Goal: Task Accomplishment & Management: Use online tool/utility

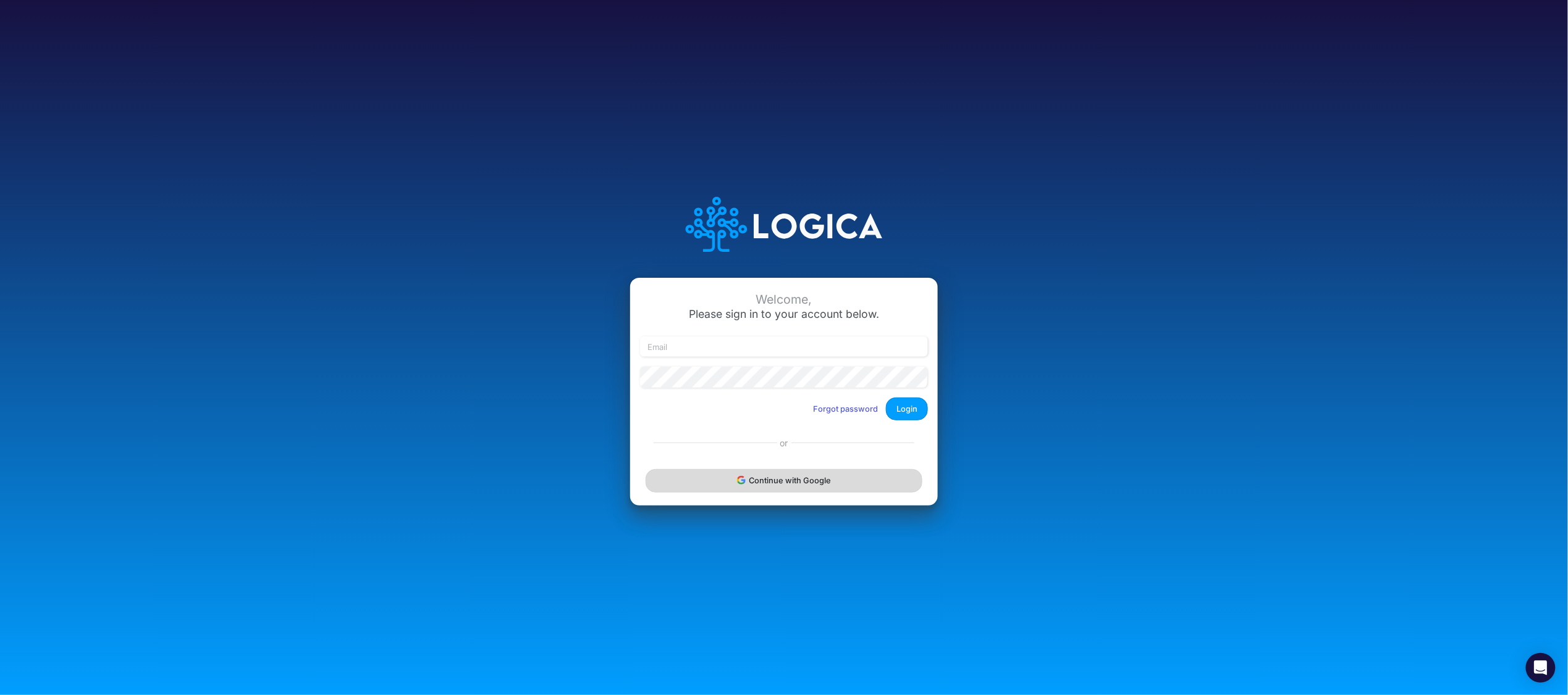
click at [755, 487] on button "Continue with Google" at bounding box center [784, 481] width 277 height 23
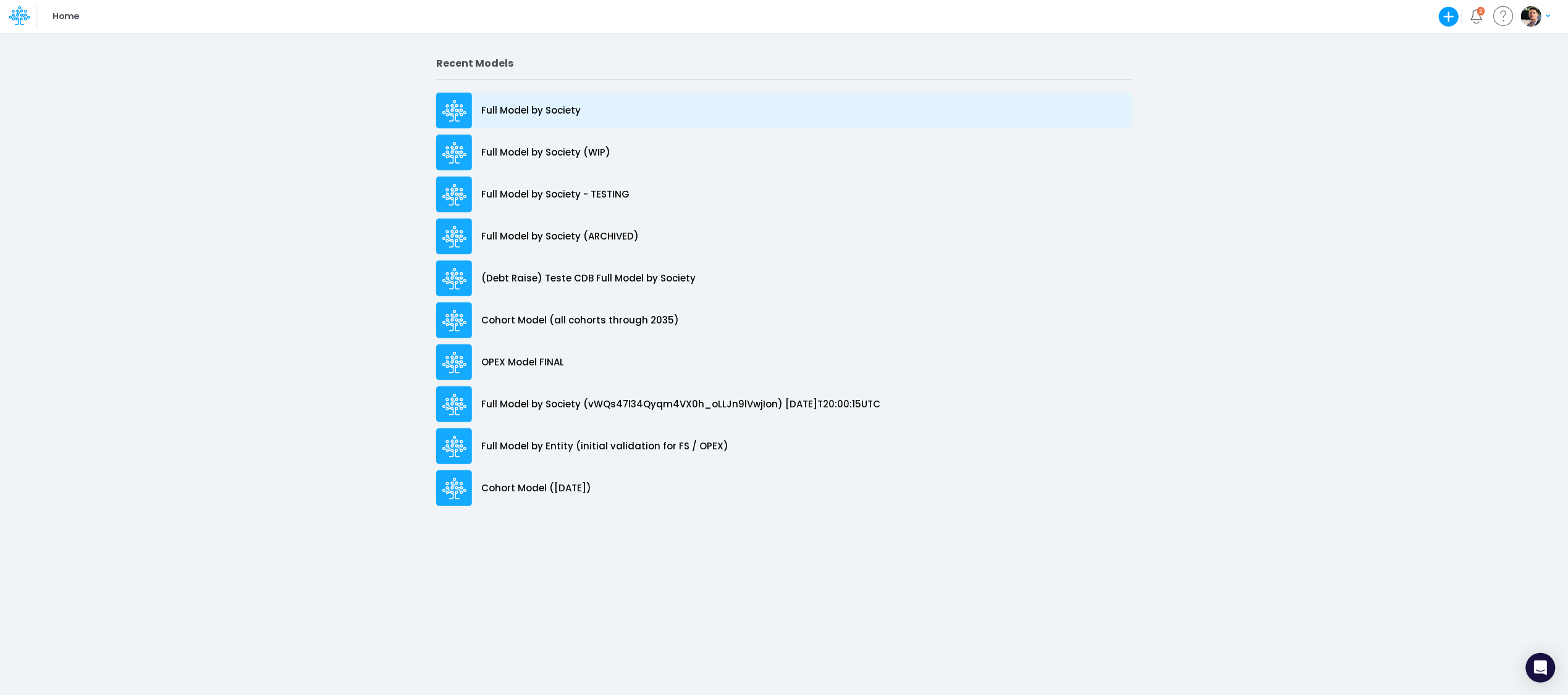
click at [507, 124] on div "Full Model by Society" at bounding box center [783, 110] width 695 height 36
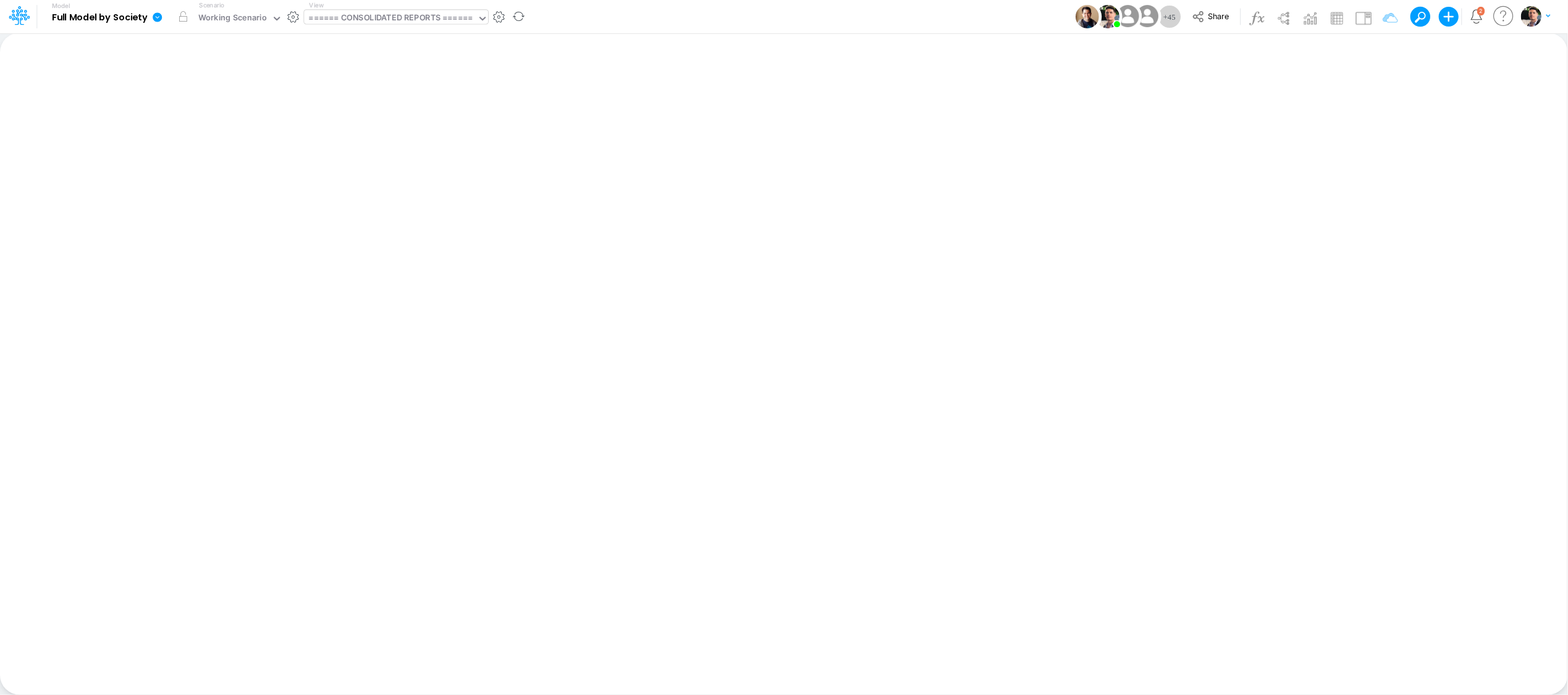
click at [400, 15] on div "====== CONSOLIDATED REPORTS ======" at bounding box center [391, 19] width 164 height 14
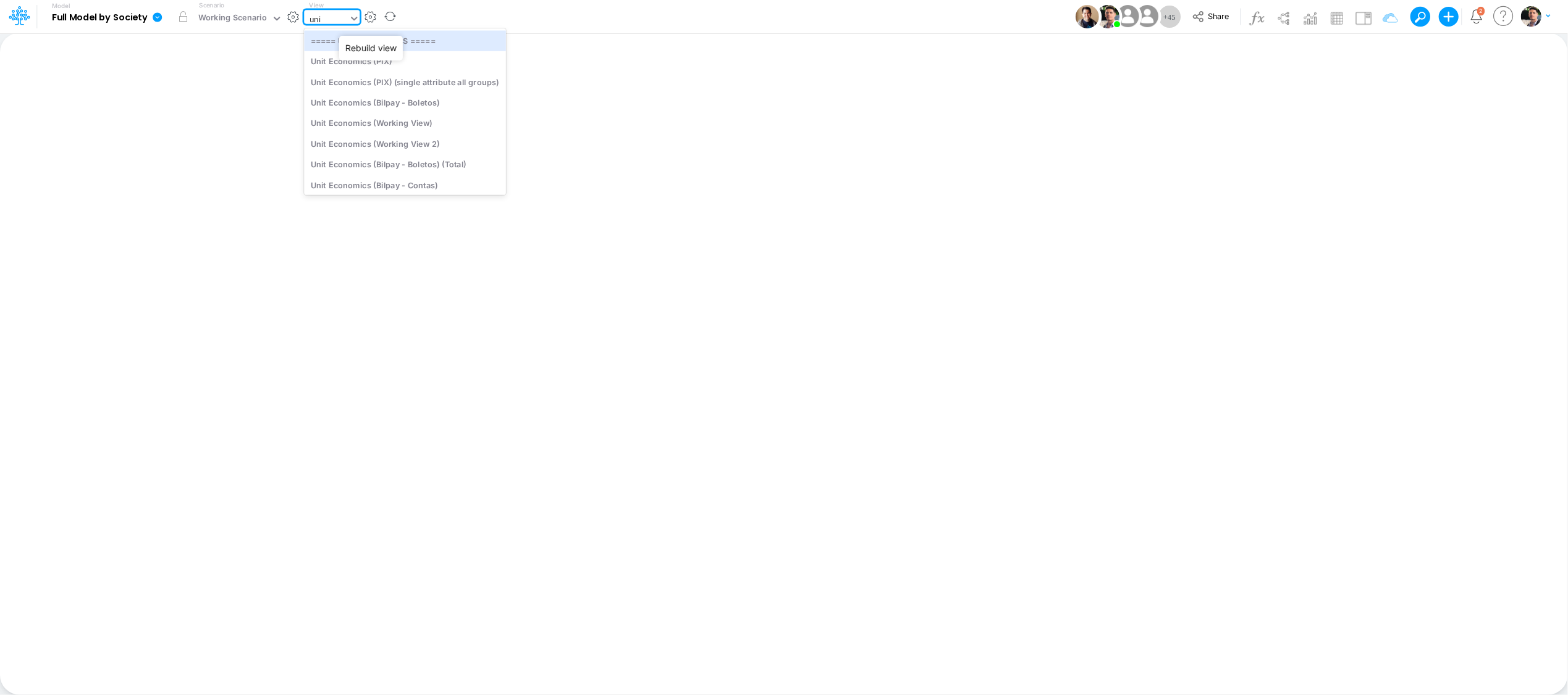
type input "unit"
click at [423, 183] on div "Unit Economics (Other)" at bounding box center [404, 178] width 202 height 20
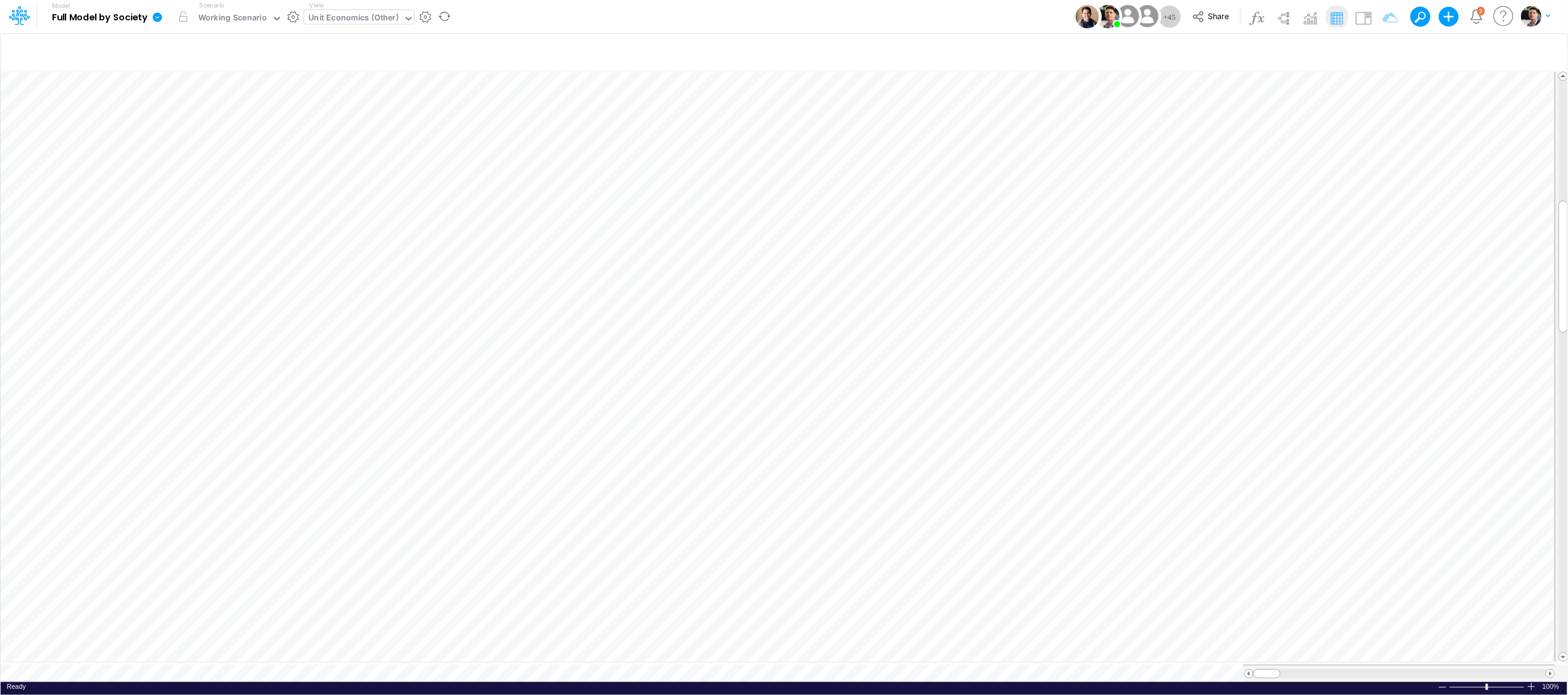
scroll to position [0, 1]
click at [1125, 367] on icon "button" at bounding box center [1124, 369] width 19 height 13
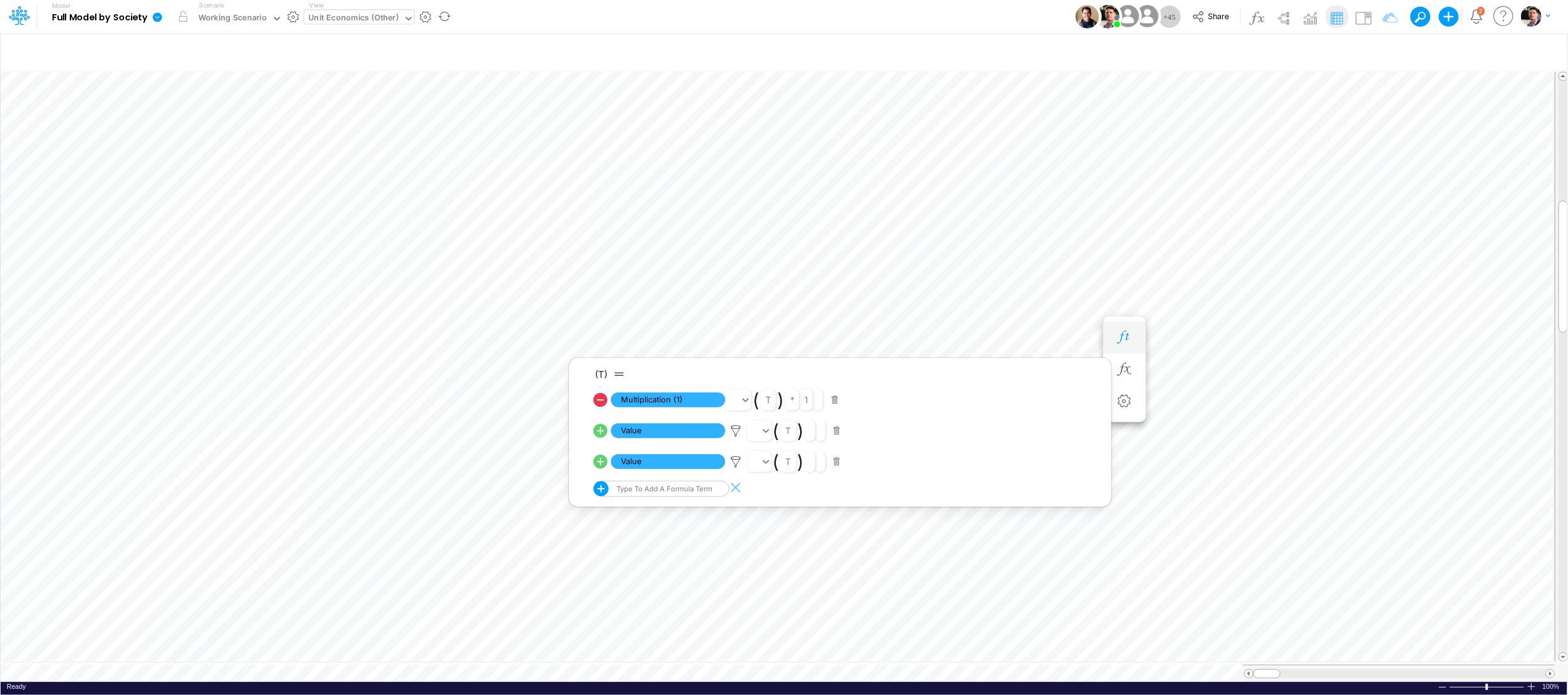
click at [1122, 325] on button "button" at bounding box center [1125, 337] width 23 height 25
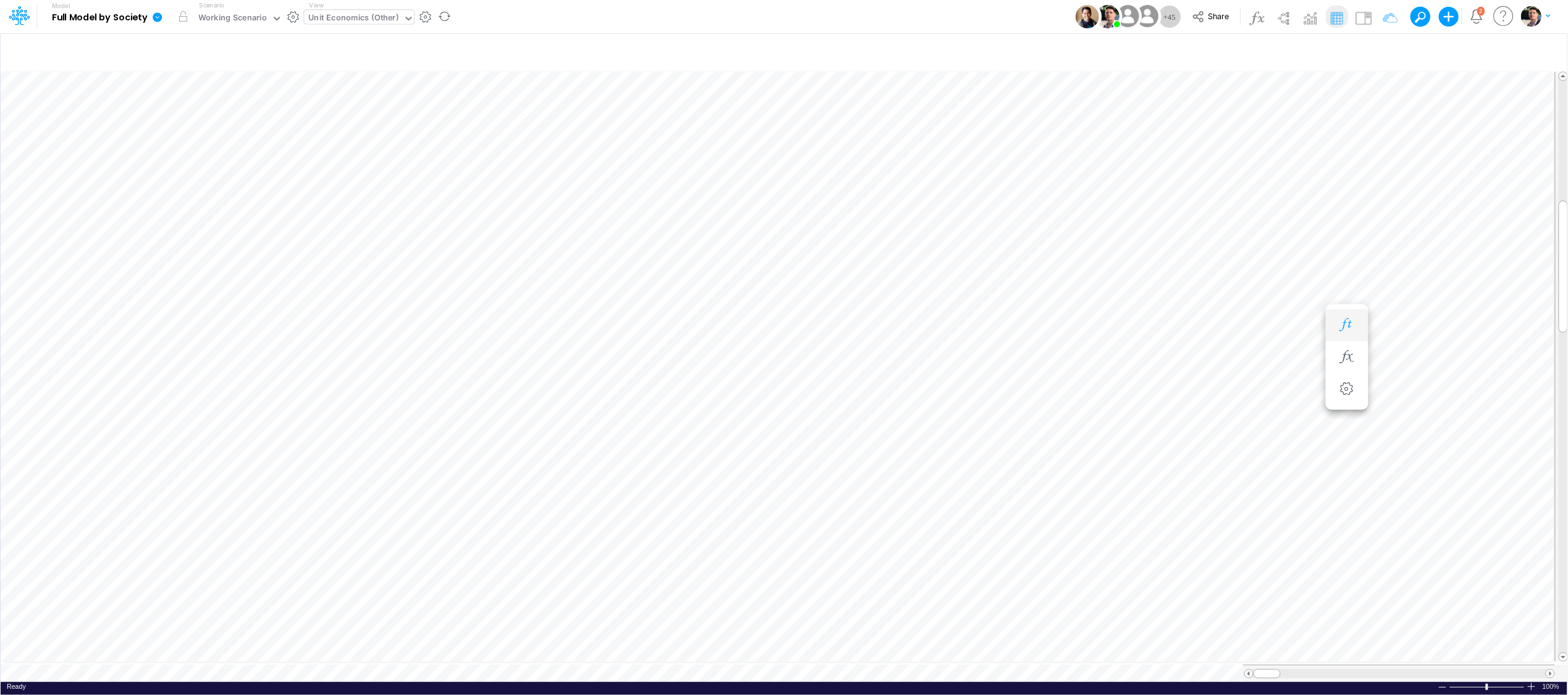
scroll to position [0, 1]
click at [1376, 53] on icon "button" at bounding box center [1384, 52] width 19 height 13
select select "contains"
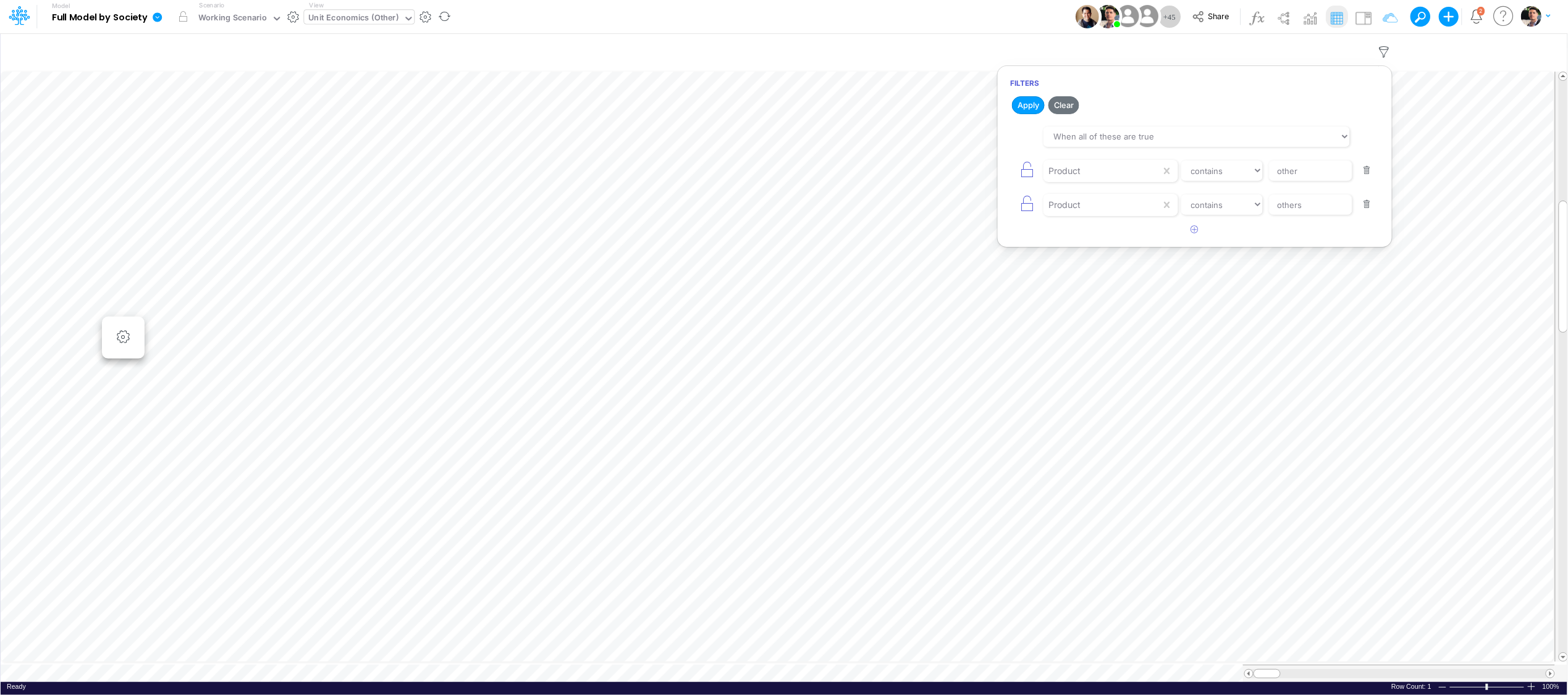
click at [1366, 211] on button "button" at bounding box center [1367, 204] width 24 height 17
drag, startPoint x: 1308, startPoint y: 171, endPoint x: 1205, endPoint y: 171, distance: 103.0
click at [1205, 171] on div "Product equals not equal starts with ends with contains other" at bounding box center [1194, 171] width 369 height 28
type input "Template"
click at [1029, 107] on button "Apply" at bounding box center [1028, 105] width 33 height 18
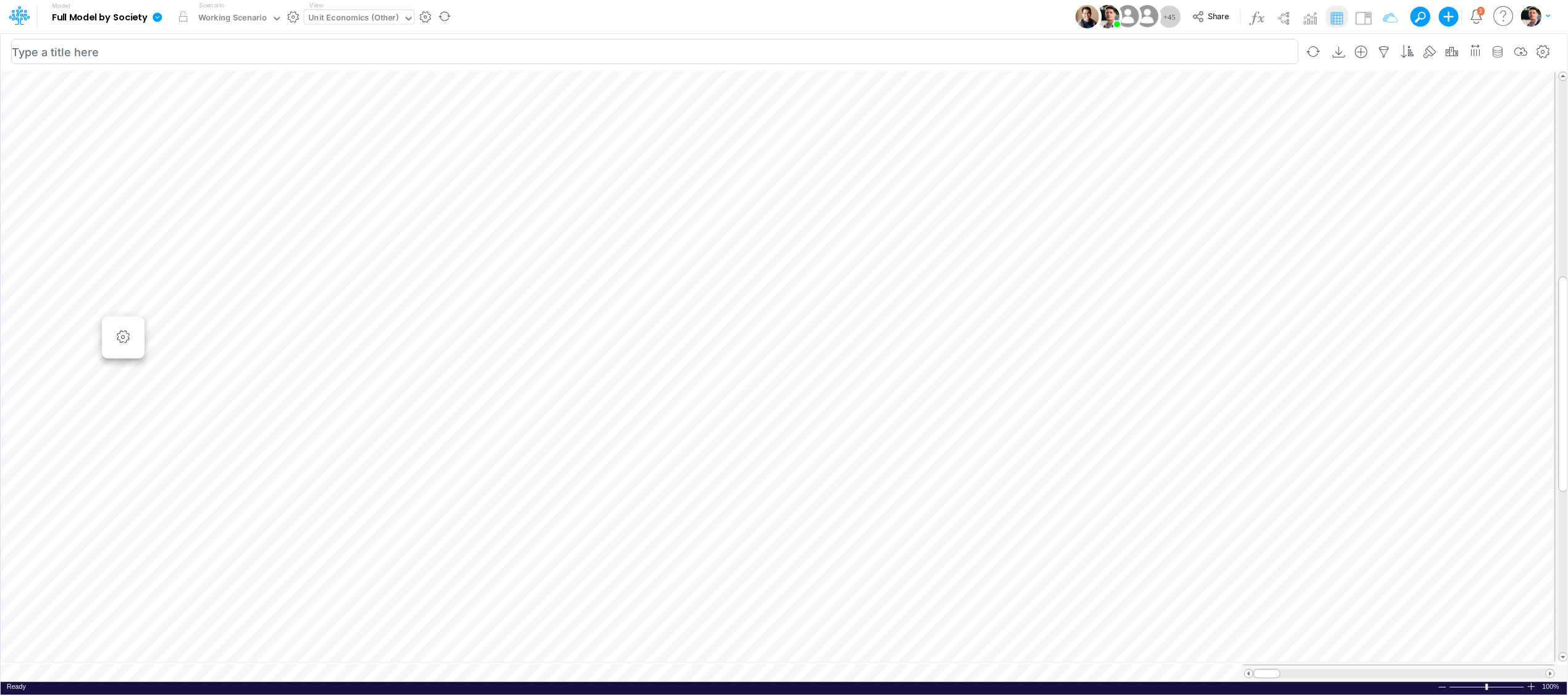
scroll to position [0, 1]
click at [318, 400] on icon "button" at bounding box center [315, 401] width 19 height 13
select select "sum"
select select "field"
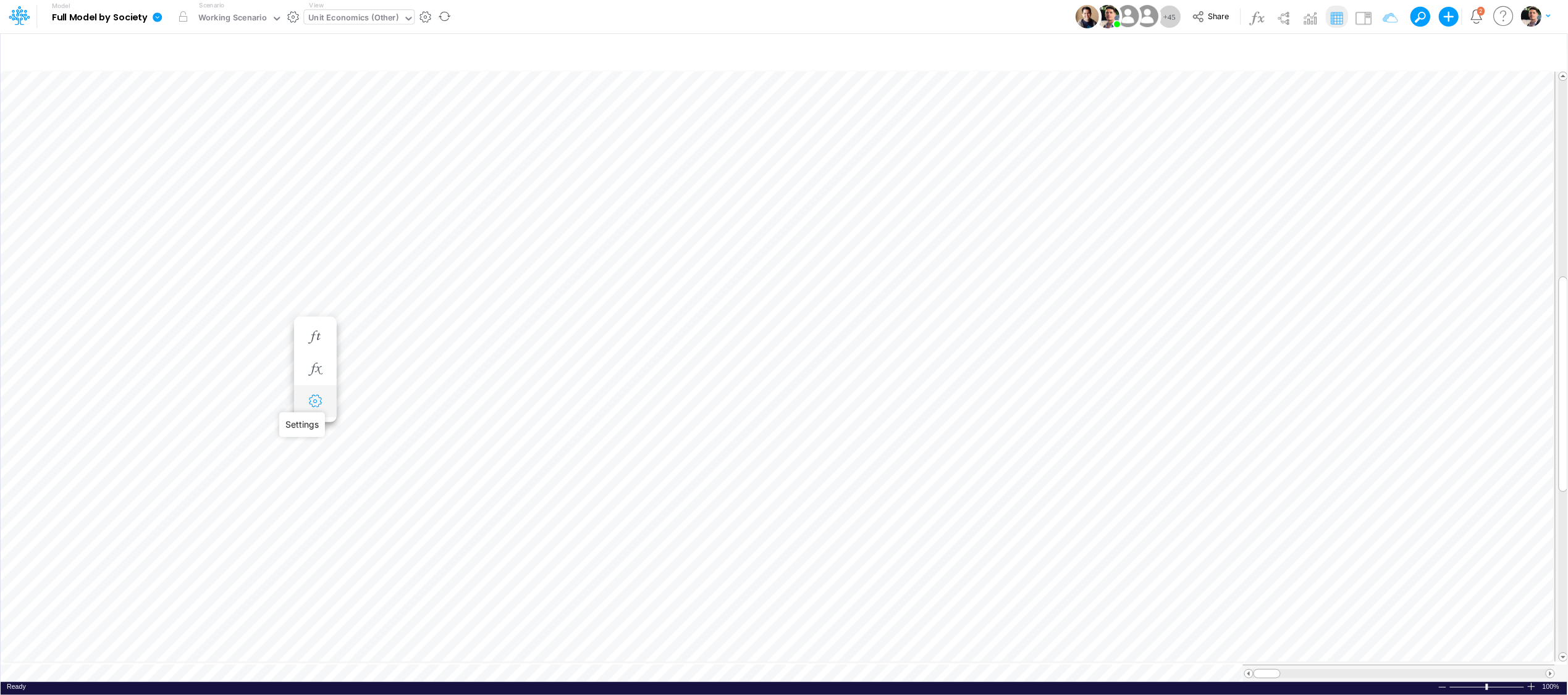
select select "Number"
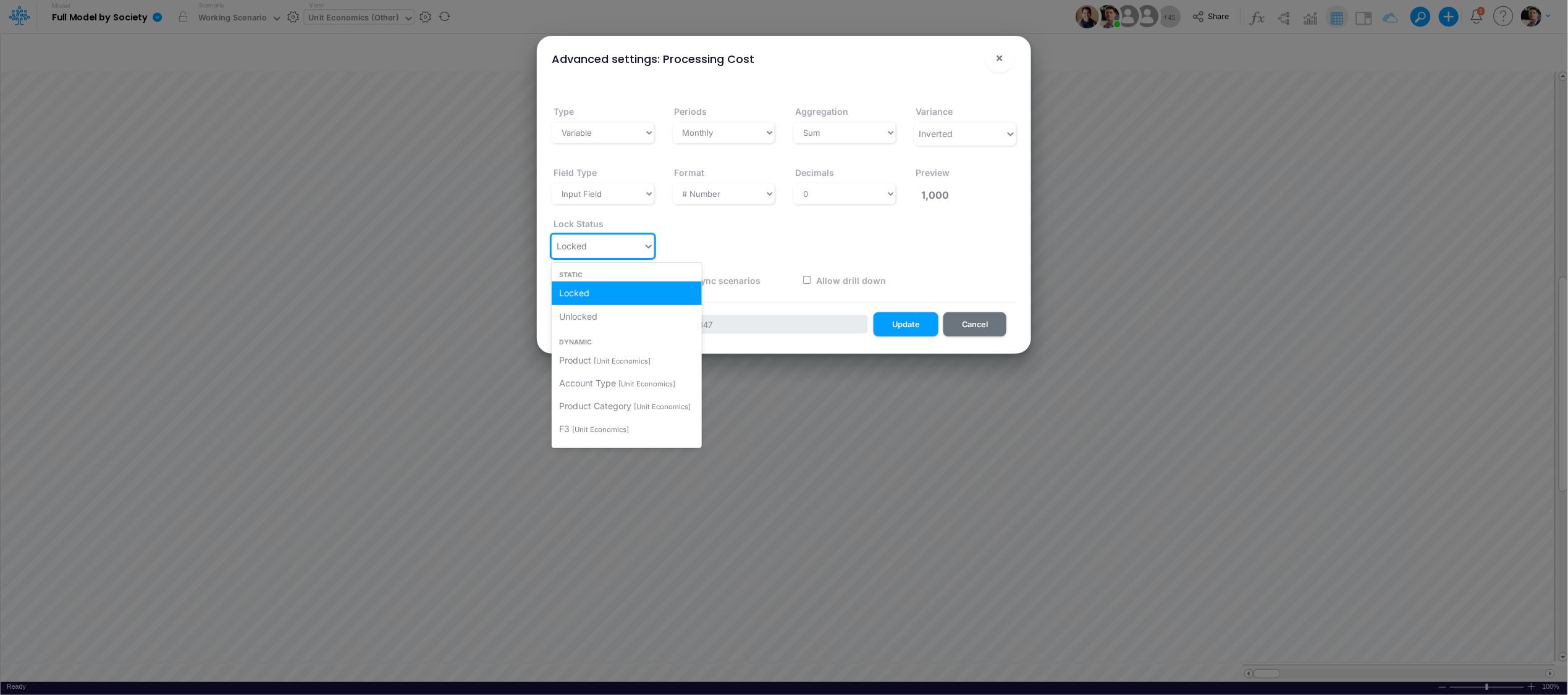
click at [596, 246] on div "Locked" at bounding box center [598, 246] width 92 height 20
click at [594, 309] on div "Unlocked" at bounding box center [627, 316] width 150 height 23
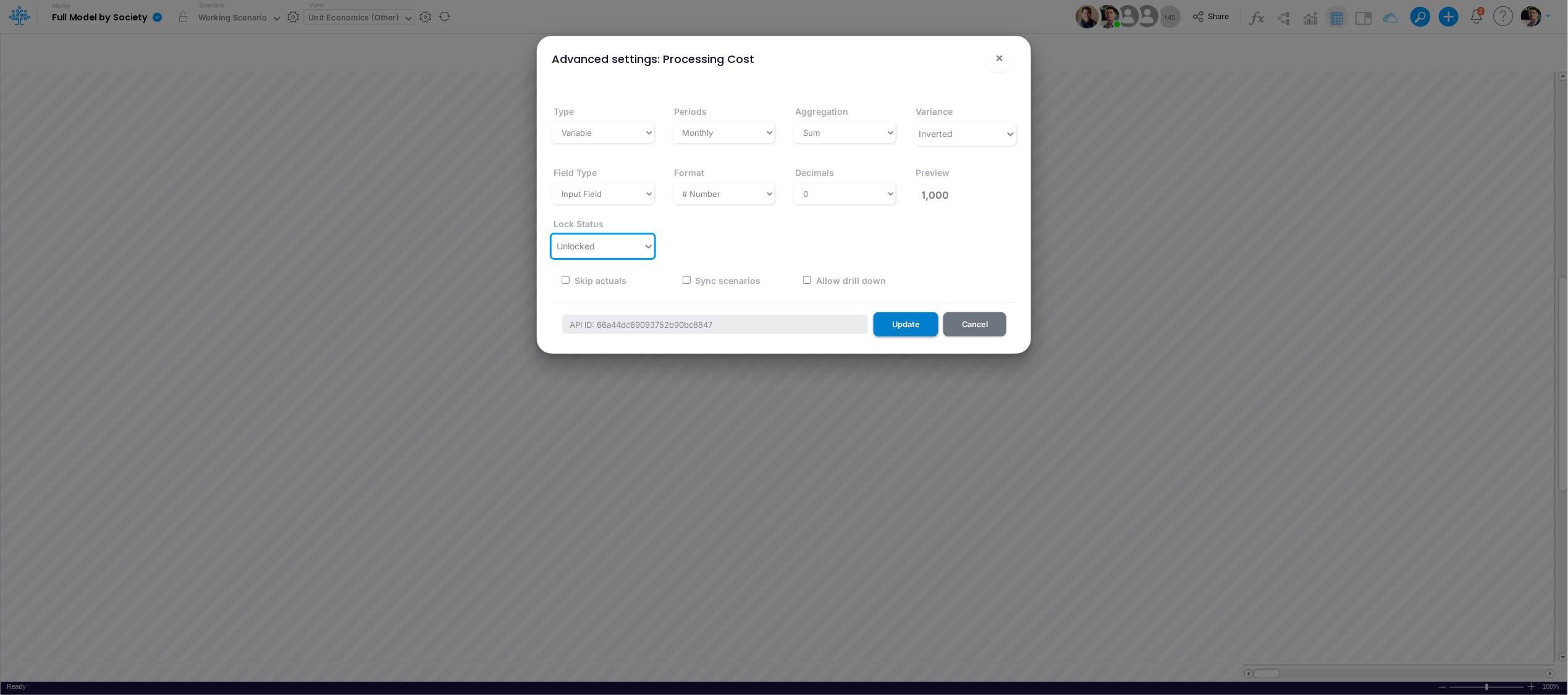
click at [899, 324] on button "Update" at bounding box center [906, 325] width 65 height 24
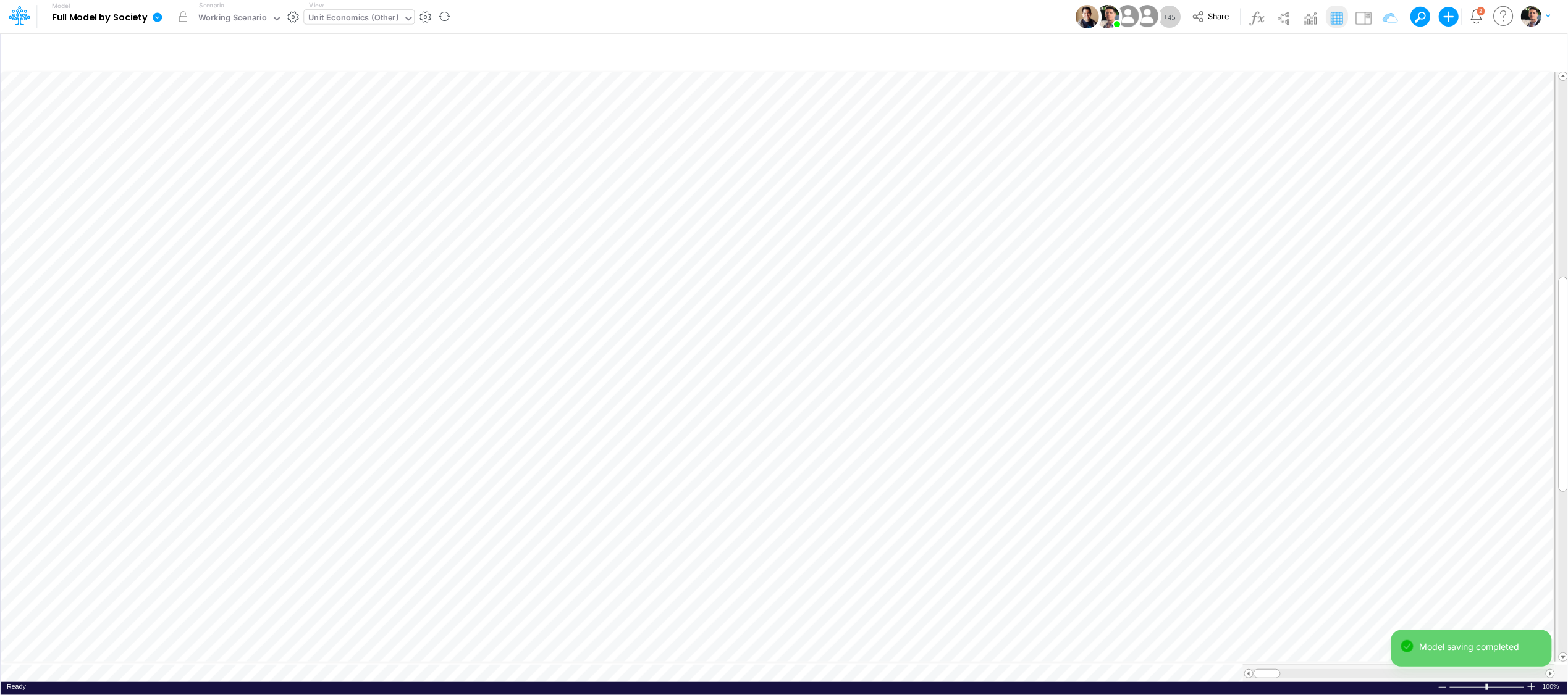
scroll to position [0, 1]
click at [304, 403] on button "button" at bounding box center [315, 401] width 23 height 25
select select "sum"
select select "field"
select select "Number"
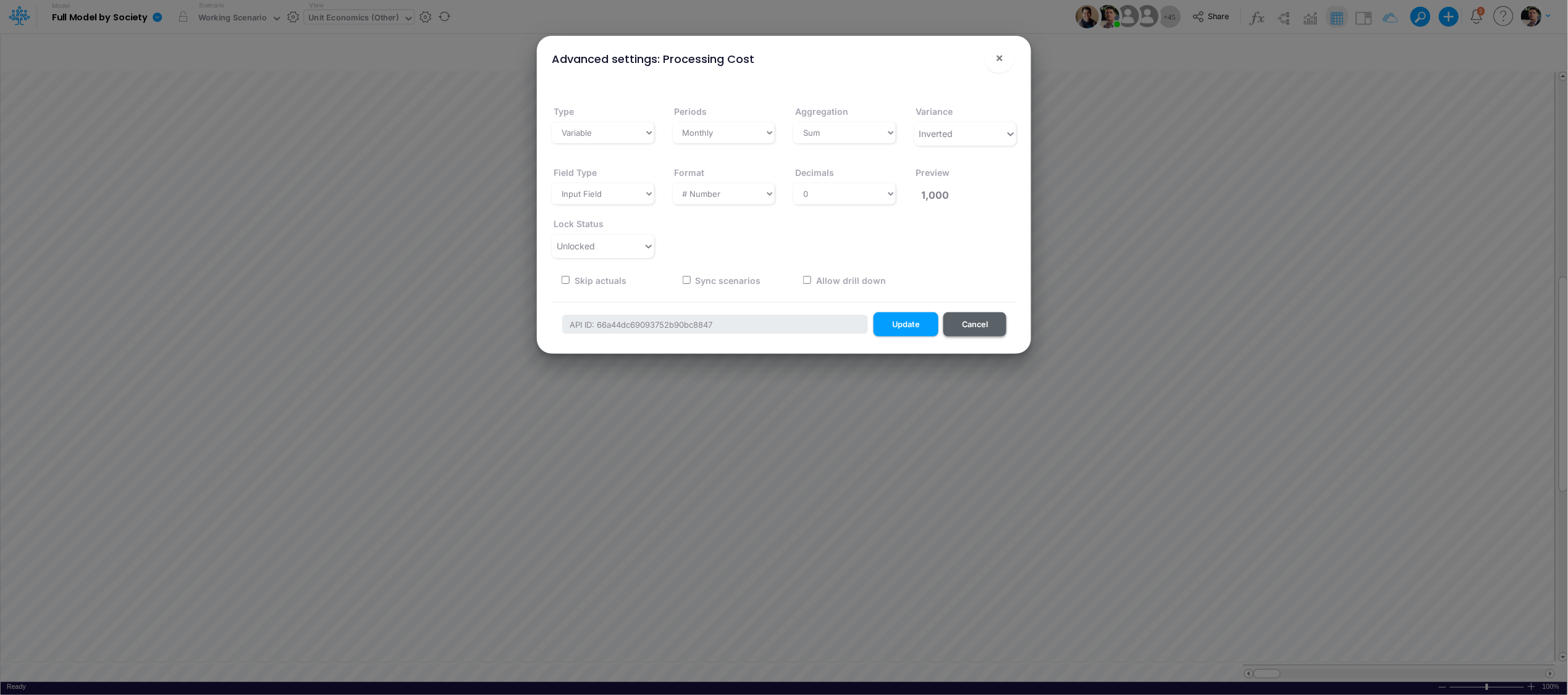
click at [979, 324] on button "Cancel" at bounding box center [975, 325] width 63 height 24
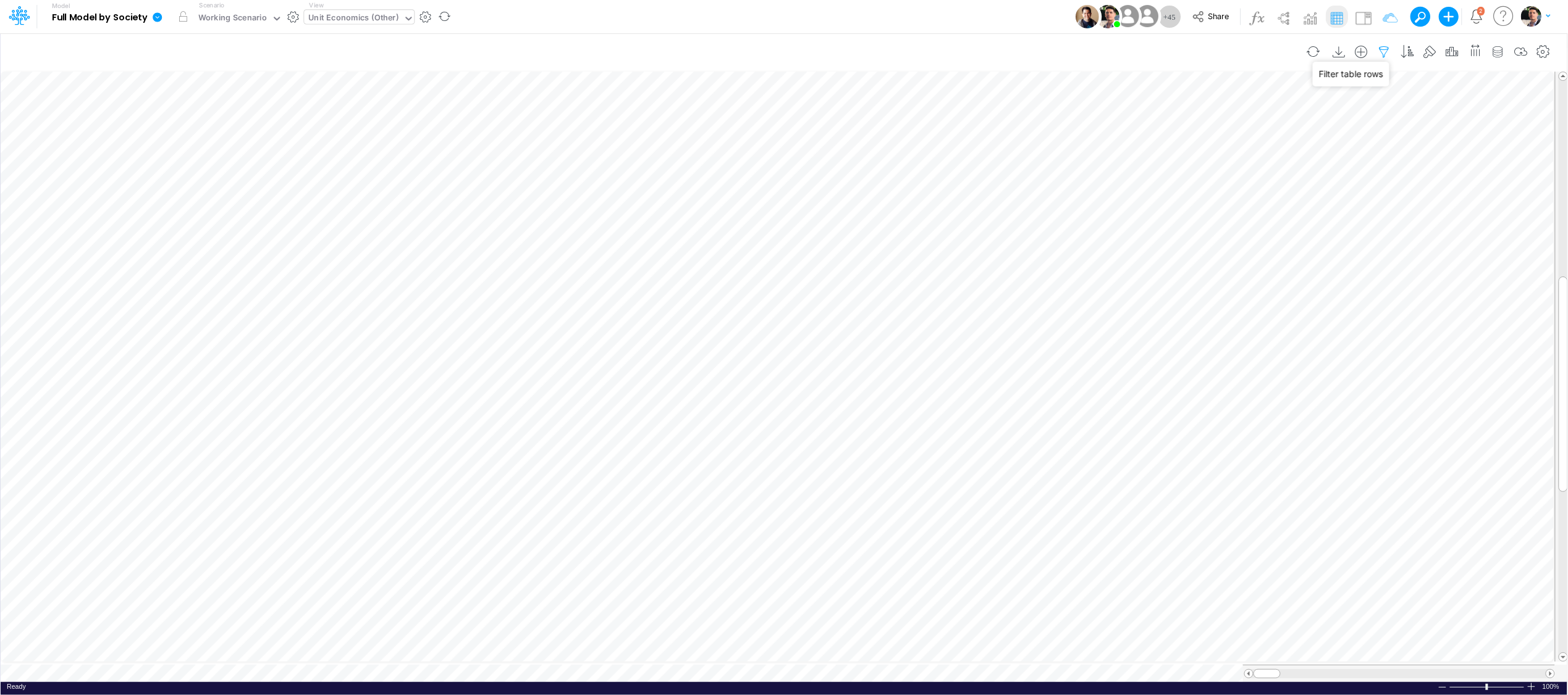
click at [1387, 53] on icon "button" at bounding box center [1384, 52] width 19 height 13
select select "contains"
drag, startPoint x: 1327, startPoint y: 176, endPoint x: 1242, endPoint y: 173, distance: 85.1
click at [1242, 173] on div "Product equals not equal starts with ends with contains Template" at bounding box center [1194, 171] width 369 height 28
click at [1197, 203] on button "button" at bounding box center [1195, 195] width 24 height 20
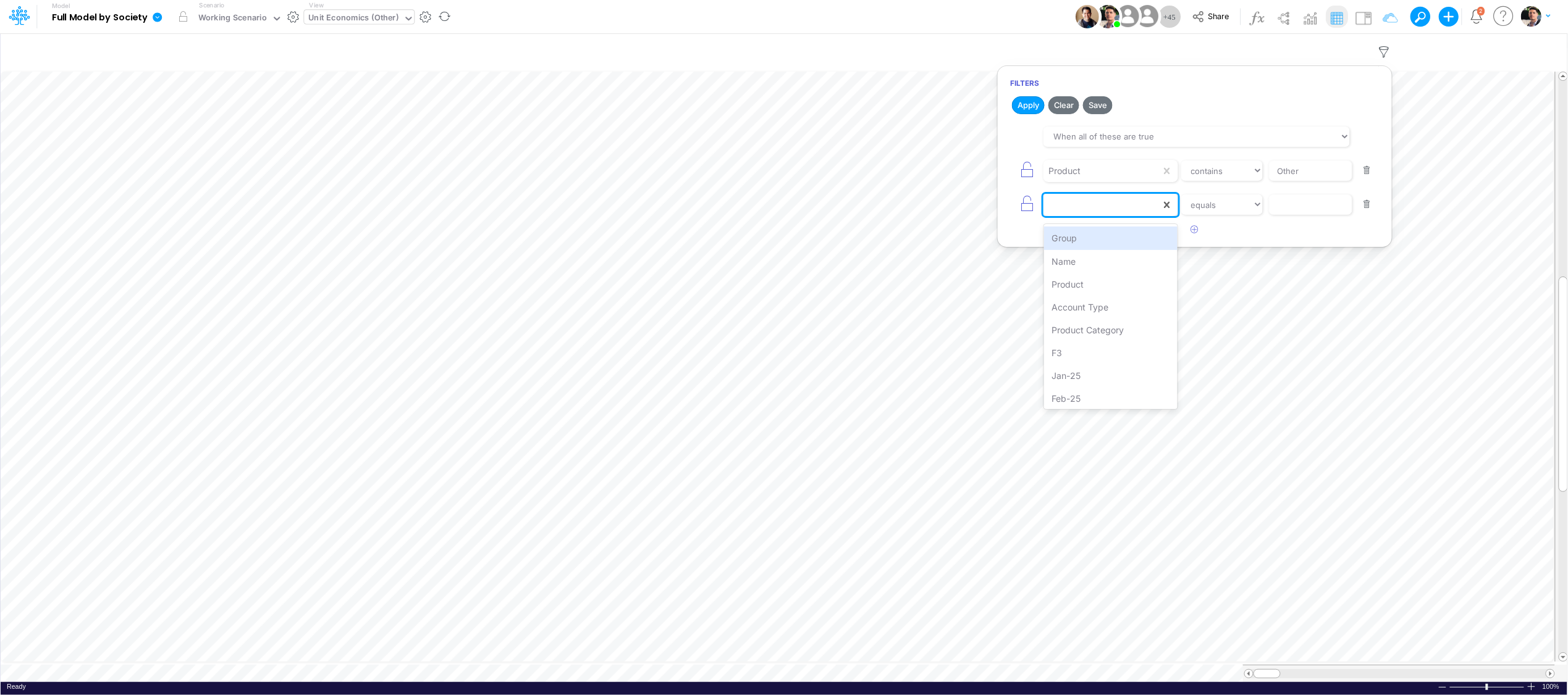
click at [1081, 203] on div at bounding box center [1102, 205] width 117 height 21
click at [1324, 168] on input "Other" at bounding box center [1310, 171] width 83 height 21
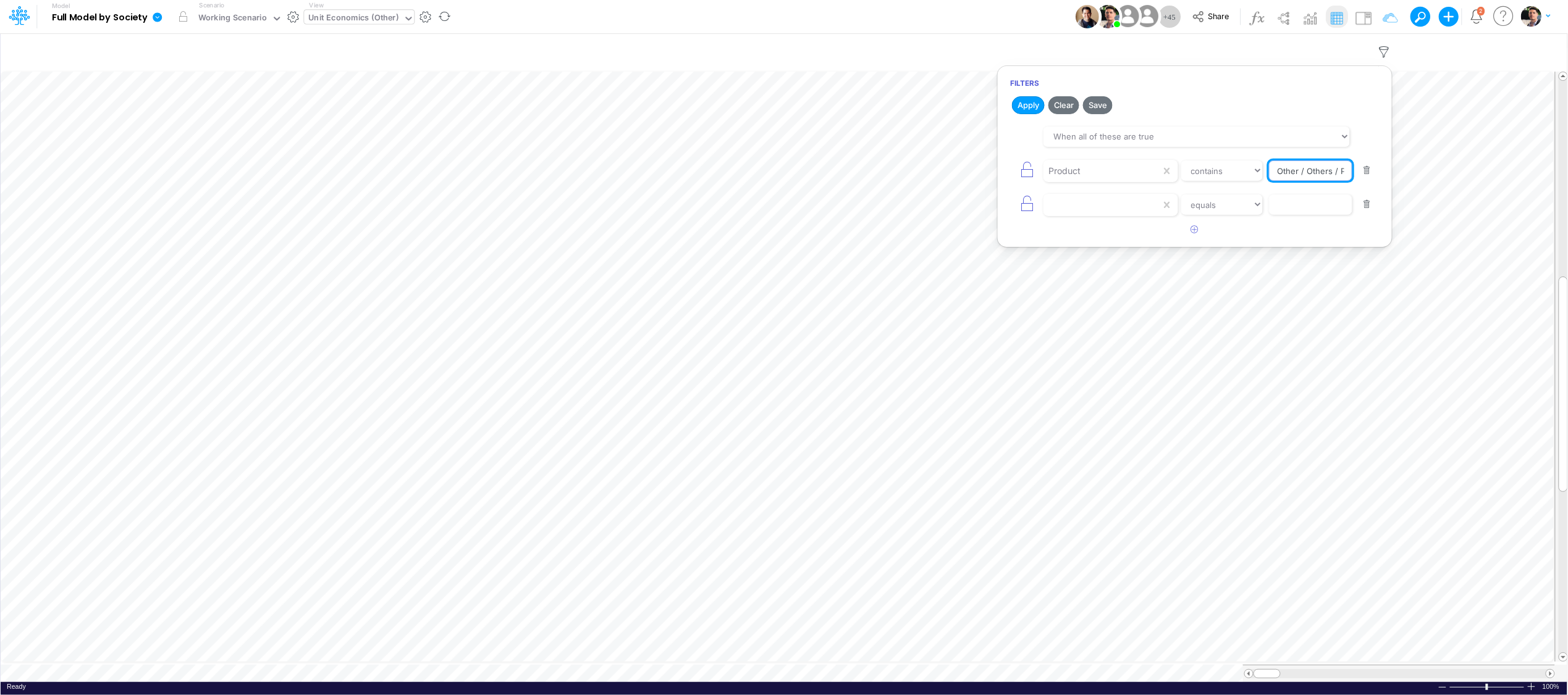
drag, startPoint x: 1334, startPoint y: 176, endPoint x: 1367, endPoint y: 178, distance: 33.1
click at [1367, 178] on div "Product equals not equal starts with ends with contains Other / Others / PF" at bounding box center [1194, 171] width 369 height 28
click at [1336, 171] on input "Other / Others / PF" at bounding box center [1310, 171] width 83 height 21
type input "Other / Others / PF"
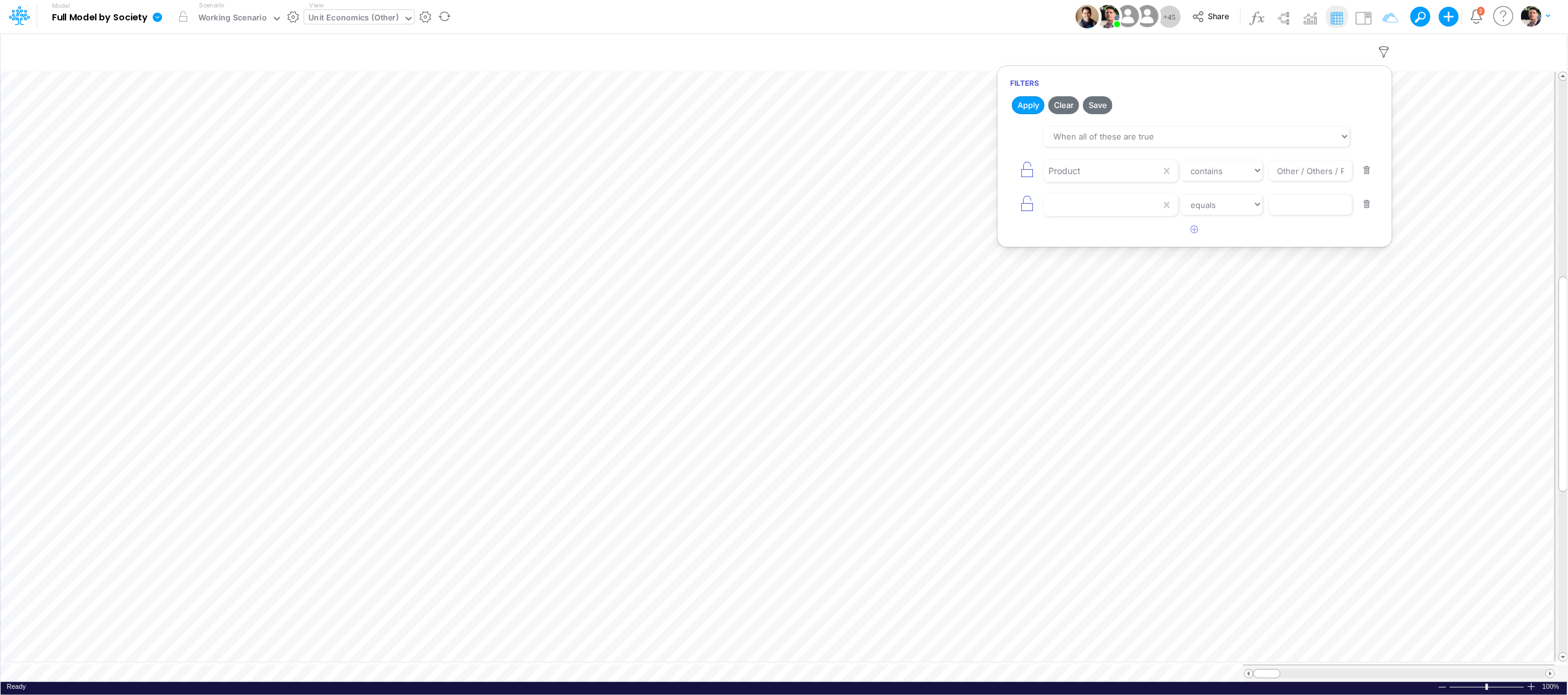
drag, startPoint x: 1363, startPoint y: 213, endPoint x: 1356, endPoint y: 216, distance: 7.6
click at [1363, 213] on button "button" at bounding box center [1367, 204] width 24 height 17
click at [1032, 108] on button "Apply" at bounding box center [1028, 105] width 33 height 18
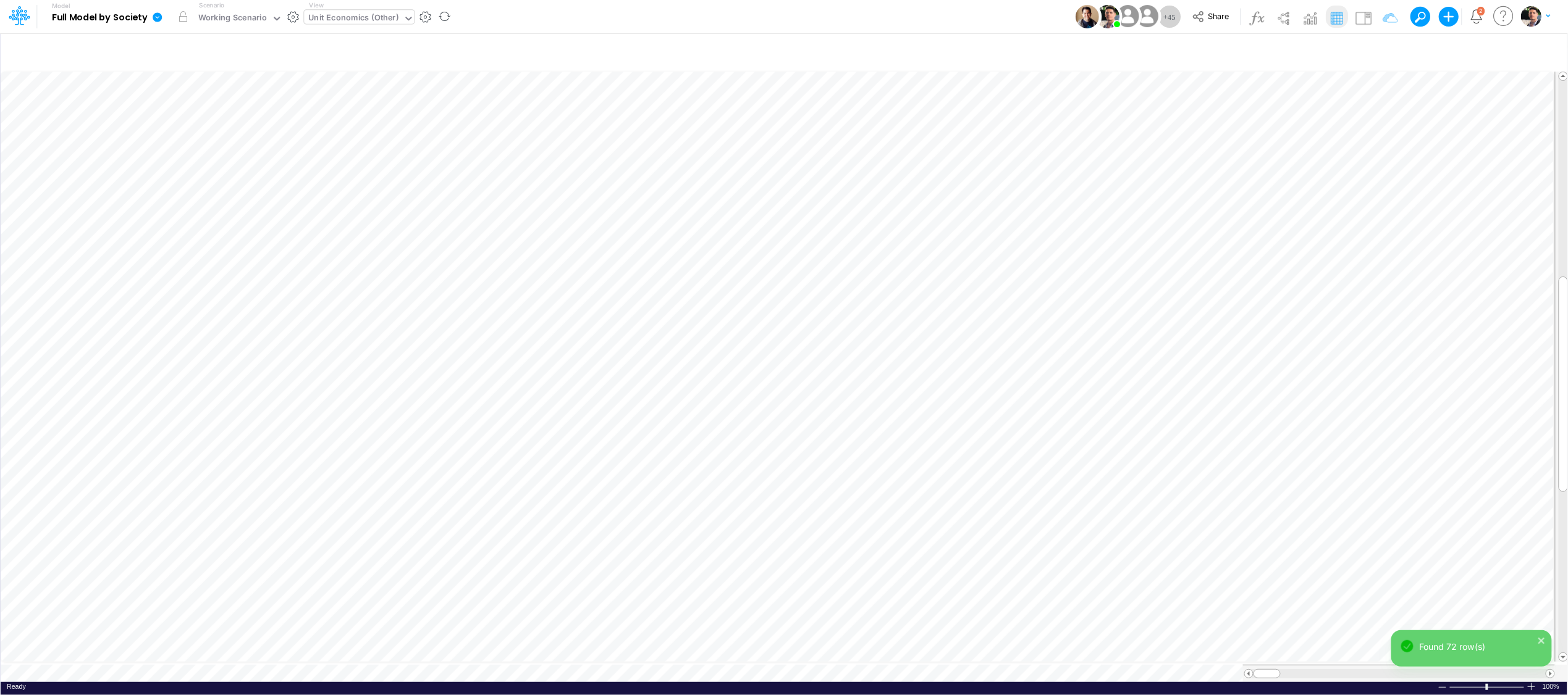
scroll to position [0, 1]
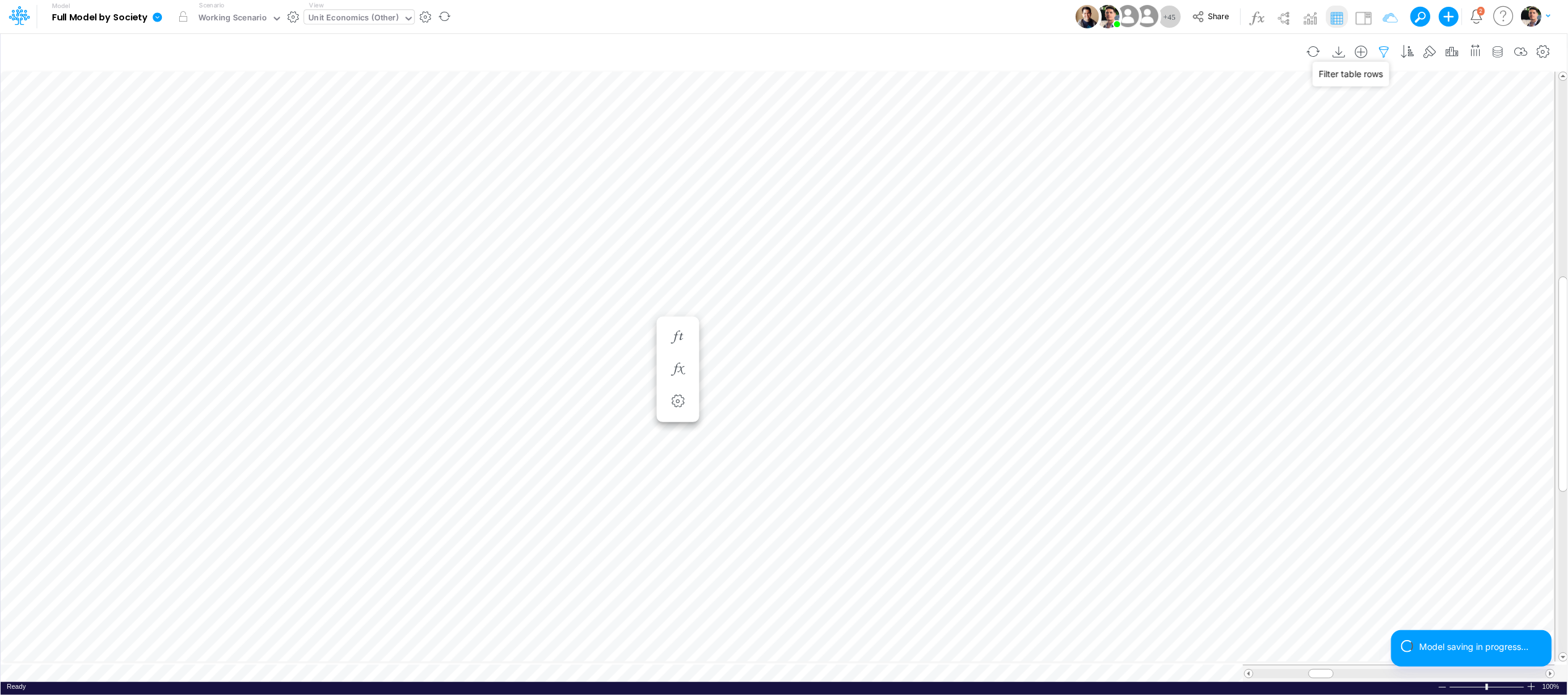
click at [1379, 53] on icon "button" at bounding box center [1384, 52] width 19 height 13
select select "contains"
drag, startPoint x: 1276, startPoint y: 178, endPoint x: 1385, endPoint y: 176, distance: 109.0
click at [1384, 177] on article "When all of these are true When any of these are true Product equals not equal …" at bounding box center [1194, 153] width 394 height 65
type input "Template"
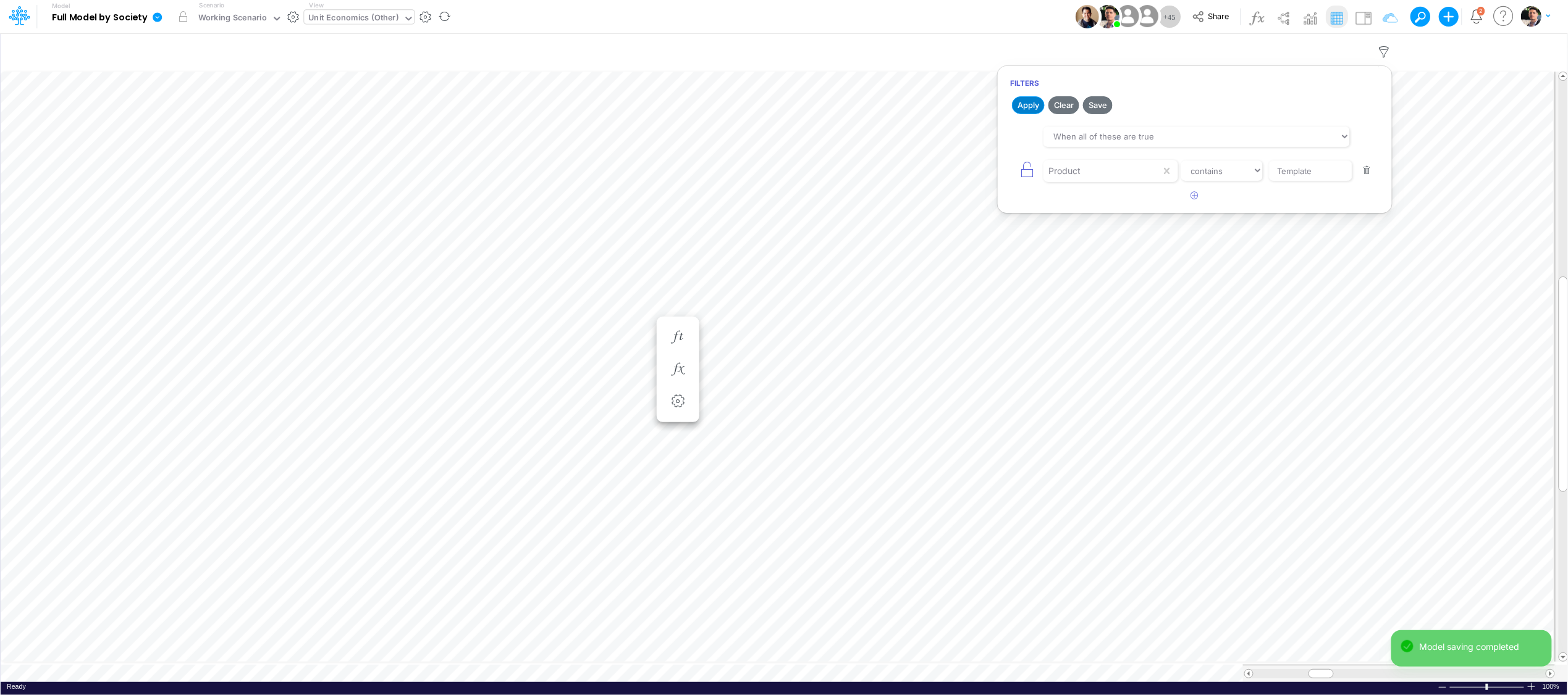
click at [1027, 103] on button "Apply" at bounding box center [1028, 105] width 33 height 18
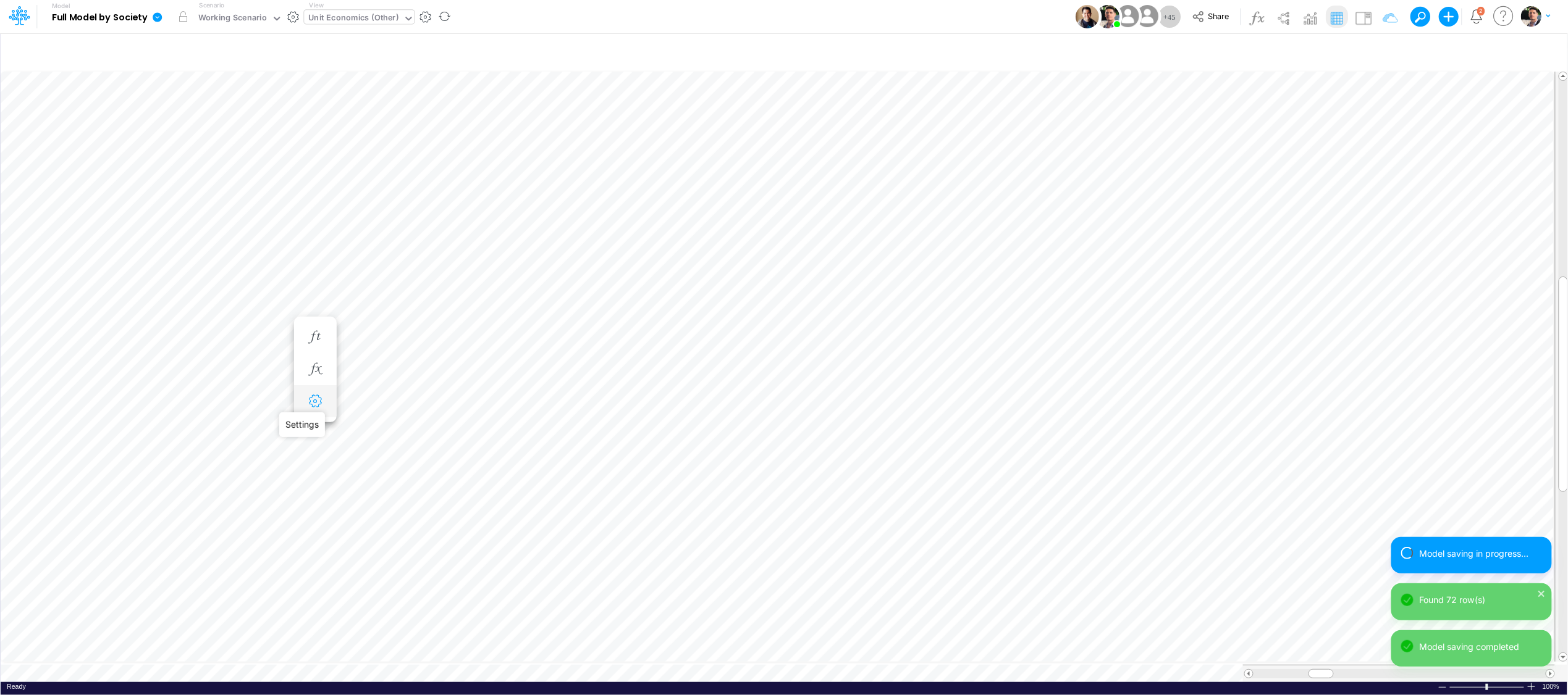
click at [316, 400] on icon "button" at bounding box center [315, 401] width 19 height 13
select select "sum"
select select "field"
select select "Number"
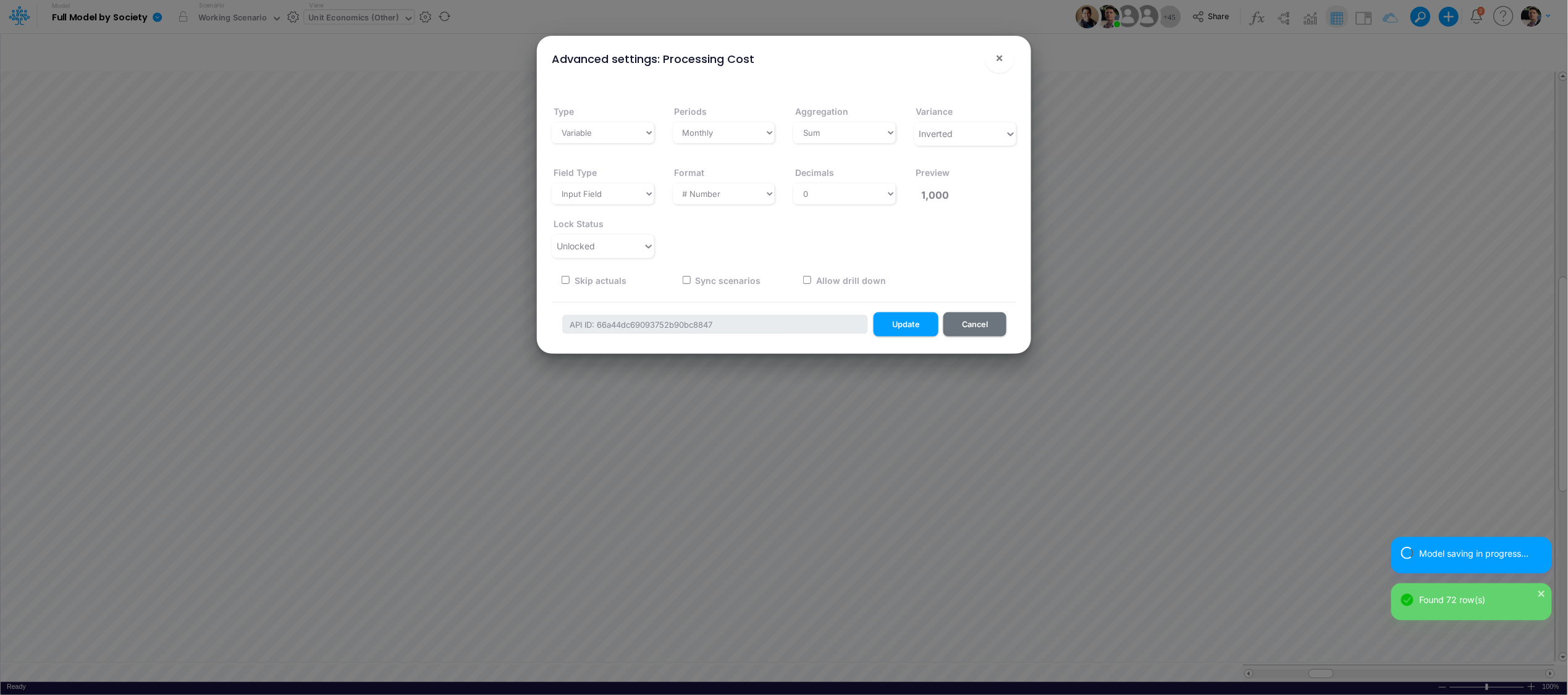
click at [608, 268] on div "Skip actuals" at bounding box center [599, 280] width 95 height 24
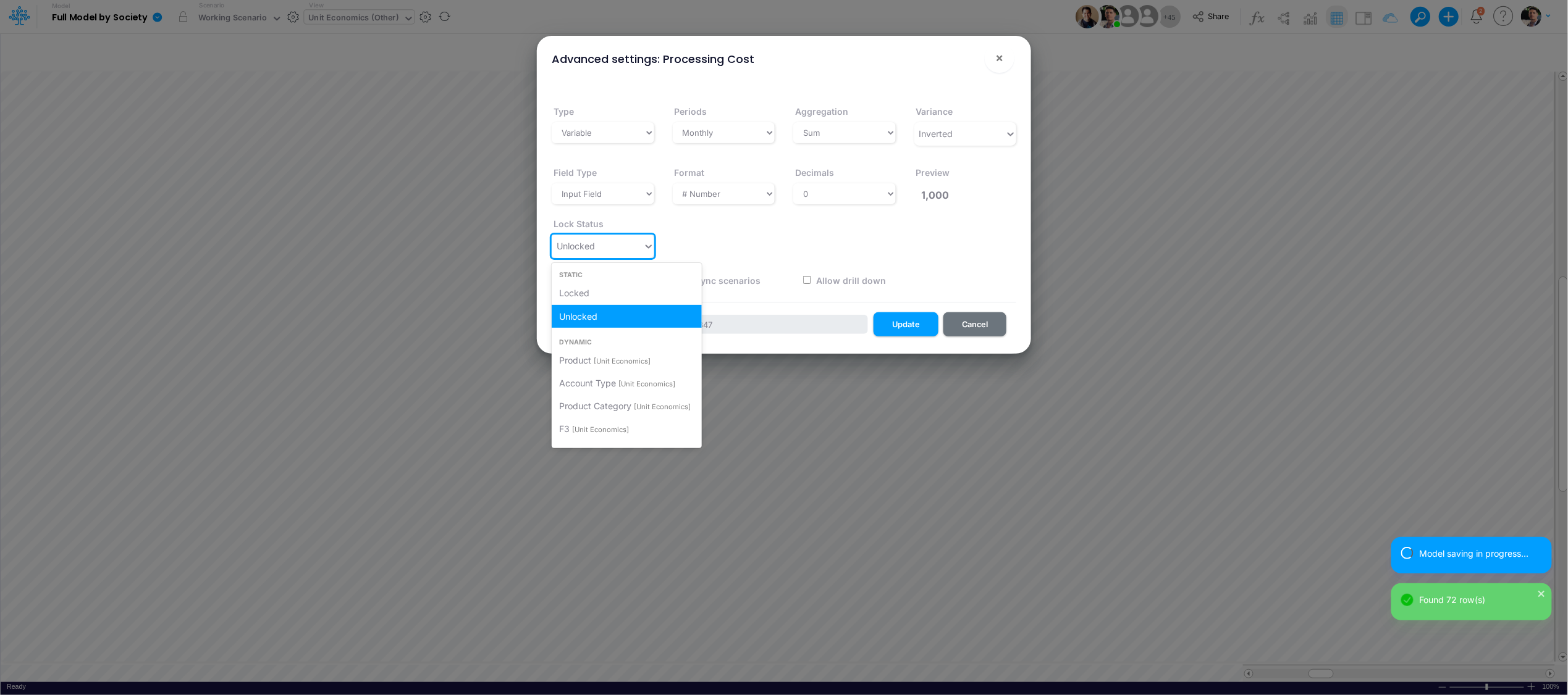
click at [607, 247] on div "Unlocked" at bounding box center [598, 246] width 92 height 20
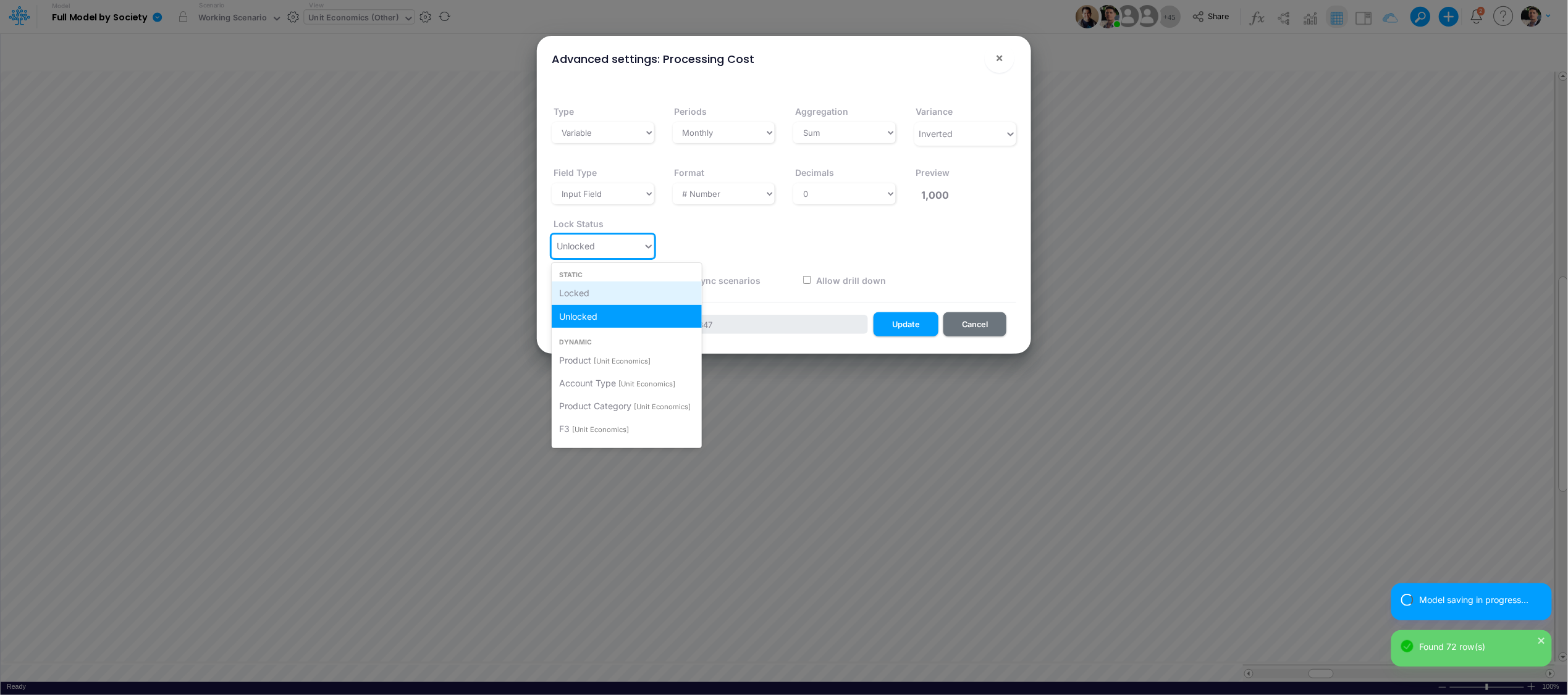
click at [589, 291] on span "Locked" at bounding box center [574, 293] width 30 height 11
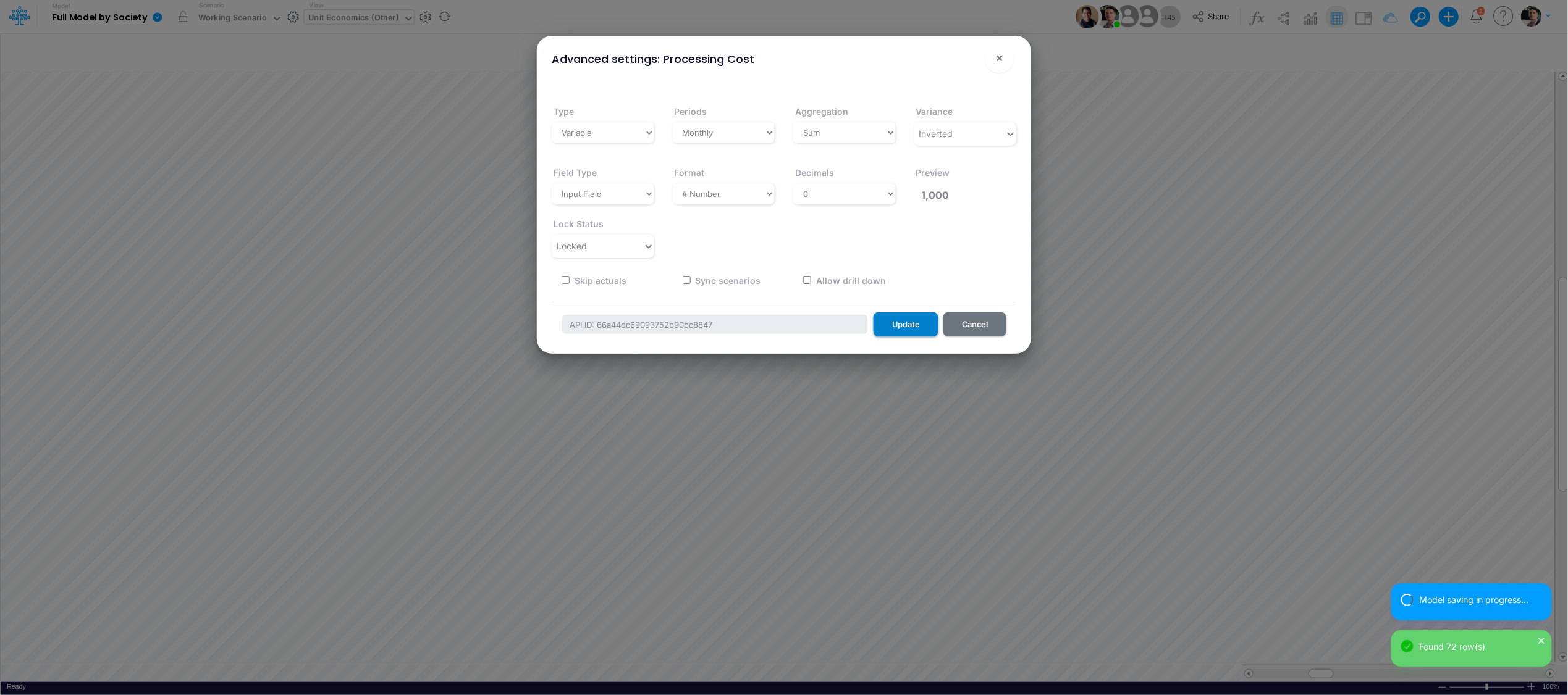
click at [907, 325] on button "Update" at bounding box center [906, 325] width 65 height 24
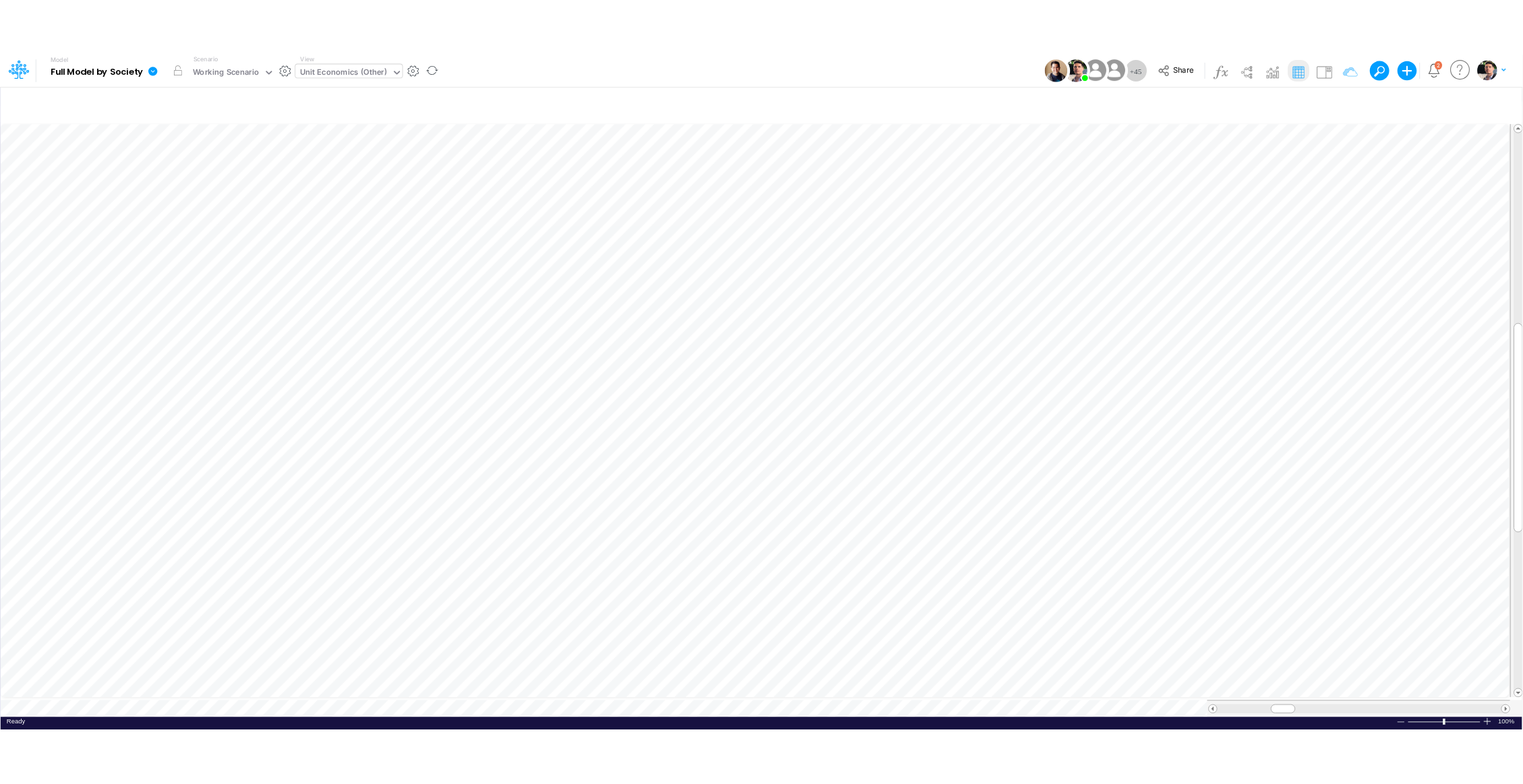
scroll to position [0, 1]
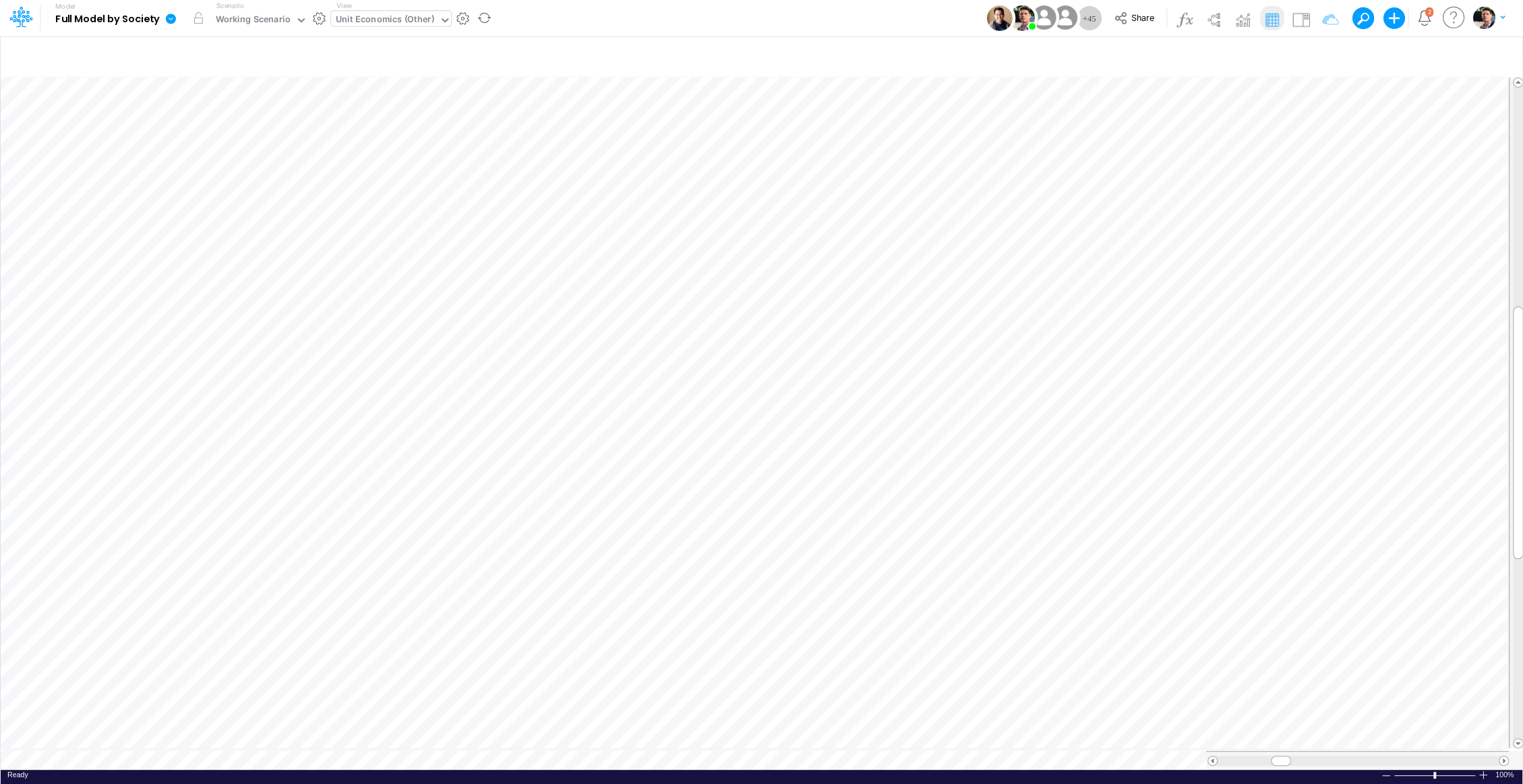
click at [384, 25] on div "Unit Economics (Other)" at bounding box center [385, 21] width 98 height 16
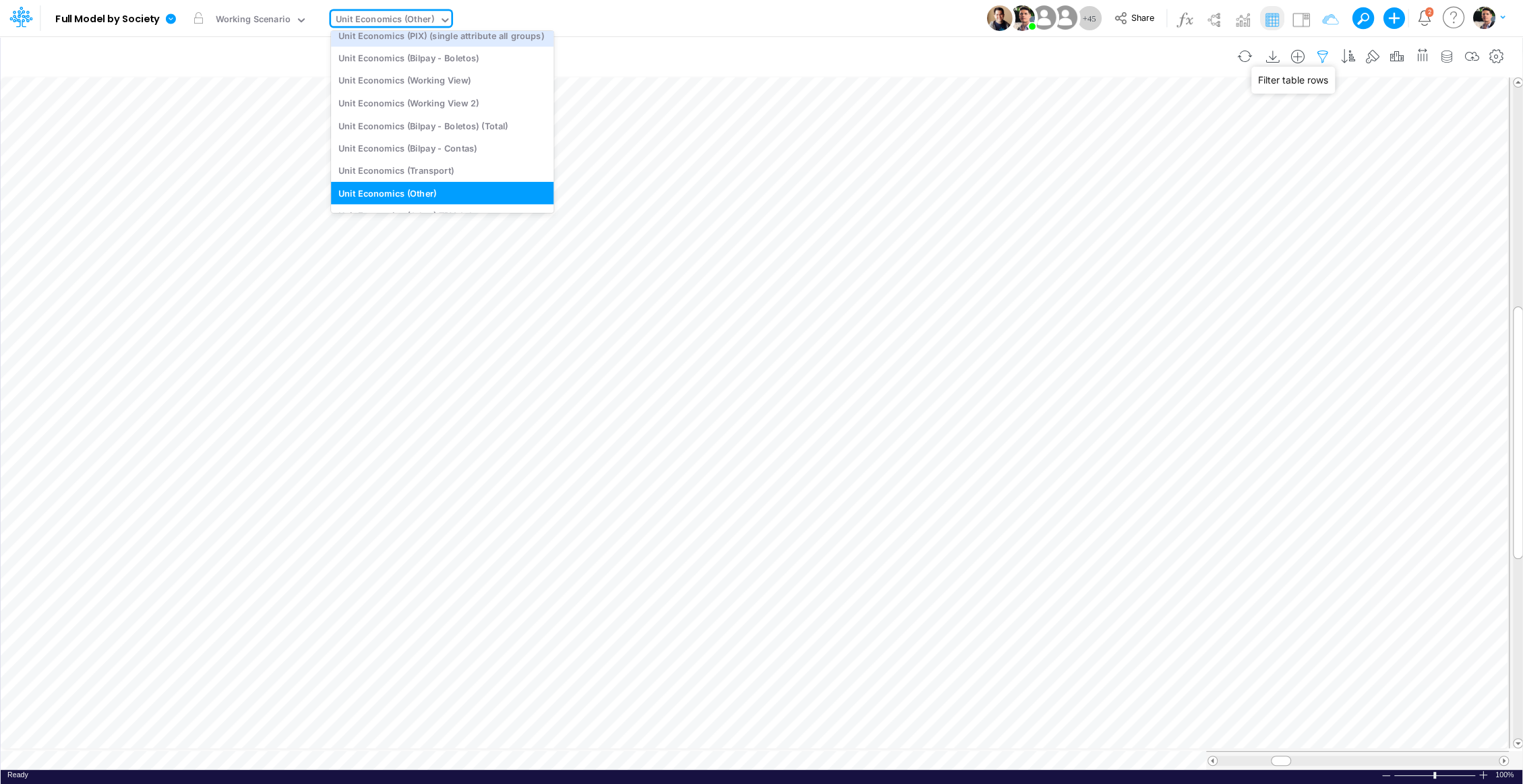
click at [1327, 55] on icon "button" at bounding box center [1323, 57] width 21 height 14
select select "contains"
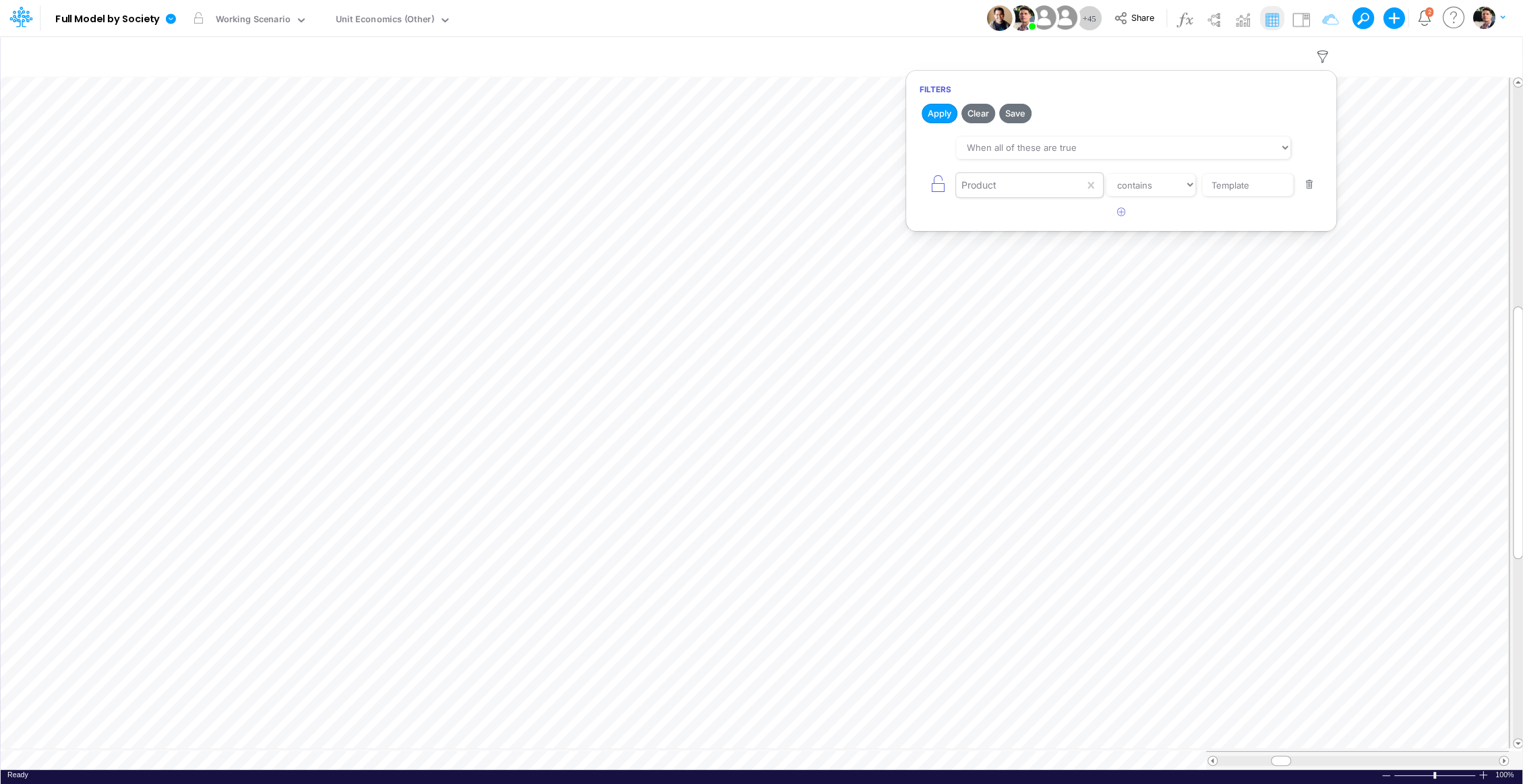
click at [1071, 191] on div "Product" at bounding box center [1020, 185] width 128 height 23
type input "na"
type input "Processing Cost %"
click at [935, 109] on button "Apply" at bounding box center [940, 114] width 36 height 20
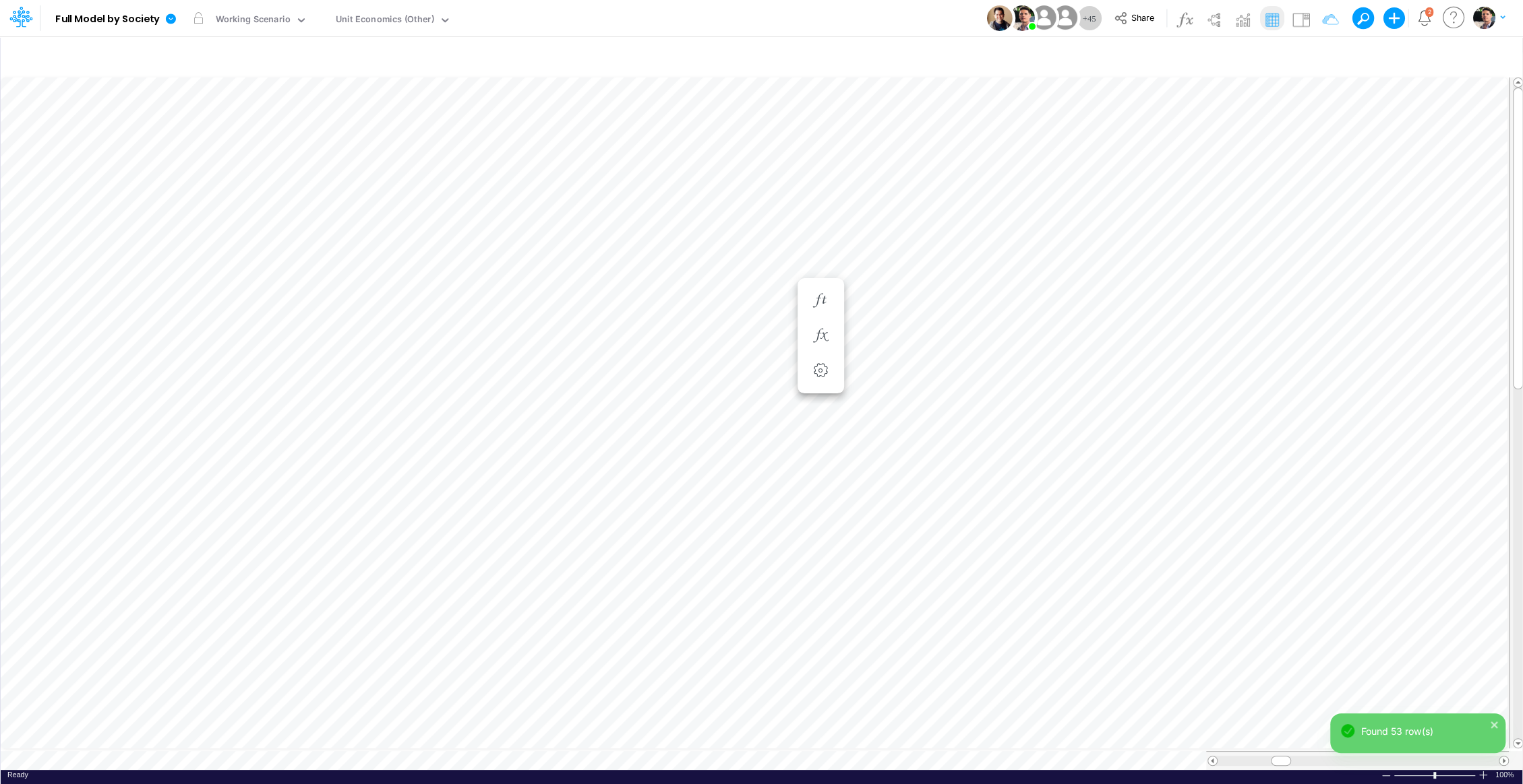
scroll to position [6, 2]
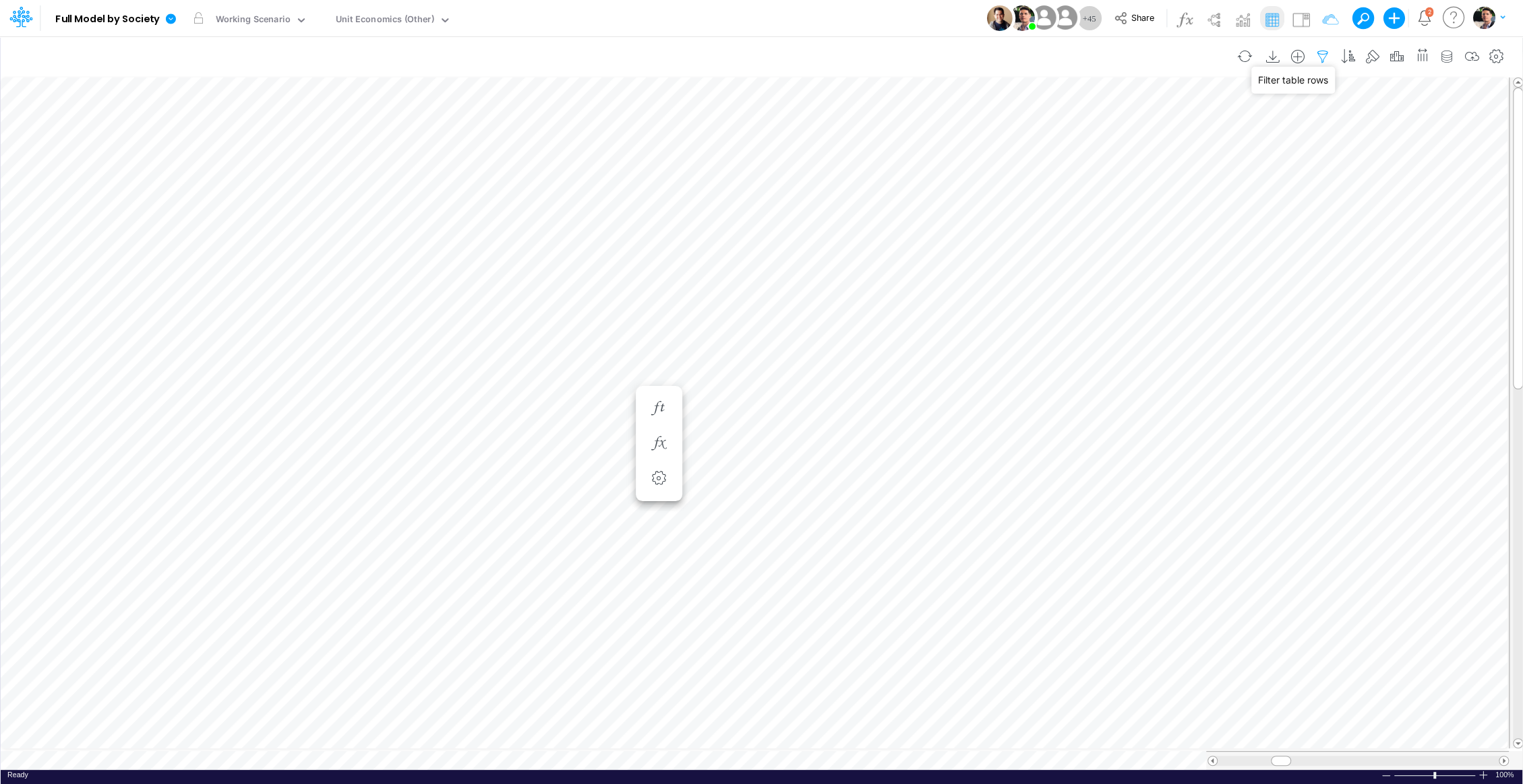
click at [1328, 52] on icon "button" at bounding box center [1323, 57] width 21 height 14
select select "contains"
click at [1116, 212] on button "button" at bounding box center [1122, 212] width 26 height 22
click at [1035, 224] on div at bounding box center [1020, 222] width 128 height 23
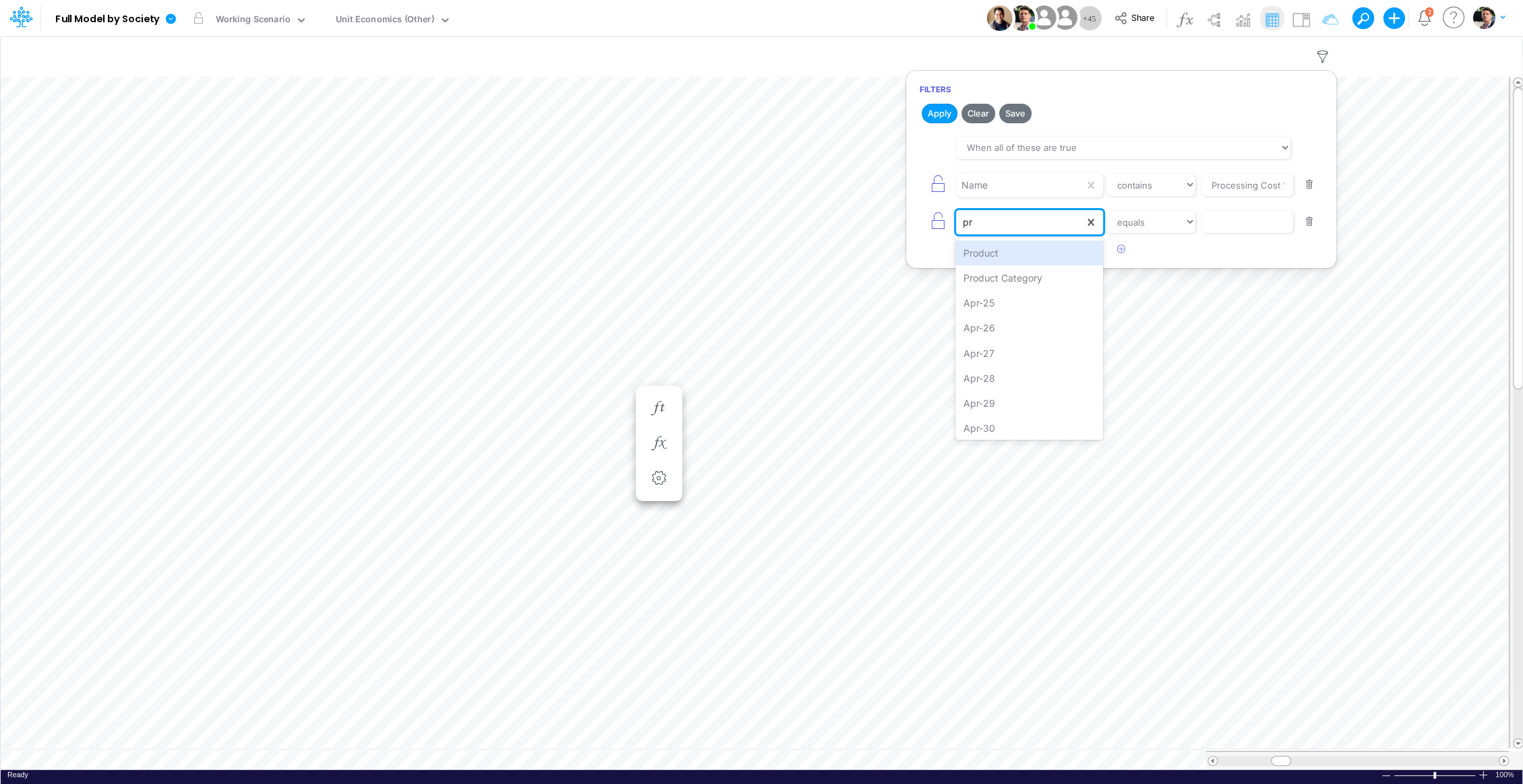
type input "pro"
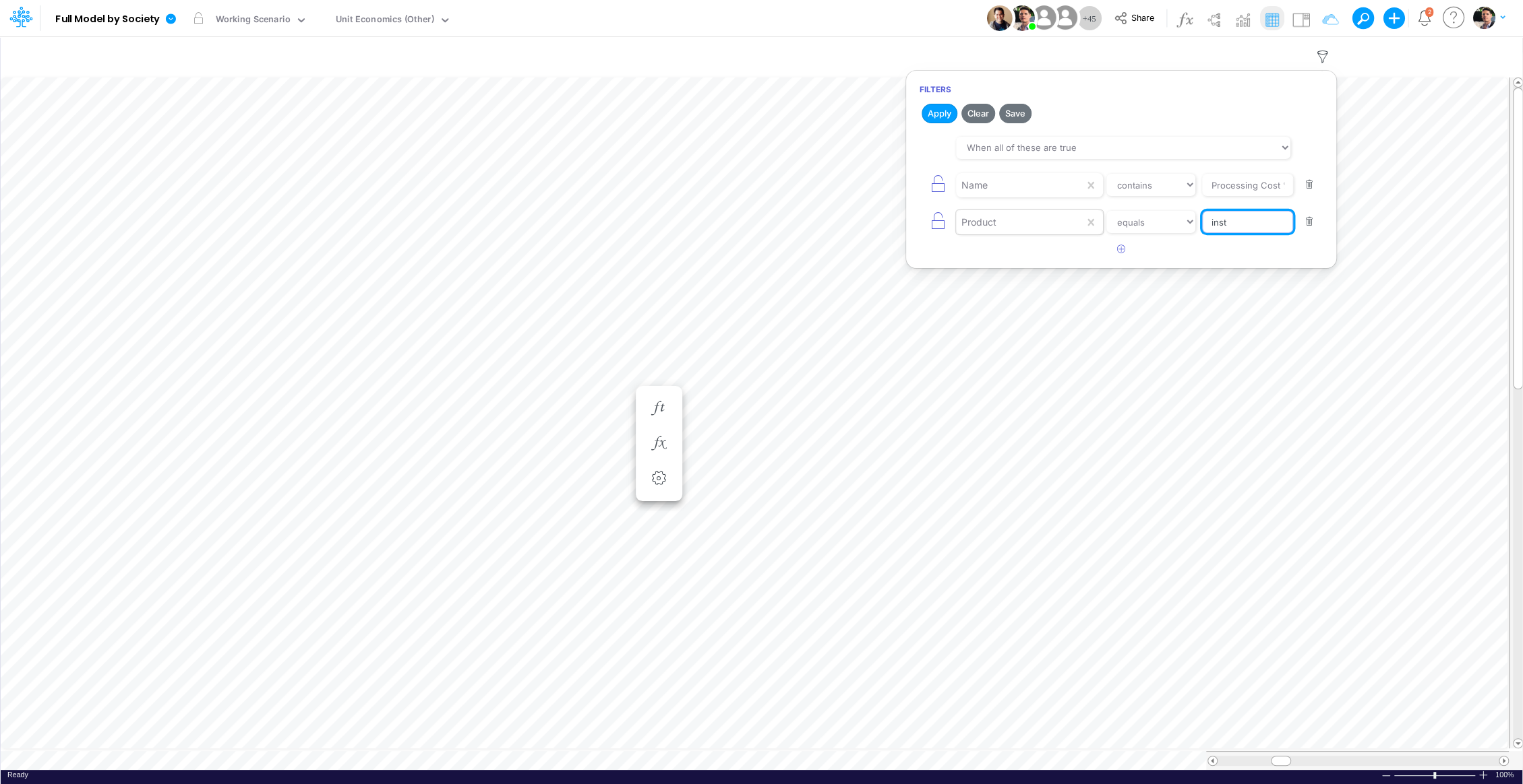
type input "instal"
click at [1142, 223] on select "equals not equal starts with ends with contains" at bounding box center [1151, 222] width 90 height 23
select select "contains"
click at [1106, 211] on select "equals not equal starts with ends with contains" at bounding box center [1151, 222] width 90 height 23
click at [938, 116] on button "Apply" at bounding box center [940, 114] width 36 height 20
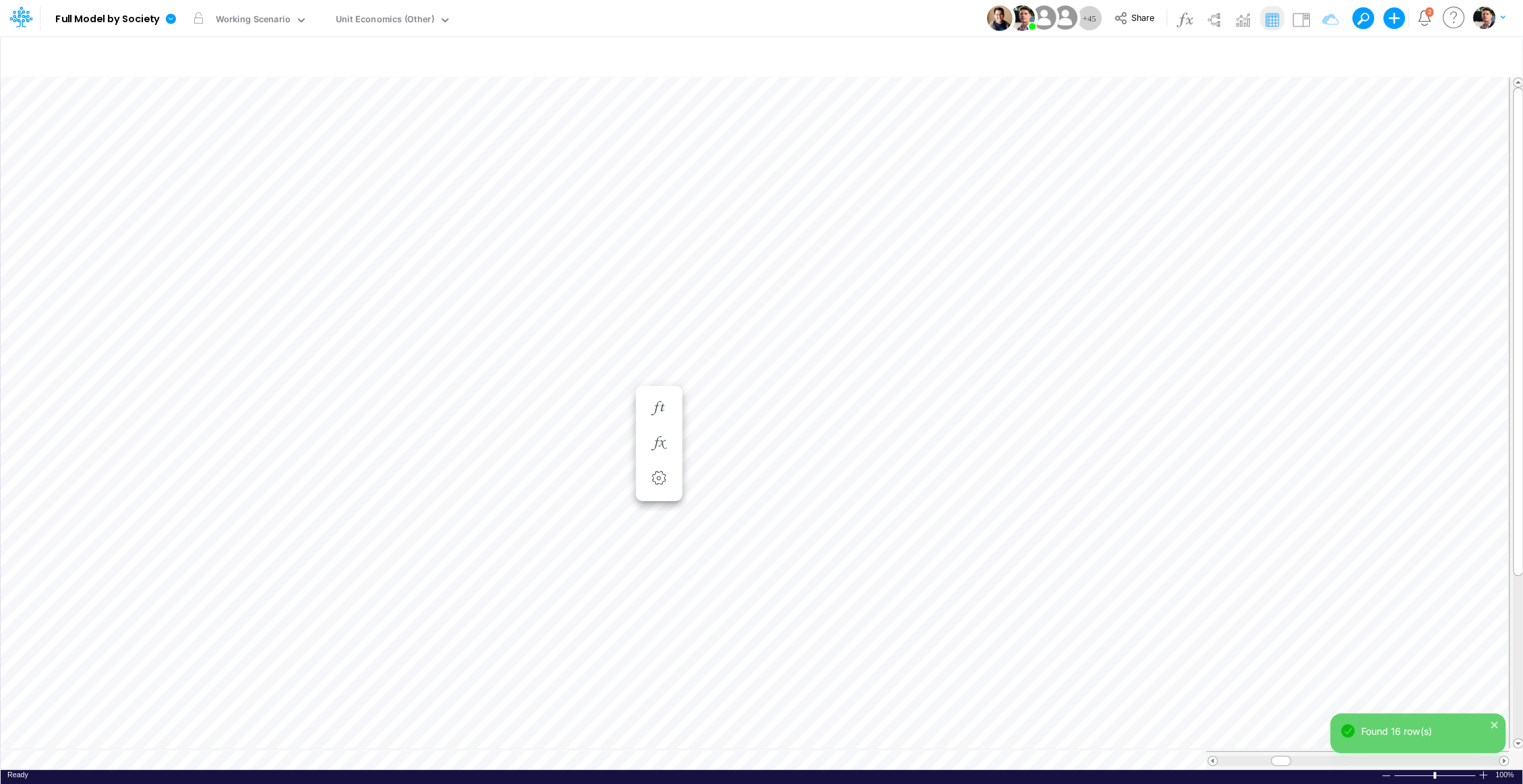
scroll to position [6, 2]
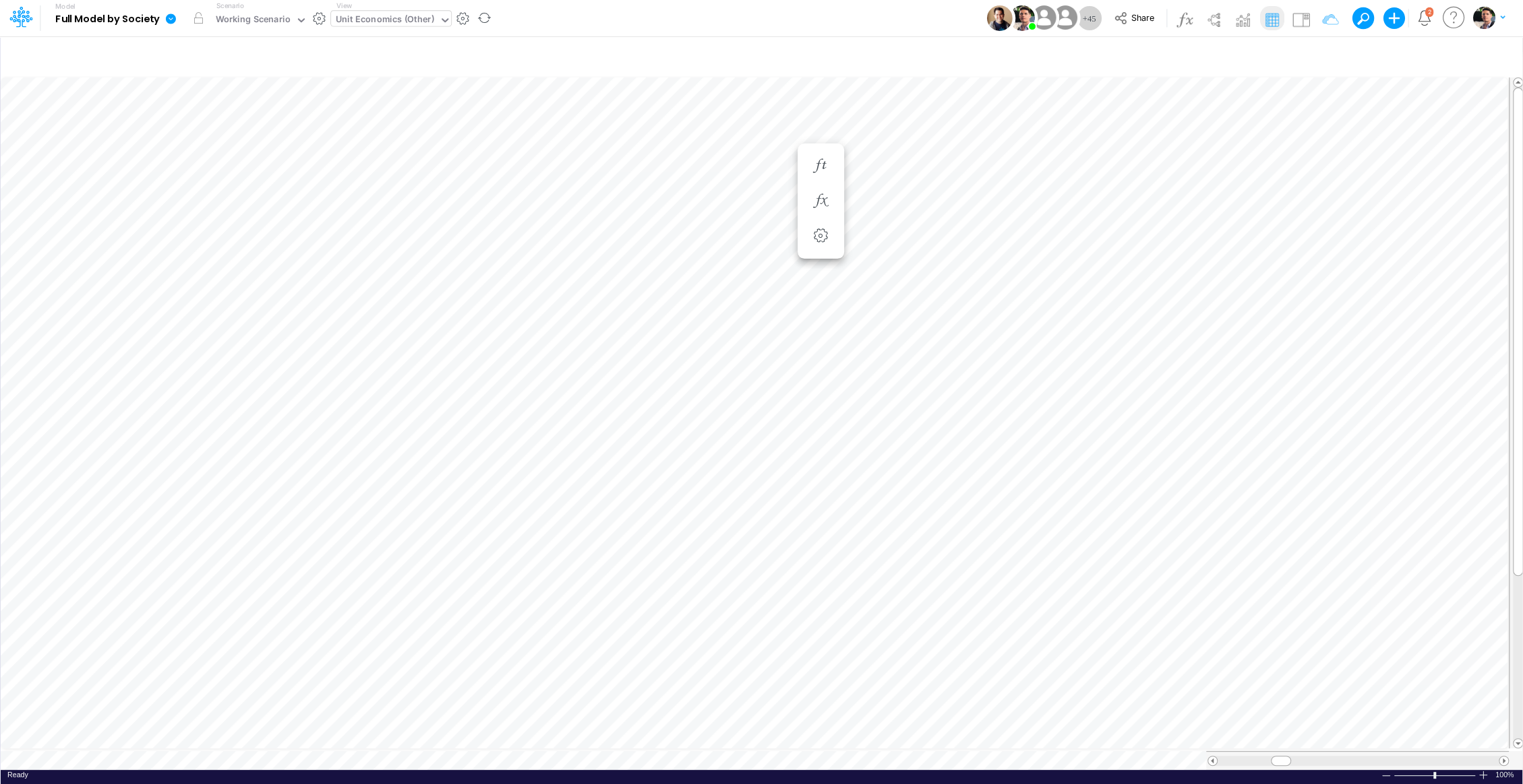
click at [414, 21] on div "Unit Economics (Other)" at bounding box center [385, 21] width 98 height 16
click at [1329, 52] on icon "button" at bounding box center [1323, 57] width 21 height 14
select select "contains"
click at [1306, 222] on button "button" at bounding box center [1310, 222] width 26 height 18
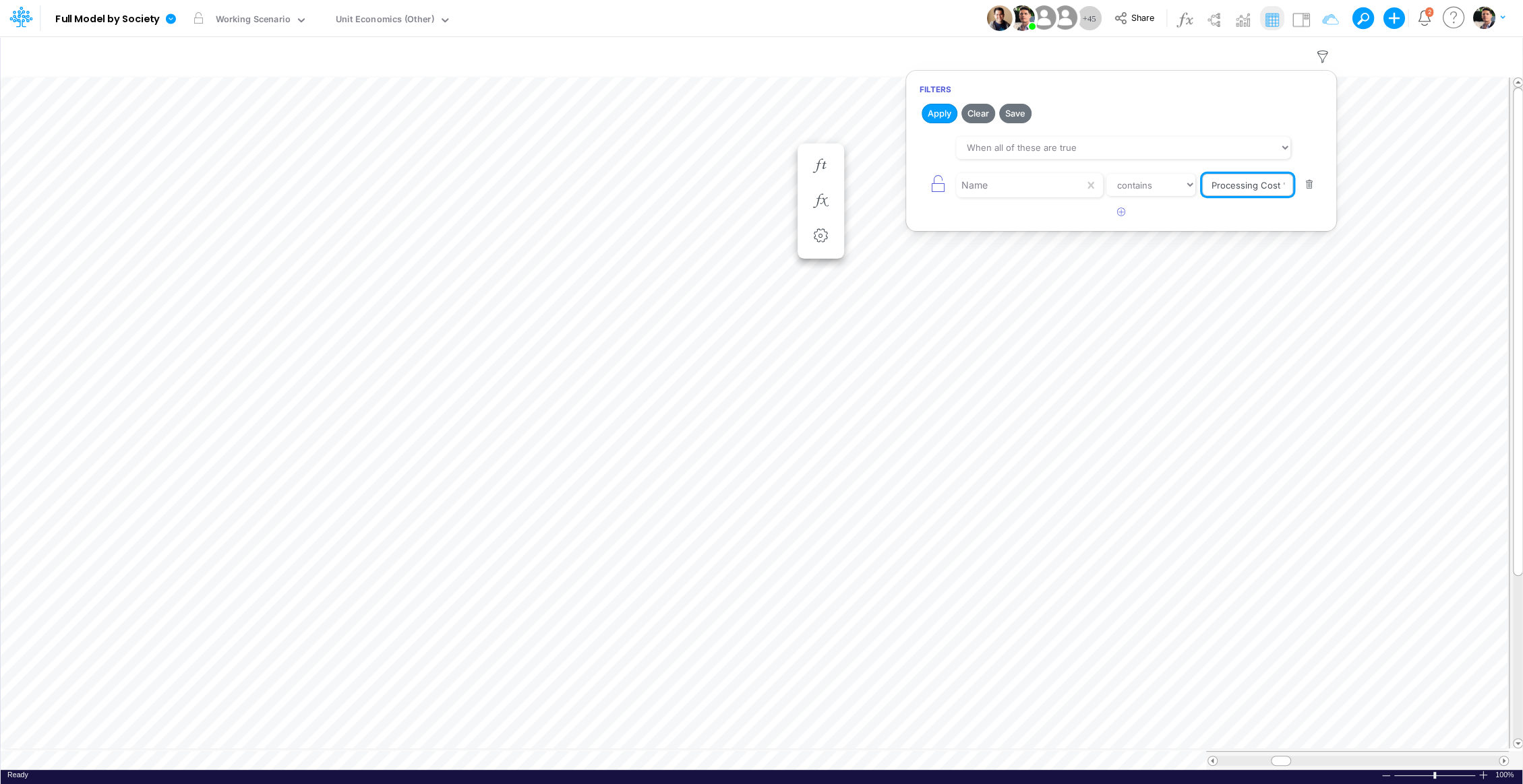
click at [1219, 185] on input "Processing Cost %" at bounding box center [1247, 185] width 91 height 23
type input "Other COGS %"
click at [929, 105] on button "Apply" at bounding box center [940, 114] width 36 height 20
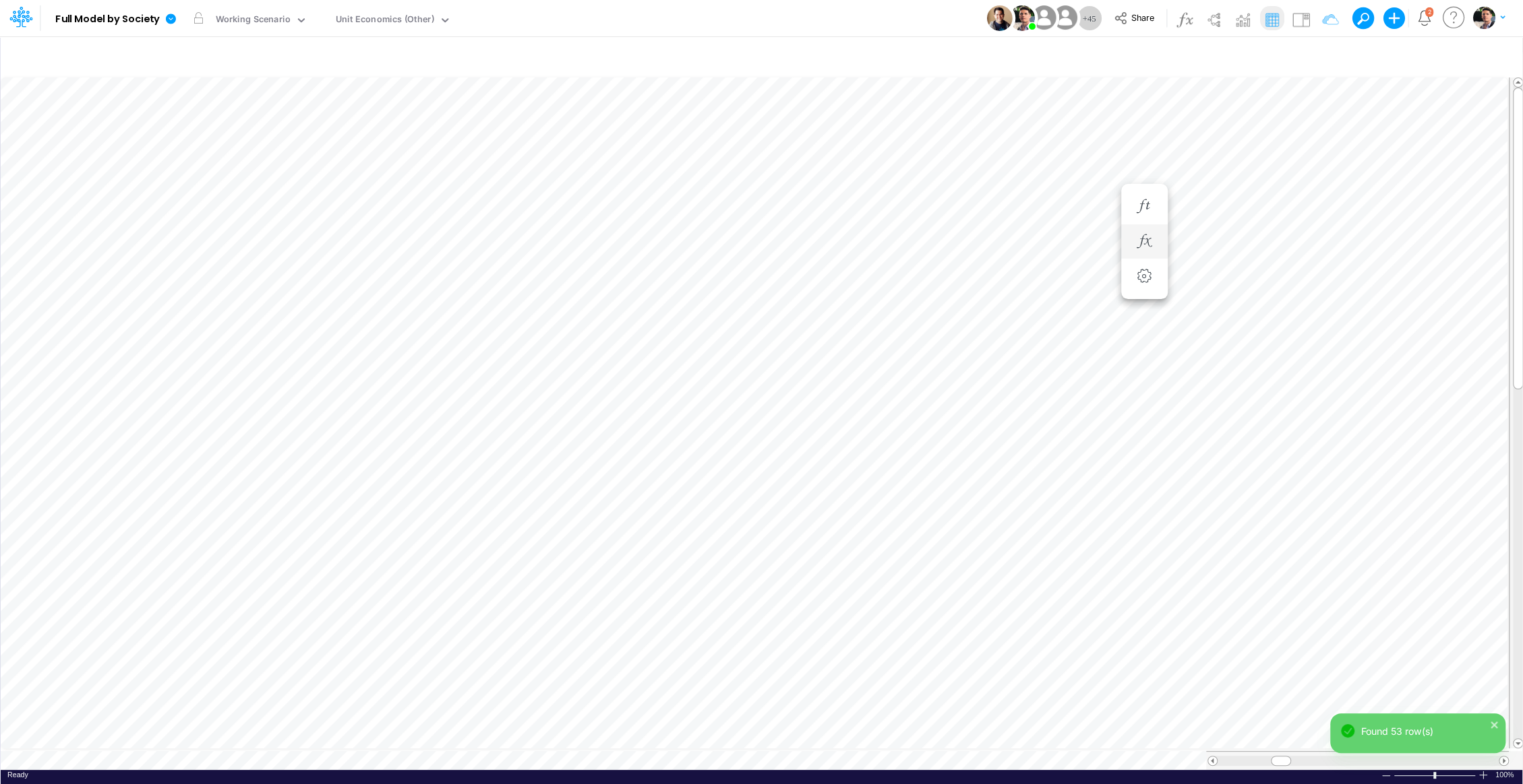
scroll to position [6, 2]
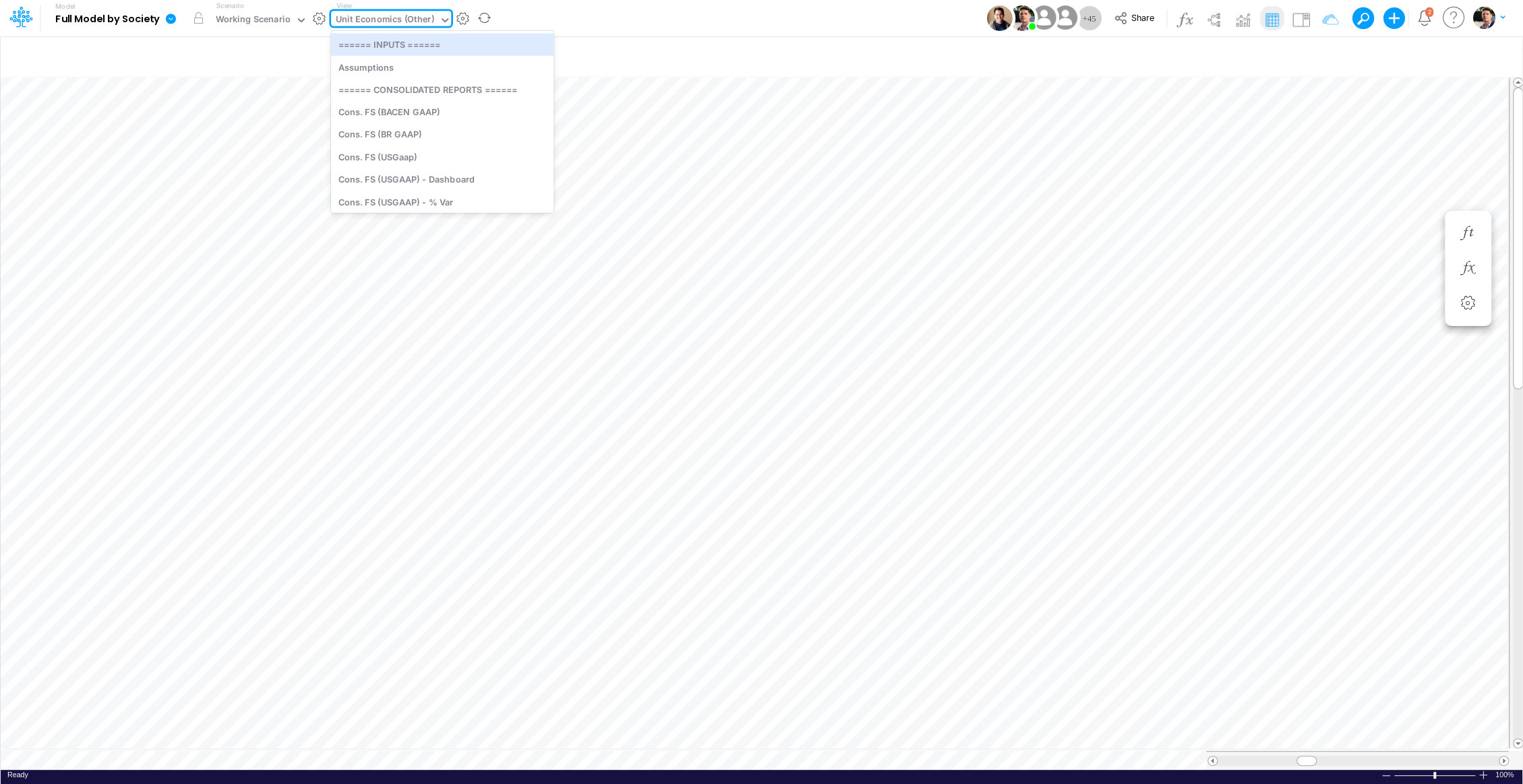
click at [381, 21] on div "Unit Economics (Other)" at bounding box center [385, 21] width 98 height 16
type input "cogs"
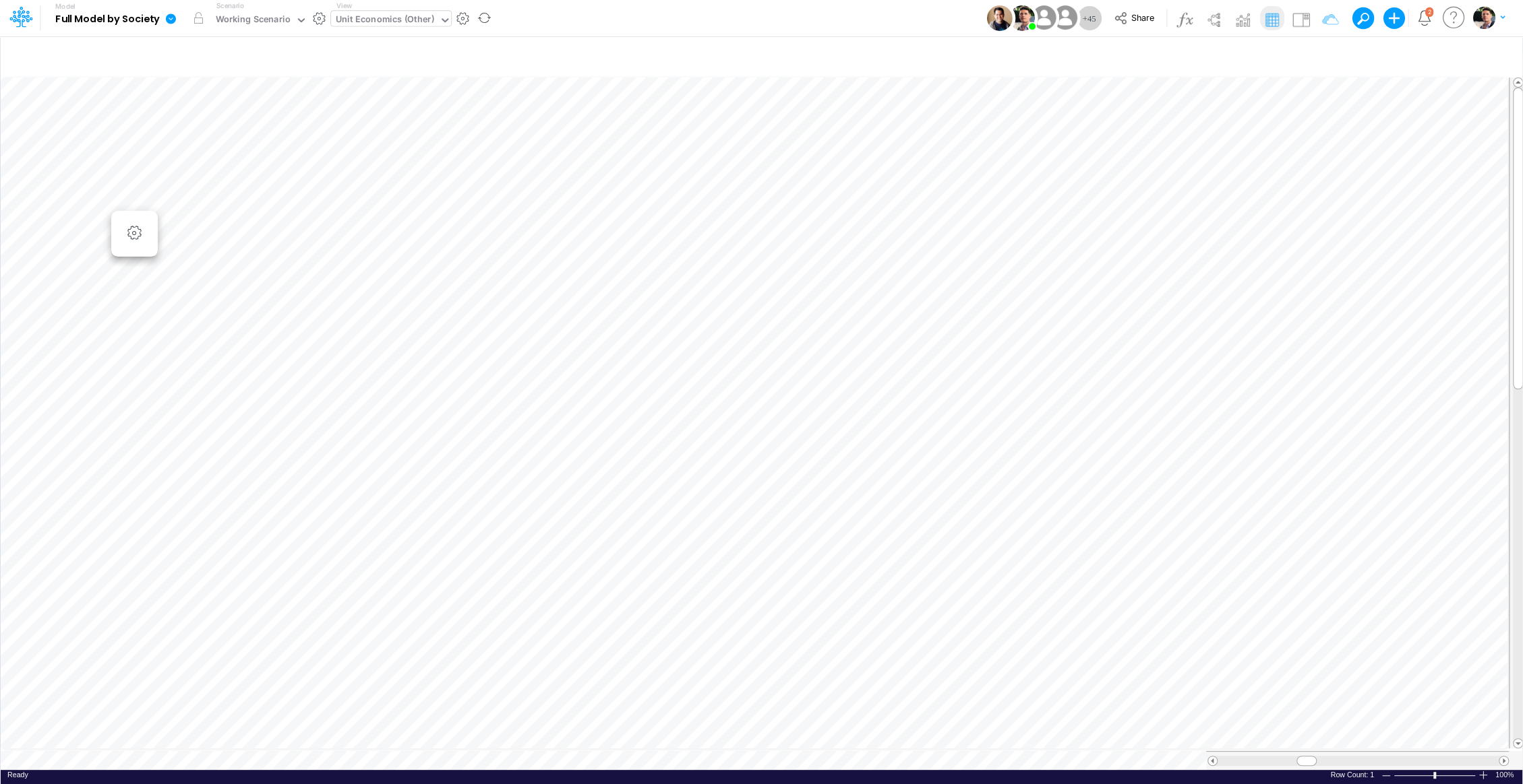
click at [364, 16] on div "Unit Economics (Other)" at bounding box center [385, 21] width 98 height 16
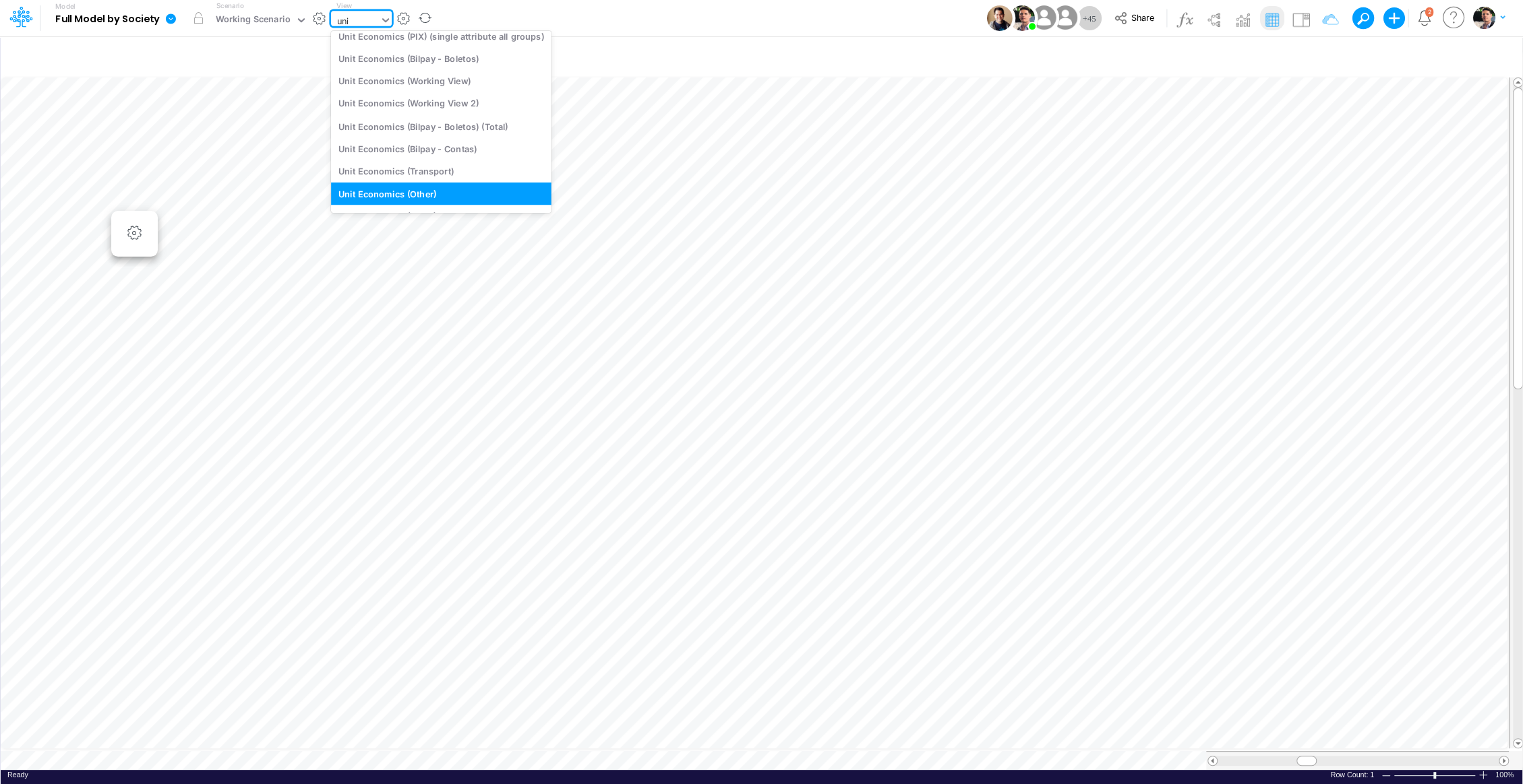
scroll to position [59, 0]
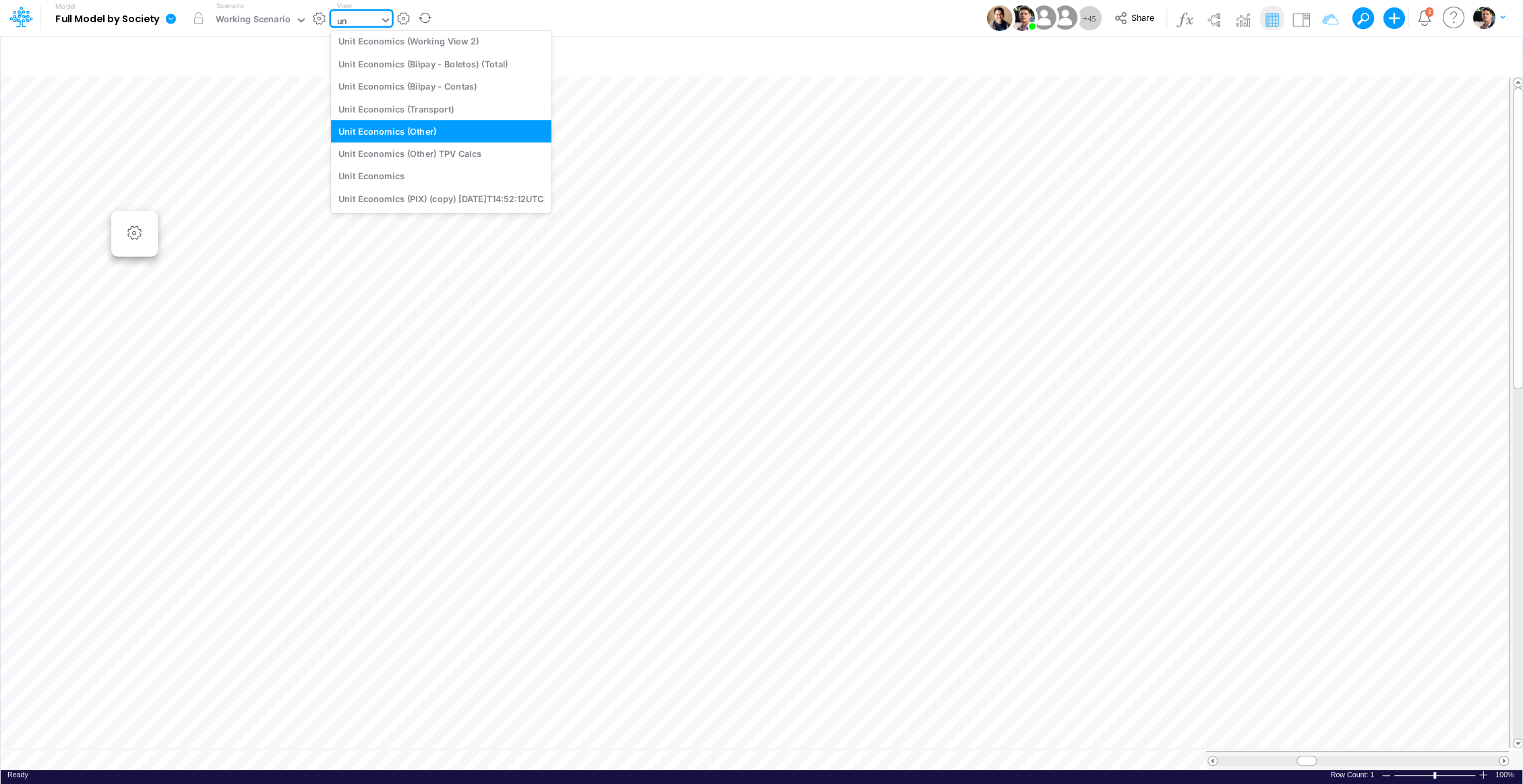
type input "u"
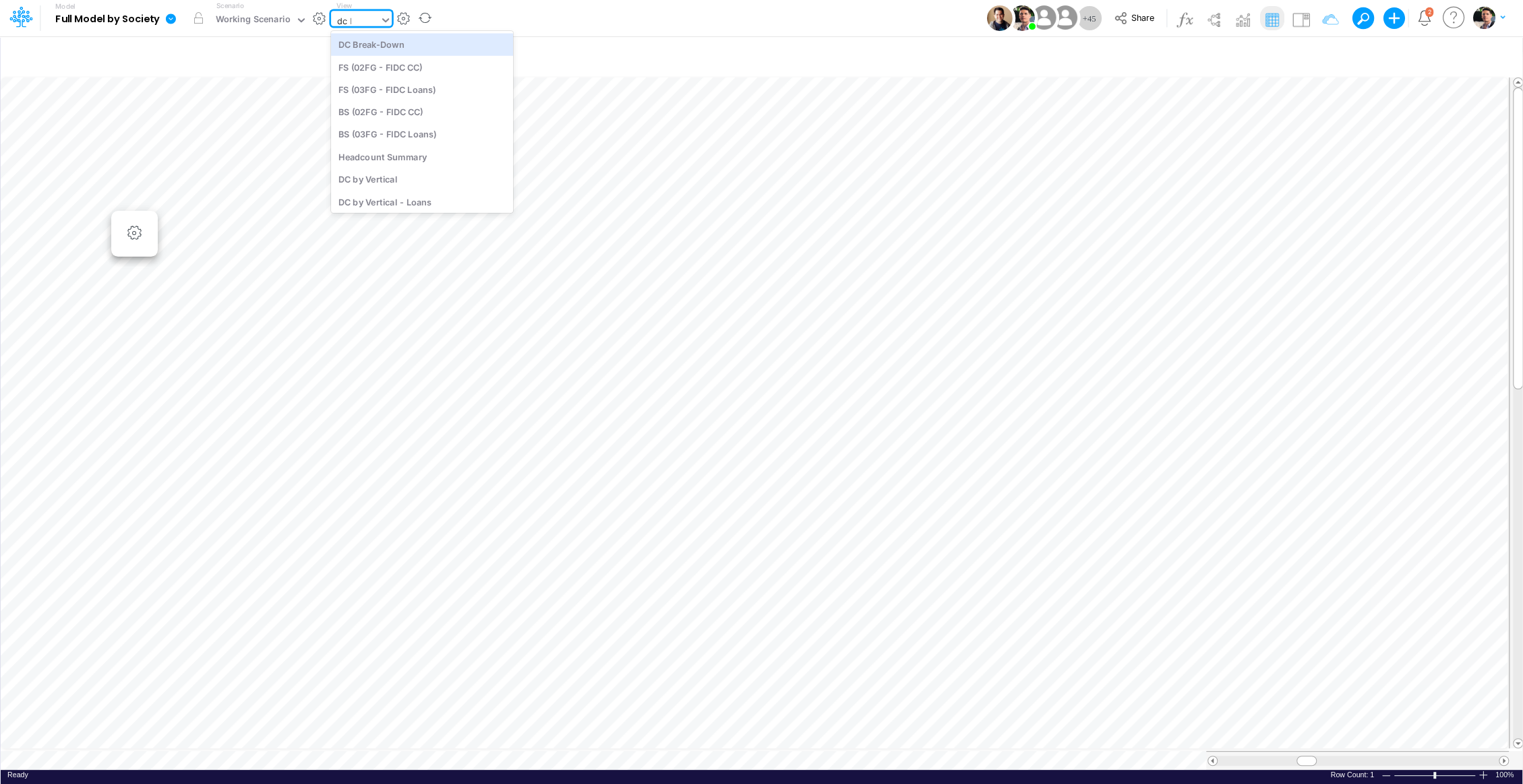
type input "dc by"
type input "DC by Vertical"
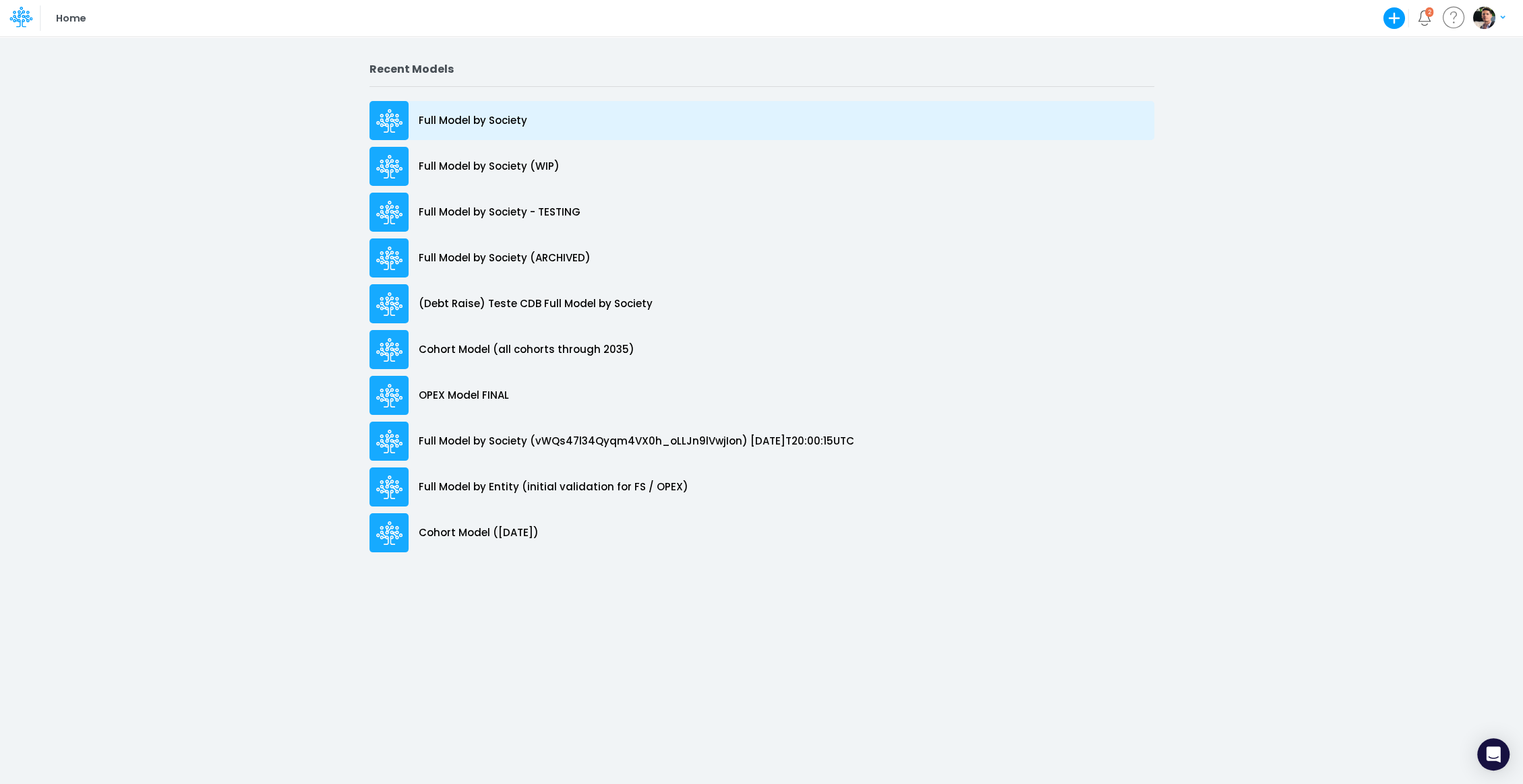
click at [473, 107] on div "Full Model by Society" at bounding box center [762, 121] width 784 height 39
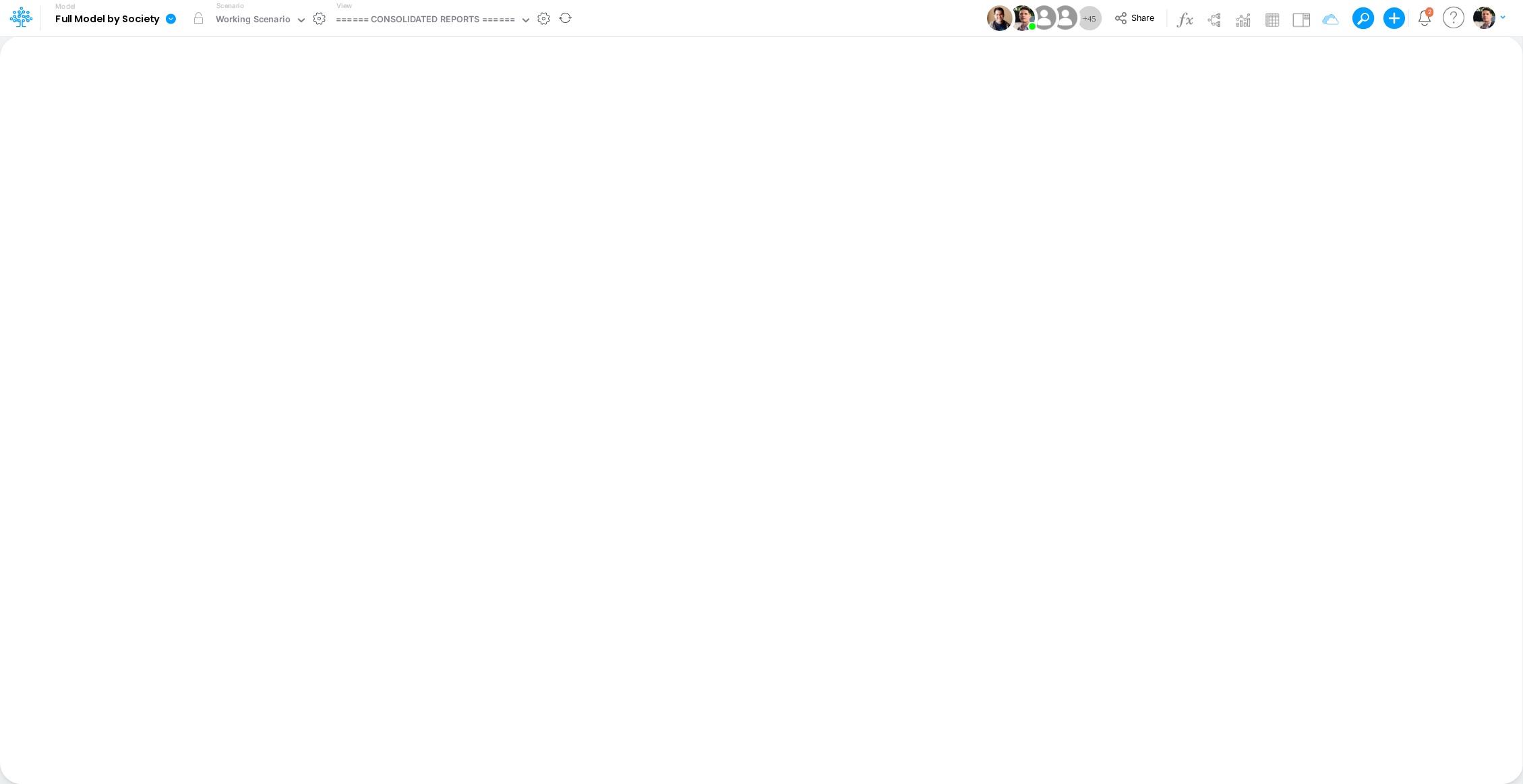
click at [412, 7] on div "View ====== CONSOLIDATED REPORTS ======" at bounding box center [431, 18] width 201 height 35
click at [406, 17] on div "====== CONSOLIDATED REPORTS ======" at bounding box center [425, 21] width 180 height 16
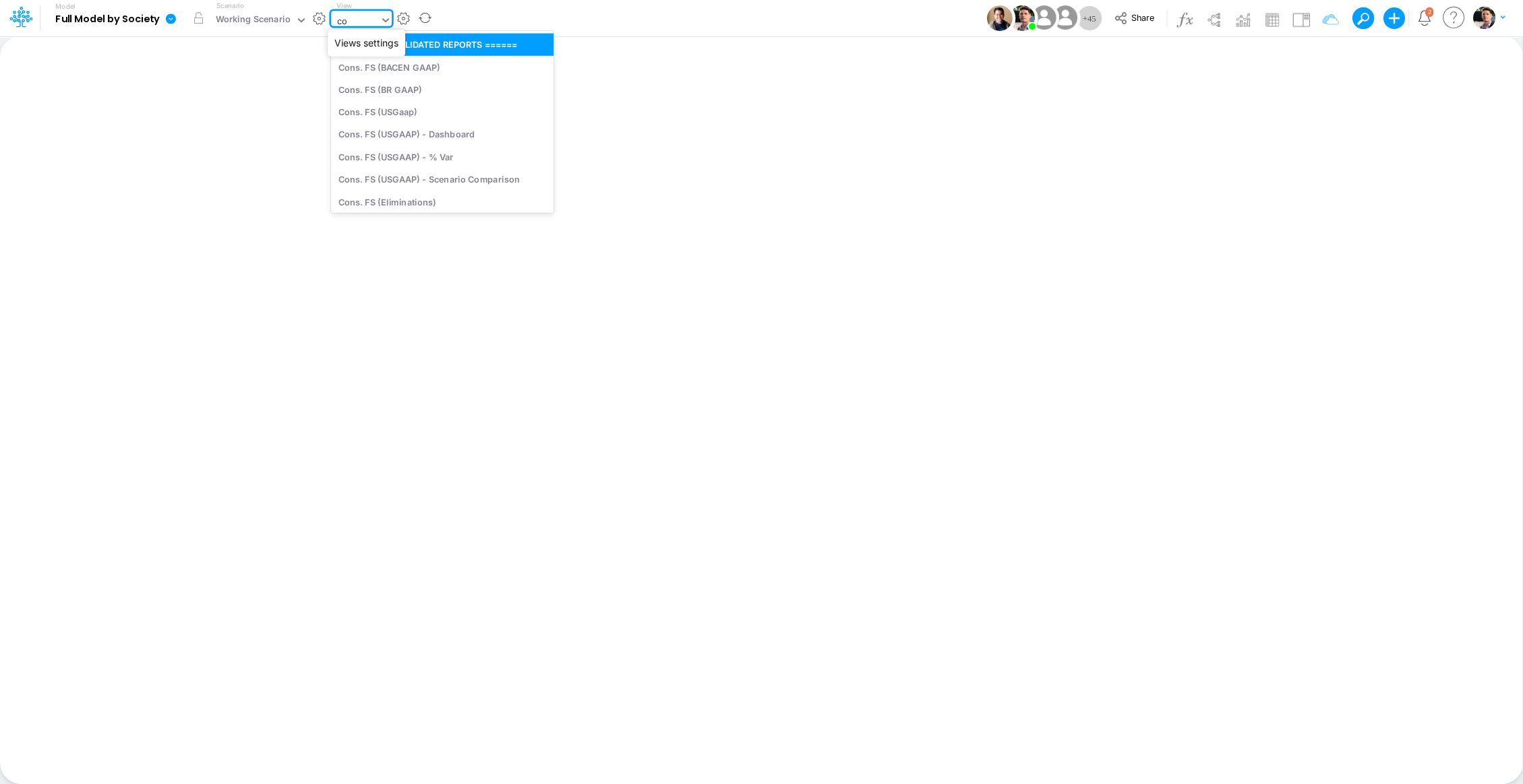
type input "cog"
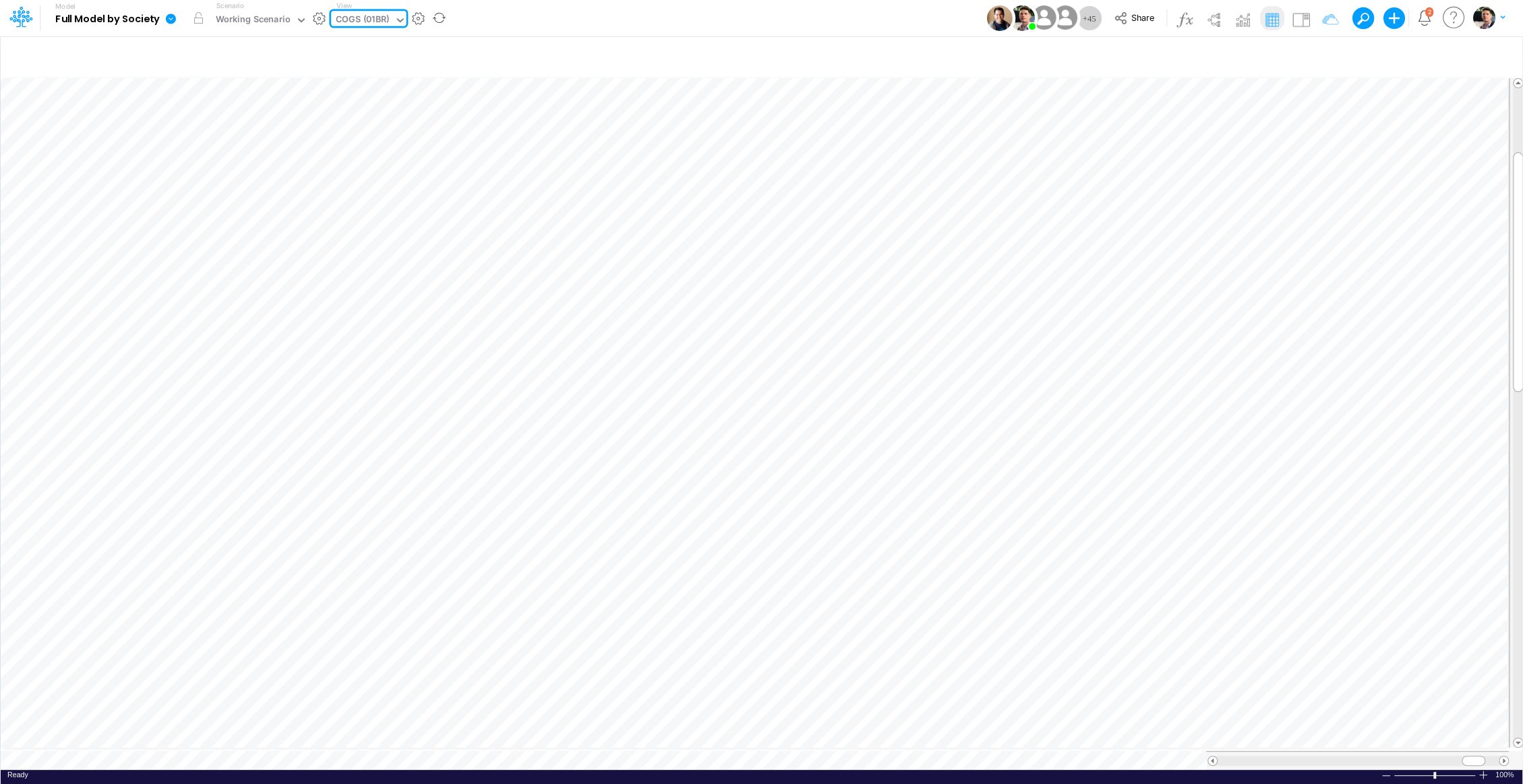
click at [209, 753] on div "Insert new Conditional formatting Paste Cut Copy AutoFill Ready 100% Sum: null …" at bounding box center [761, 410] width 1522 height 749
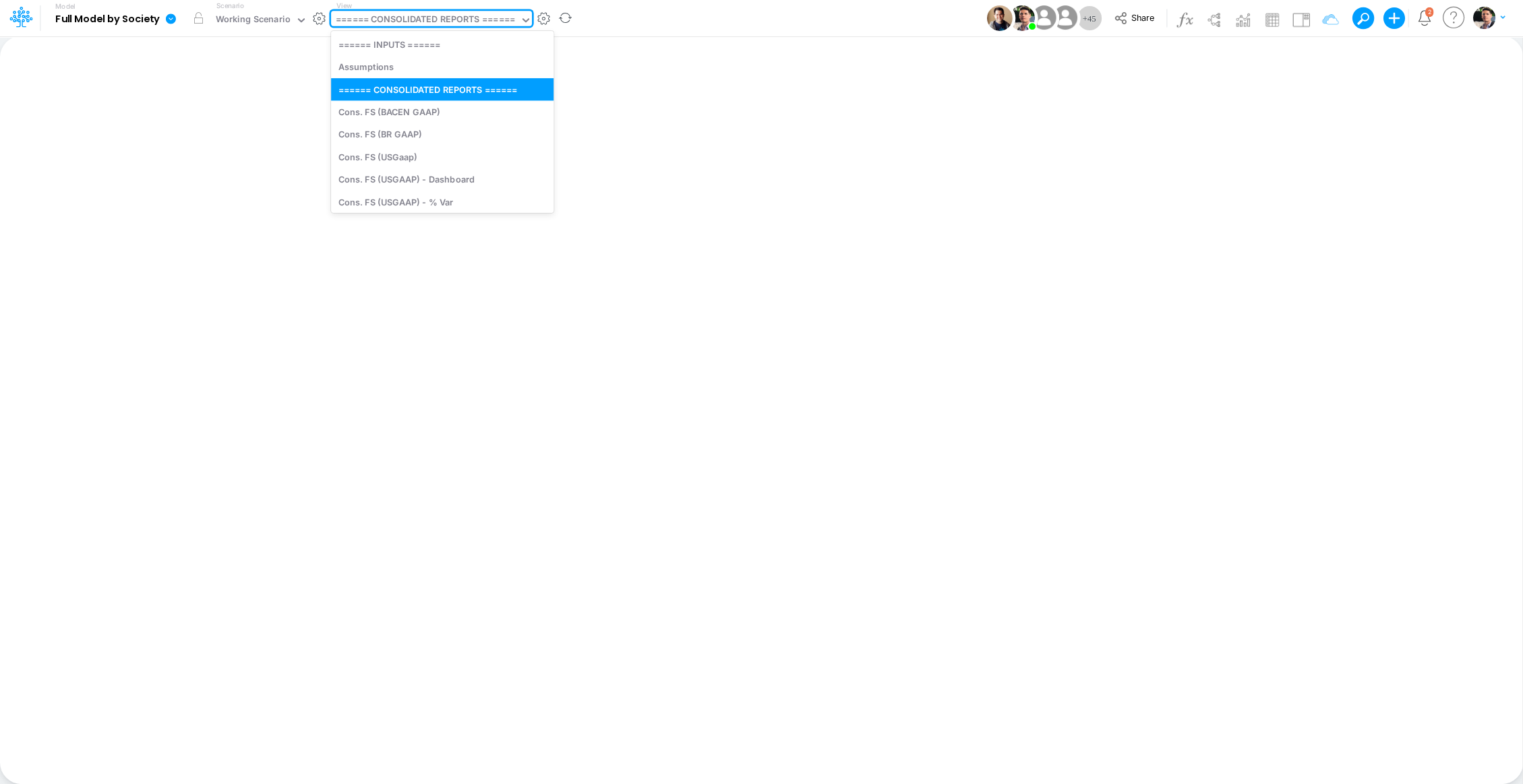
click at [430, 19] on div "====== CONSOLIDATED REPORTS ======" at bounding box center [425, 21] width 180 height 16
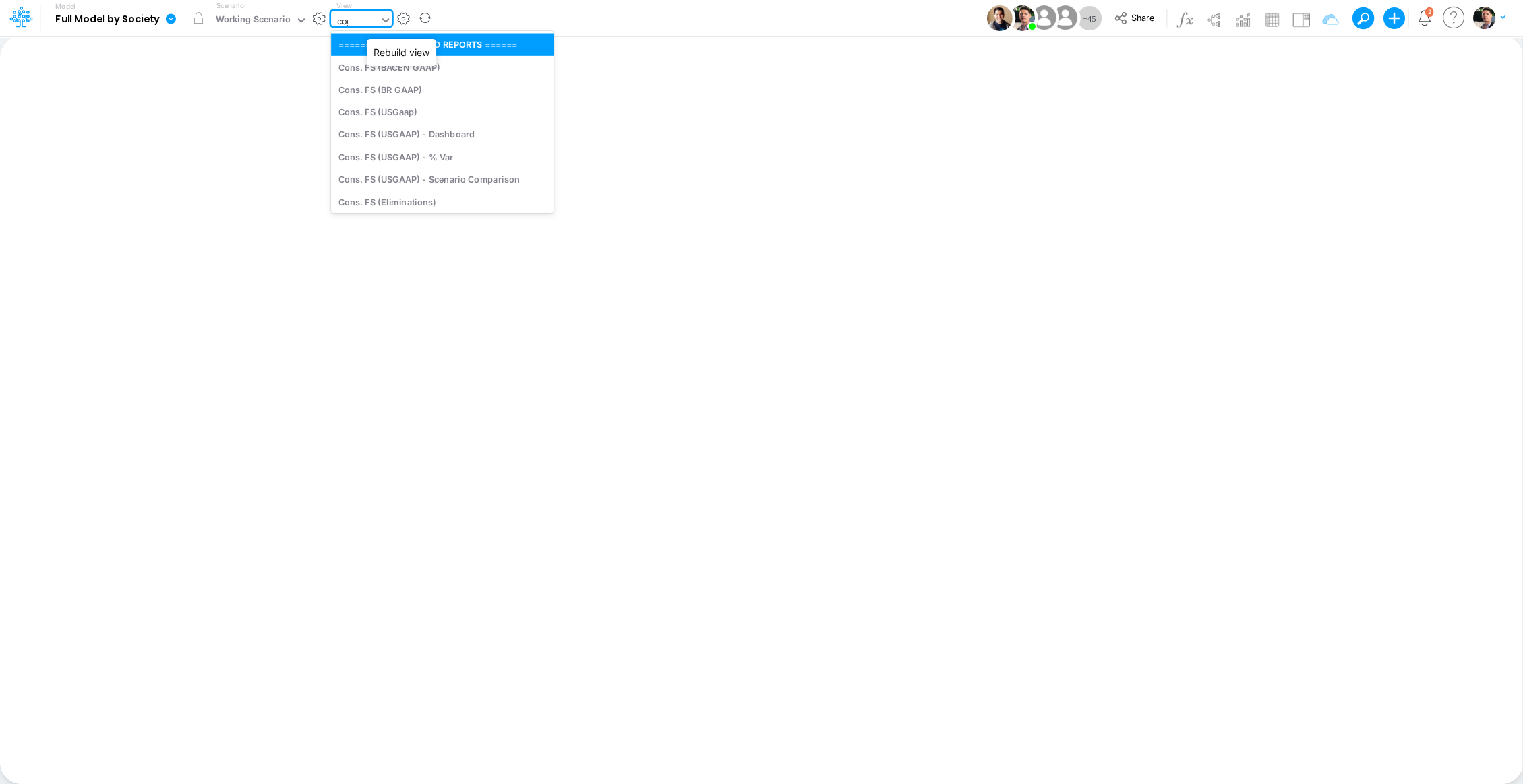
type input "cogs"
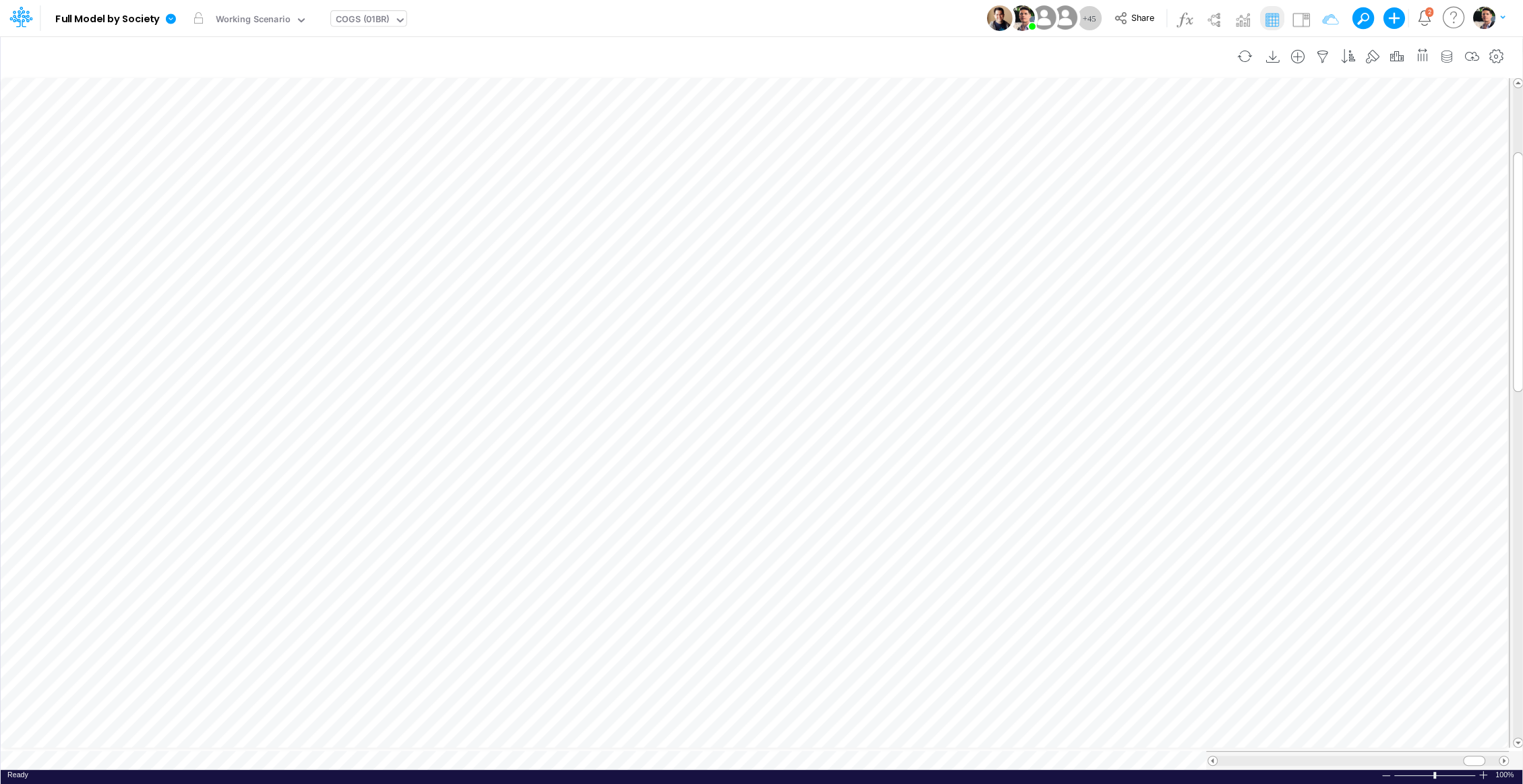
scroll to position [6, 2]
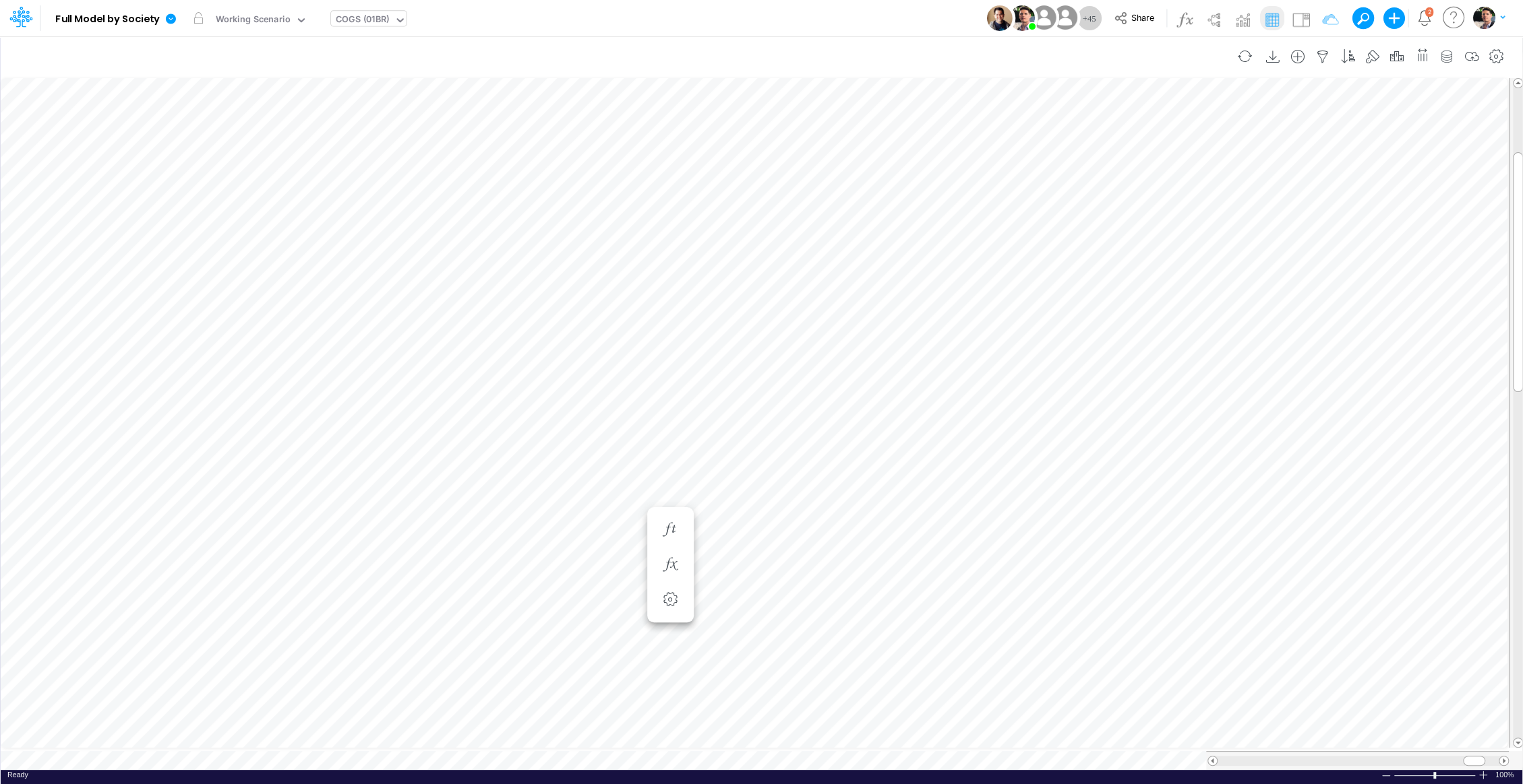
scroll to position [6, 2]
click at [366, 11] on div "COGS (01BR)" at bounding box center [362, 21] width 63 height 21
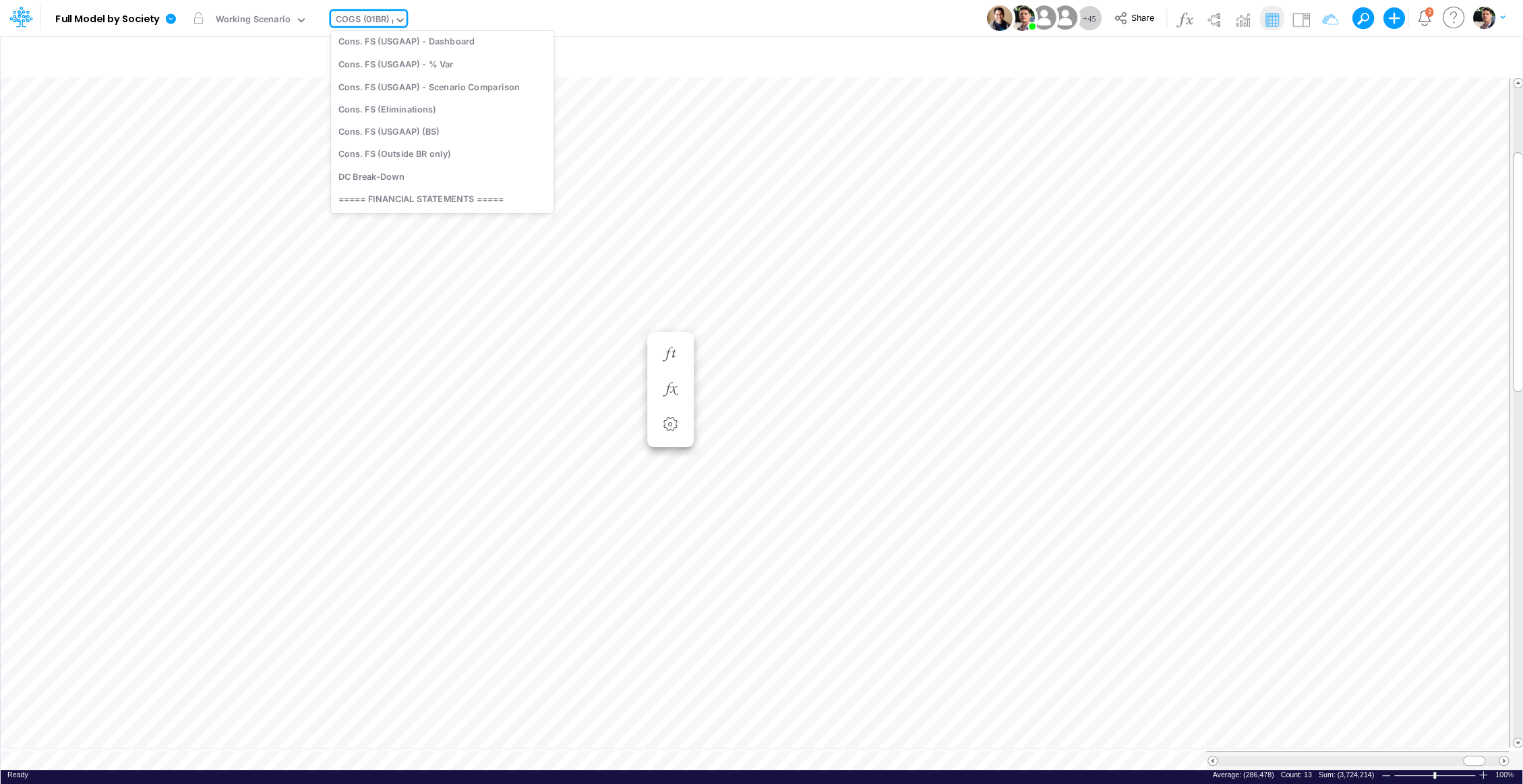
type input "uni"
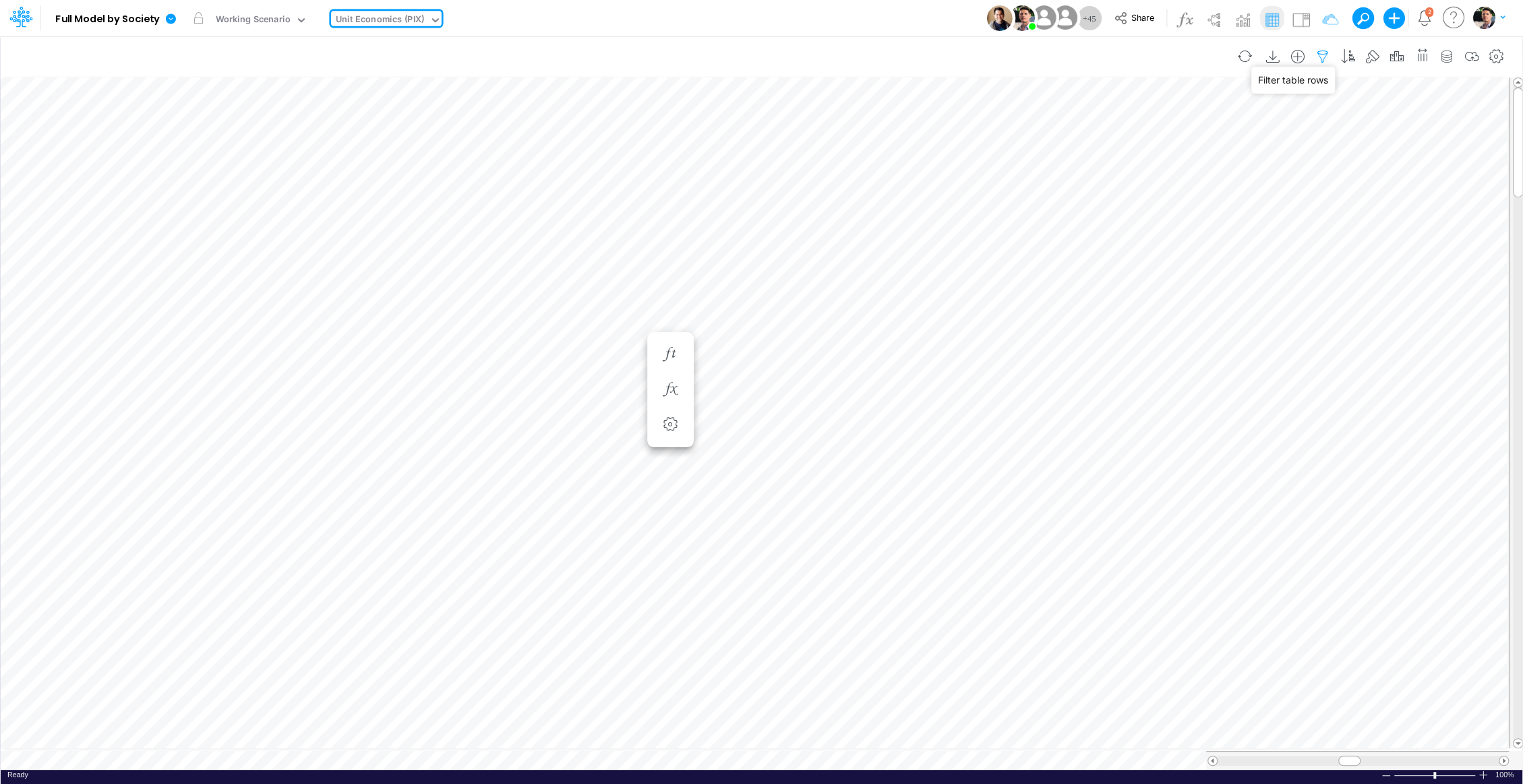
click at [1326, 55] on icon "button" at bounding box center [1323, 57] width 21 height 14
select select "contains"
click at [1232, 187] on input "pix / cc rpay / a vista" at bounding box center [1247, 185] width 91 height 23
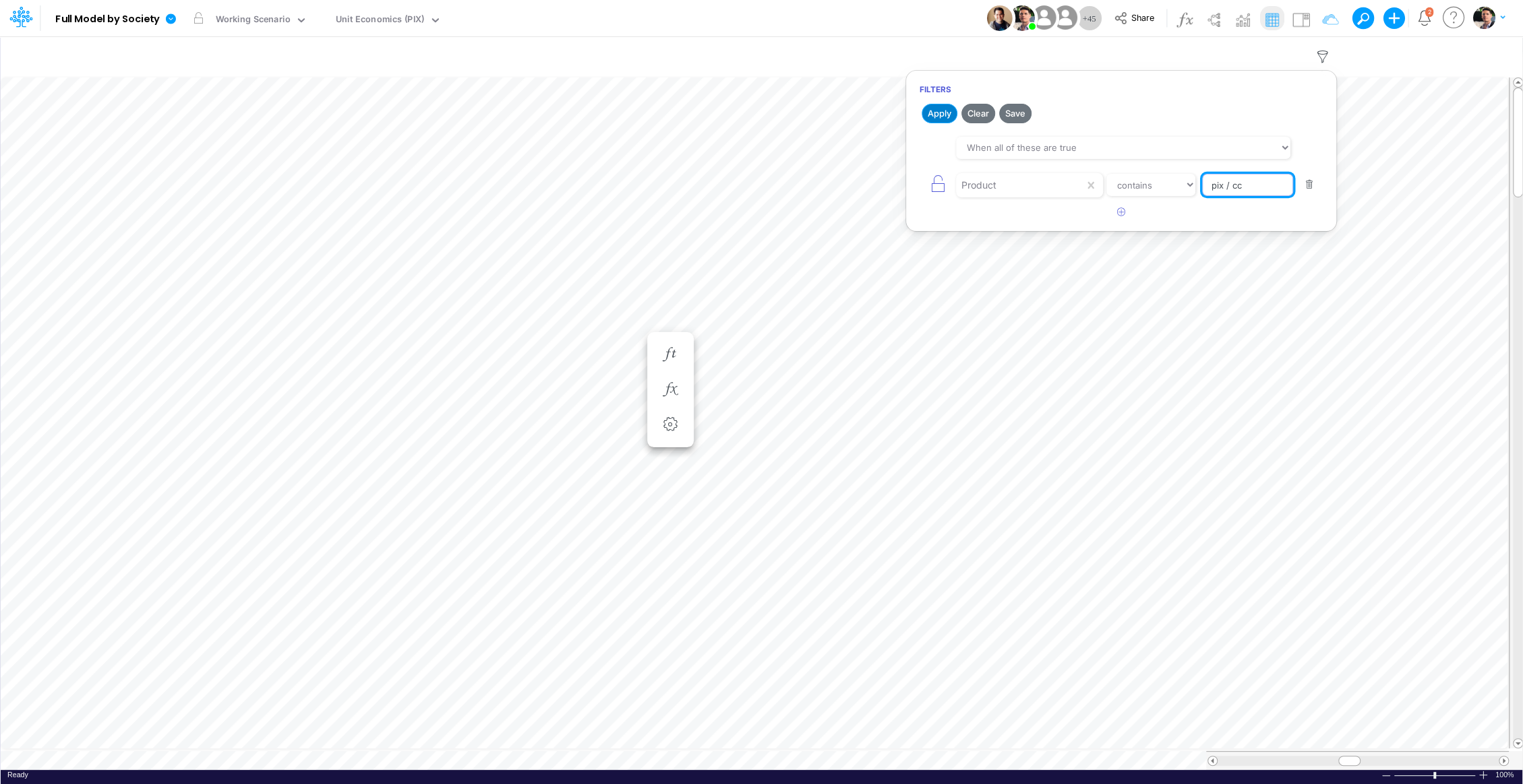
type input "pix / cc"
click at [935, 119] on button "Apply" at bounding box center [940, 114] width 36 height 20
click at [172, 18] on icon at bounding box center [171, 18] width 10 height 10
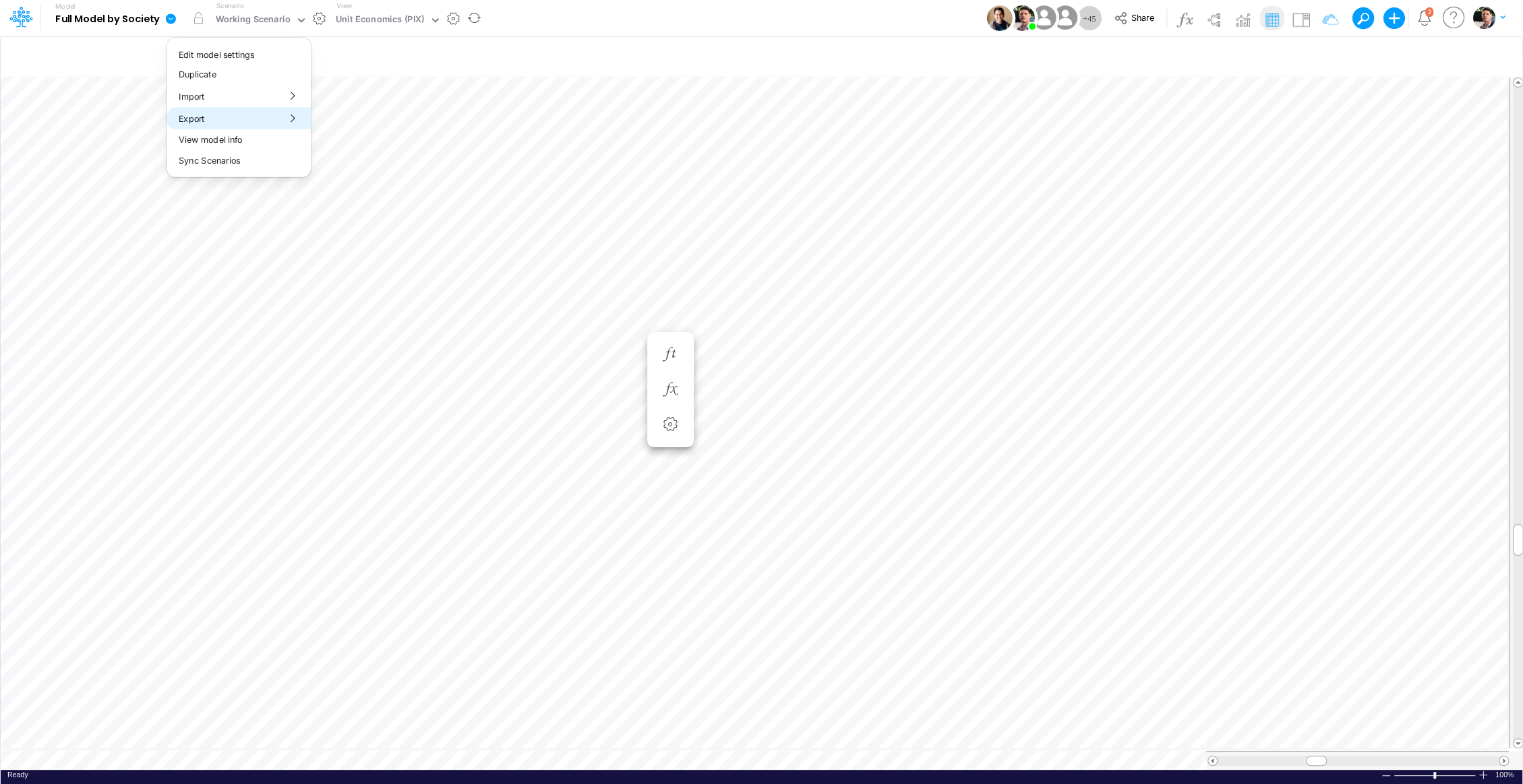
click at [272, 119] on button "Export" at bounding box center [239, 118] width 144 height 22
click at [346, 135] on div "Excel" at bounding box center [383, 125] width 145 height 34
click at [365, 128] on button "Excel" at bounding box center [384, 125] width 144 height 21
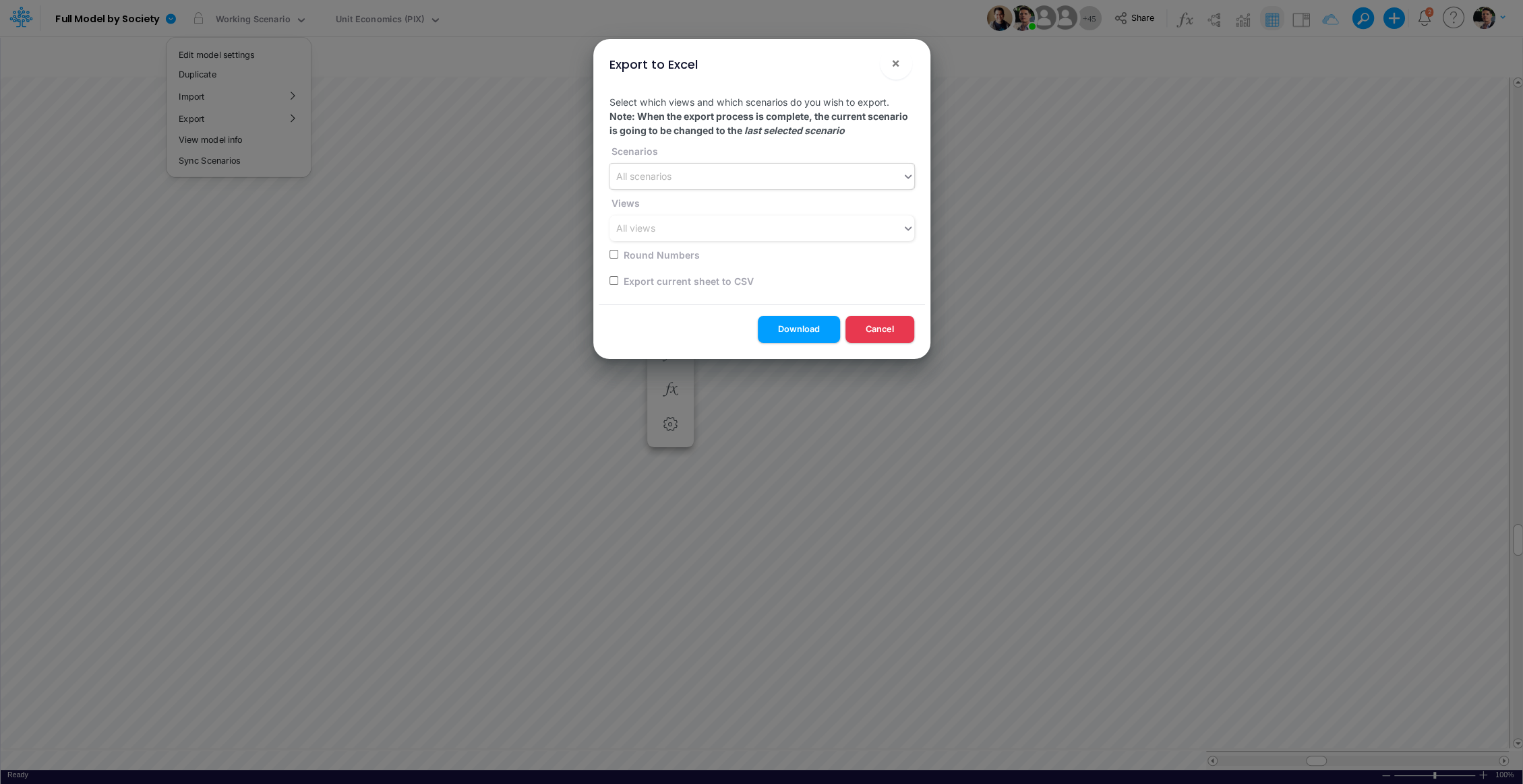
click at [708, 177] on div "All scenarios" at bounding box center [756, 176] width 293 height 22
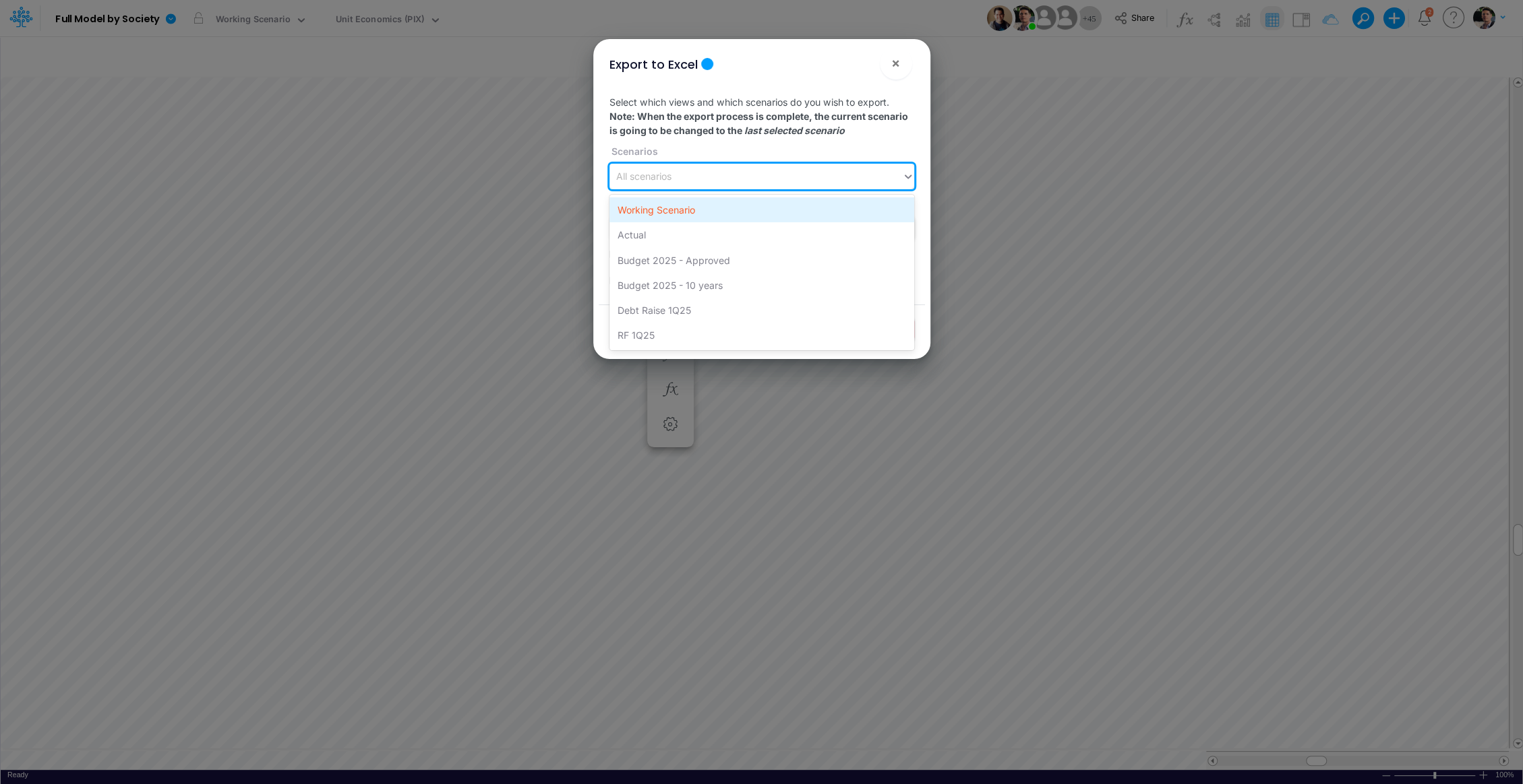
click at [679, 212] on div "Working Scenario" at bounding box center [762, 210] width 304 height 25
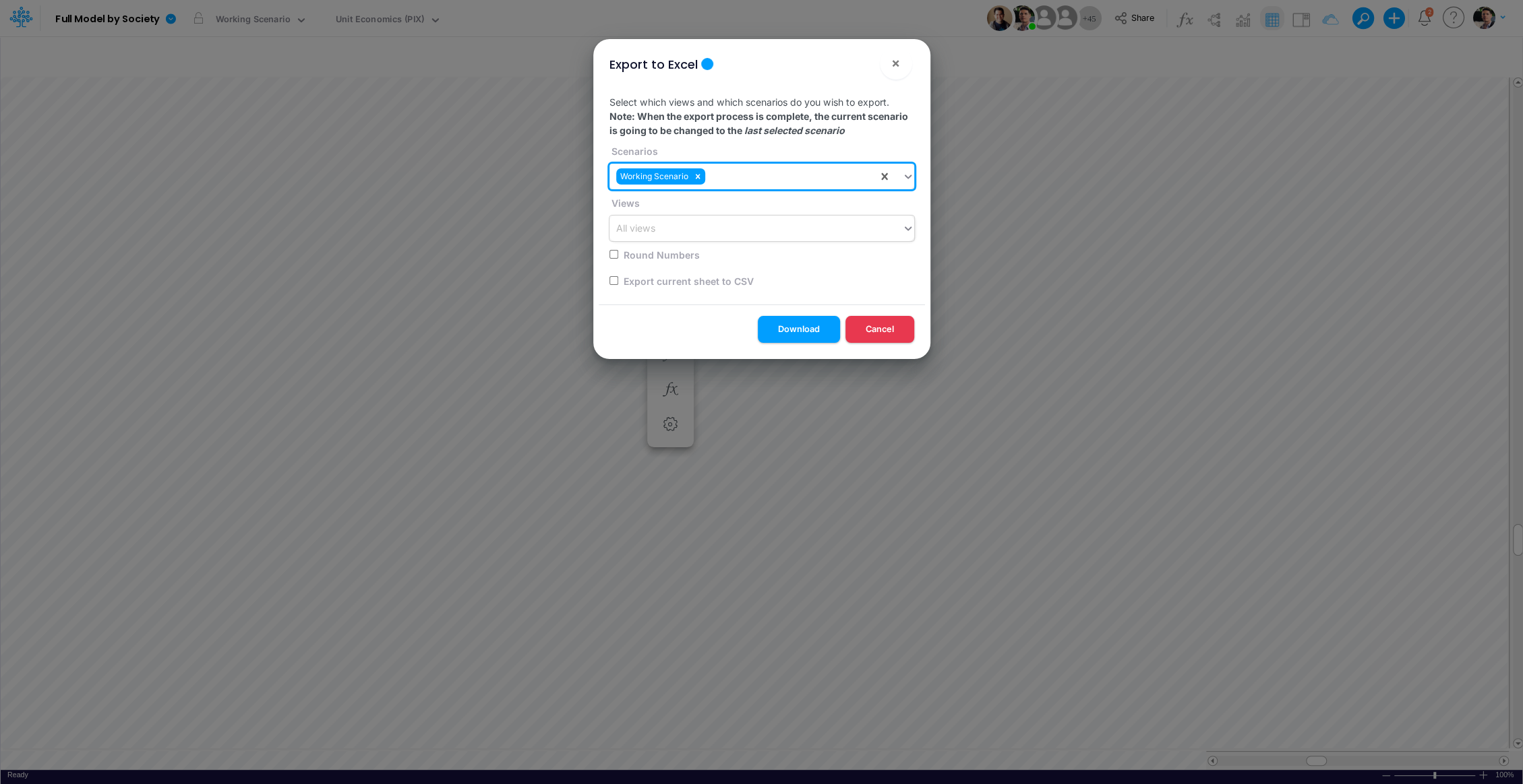
click at [669, 232] on div "All views" at bounding box center [756, 228] width 293 height 22
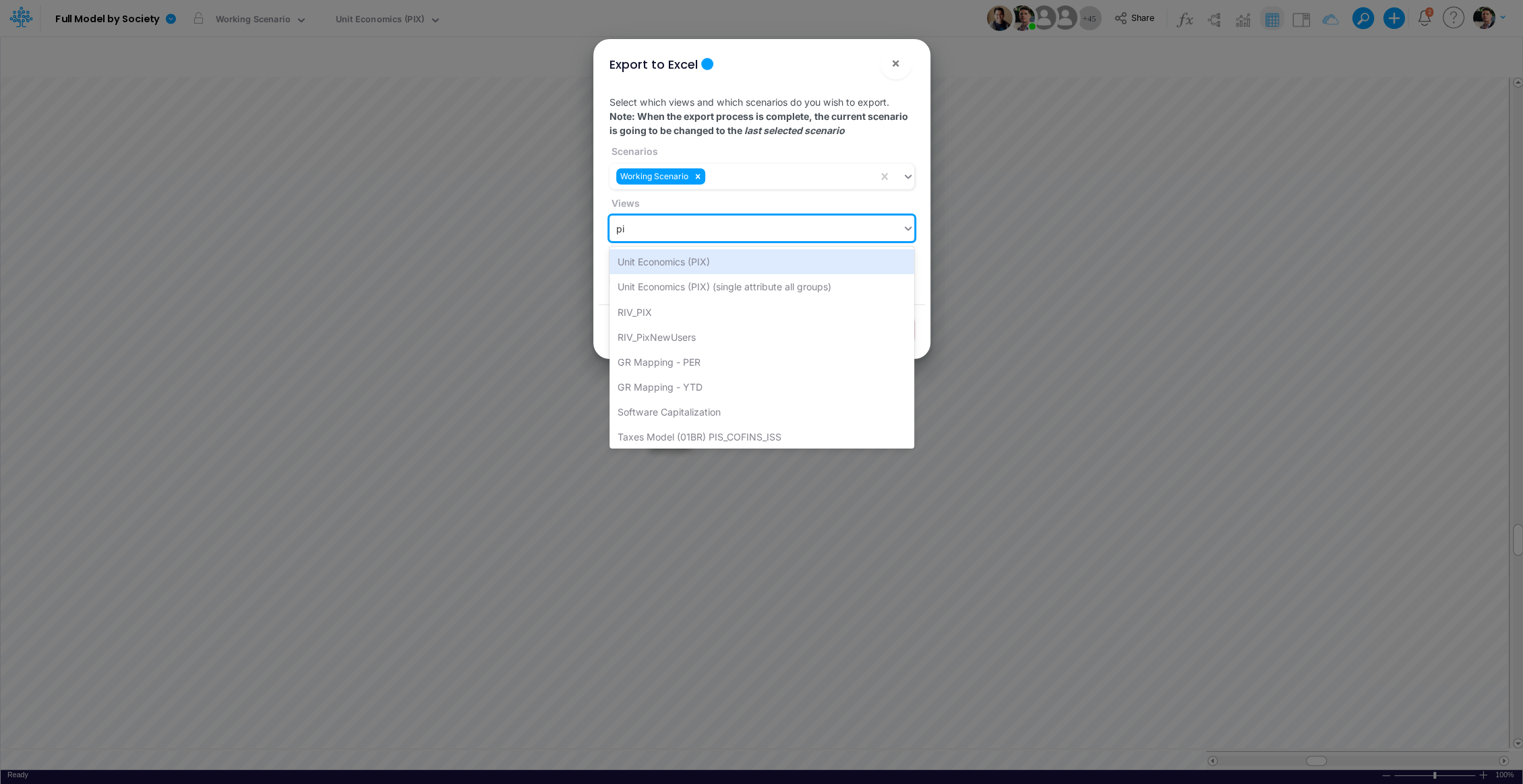
type input "pix"
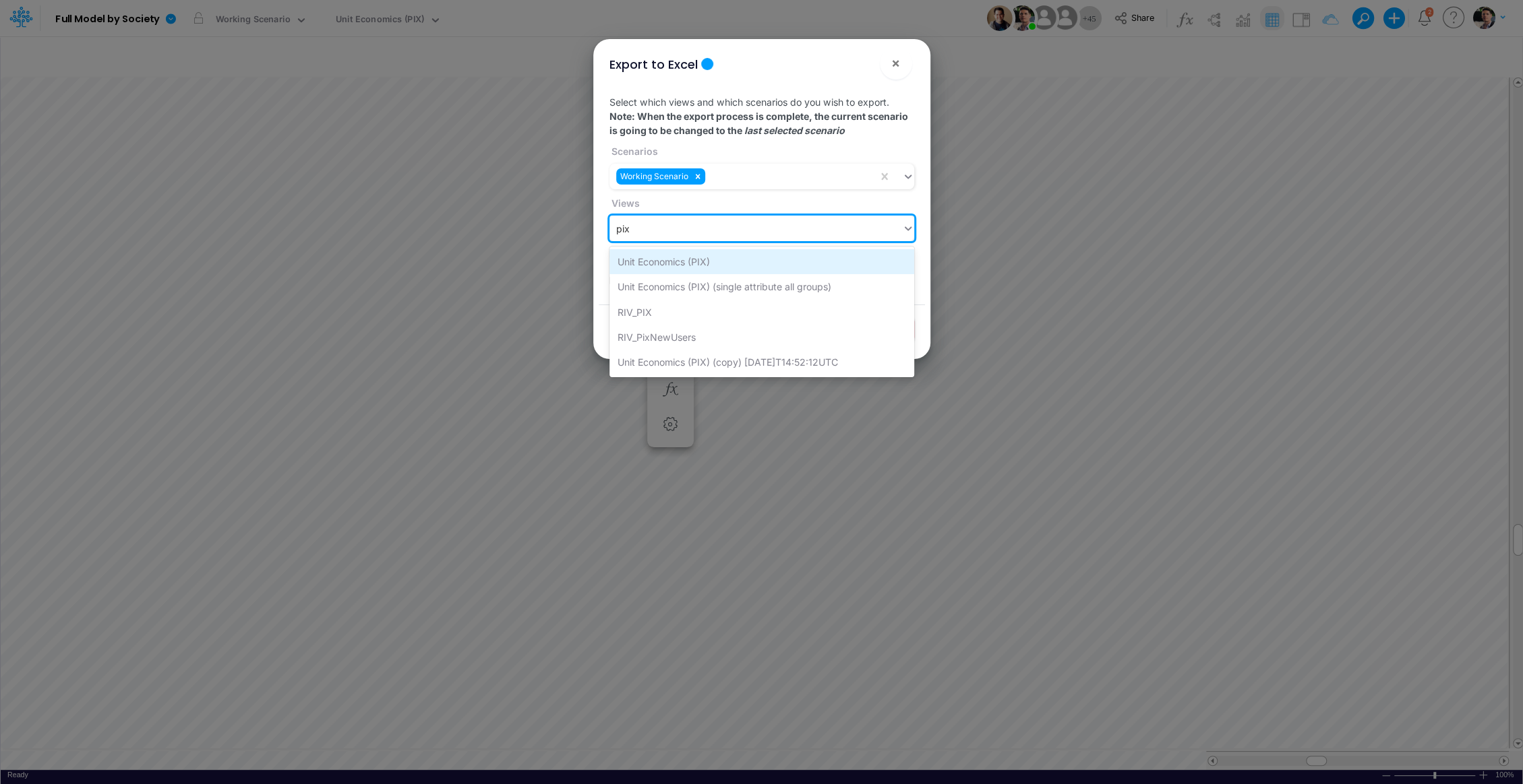
click at [698, 258] on div "Unit Economics (PIX)" at bounding box center [762, 262] width 304 height 25
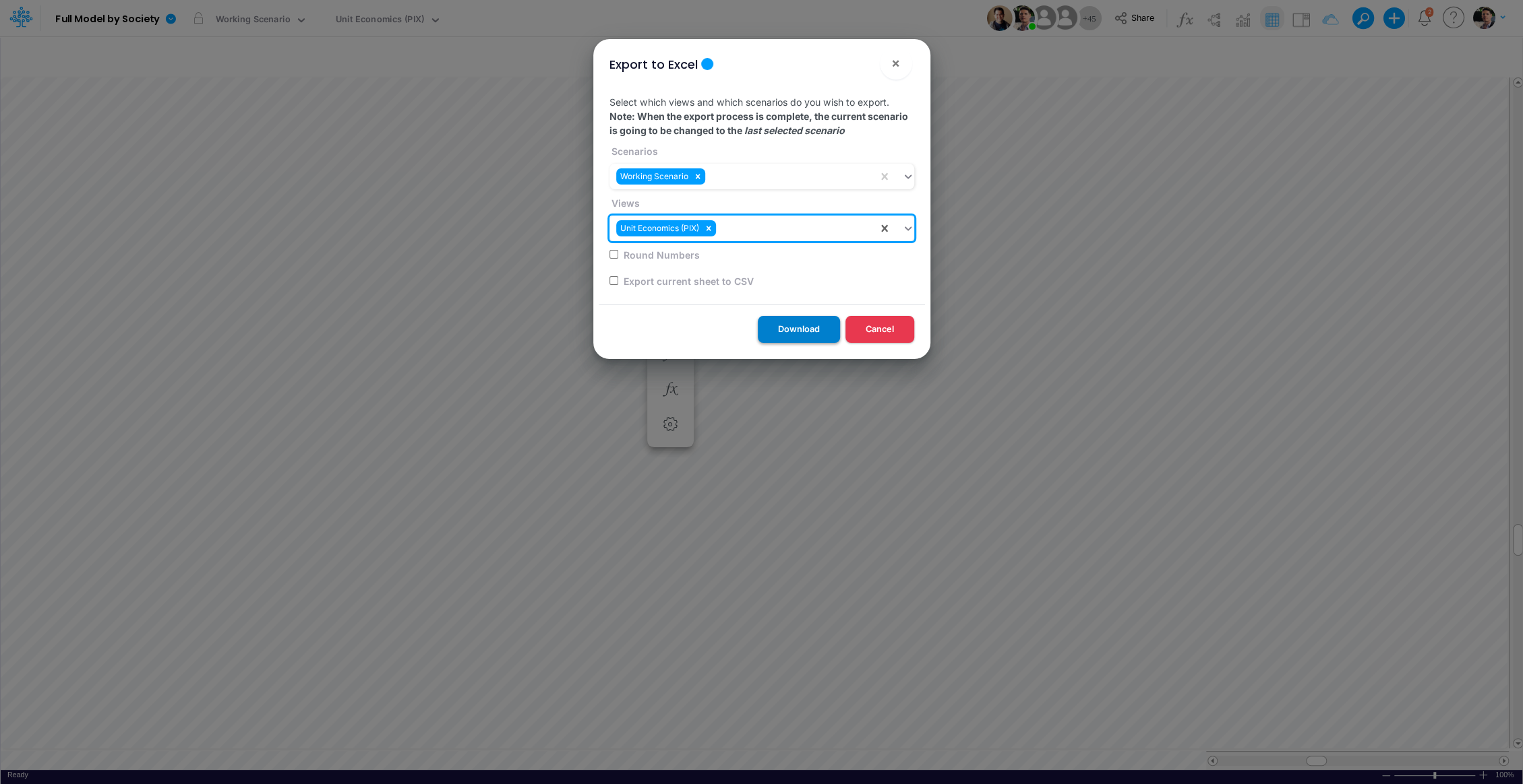
click at [784, 333] on button "Download" at bounding box center [799, 329] width 82 height 26
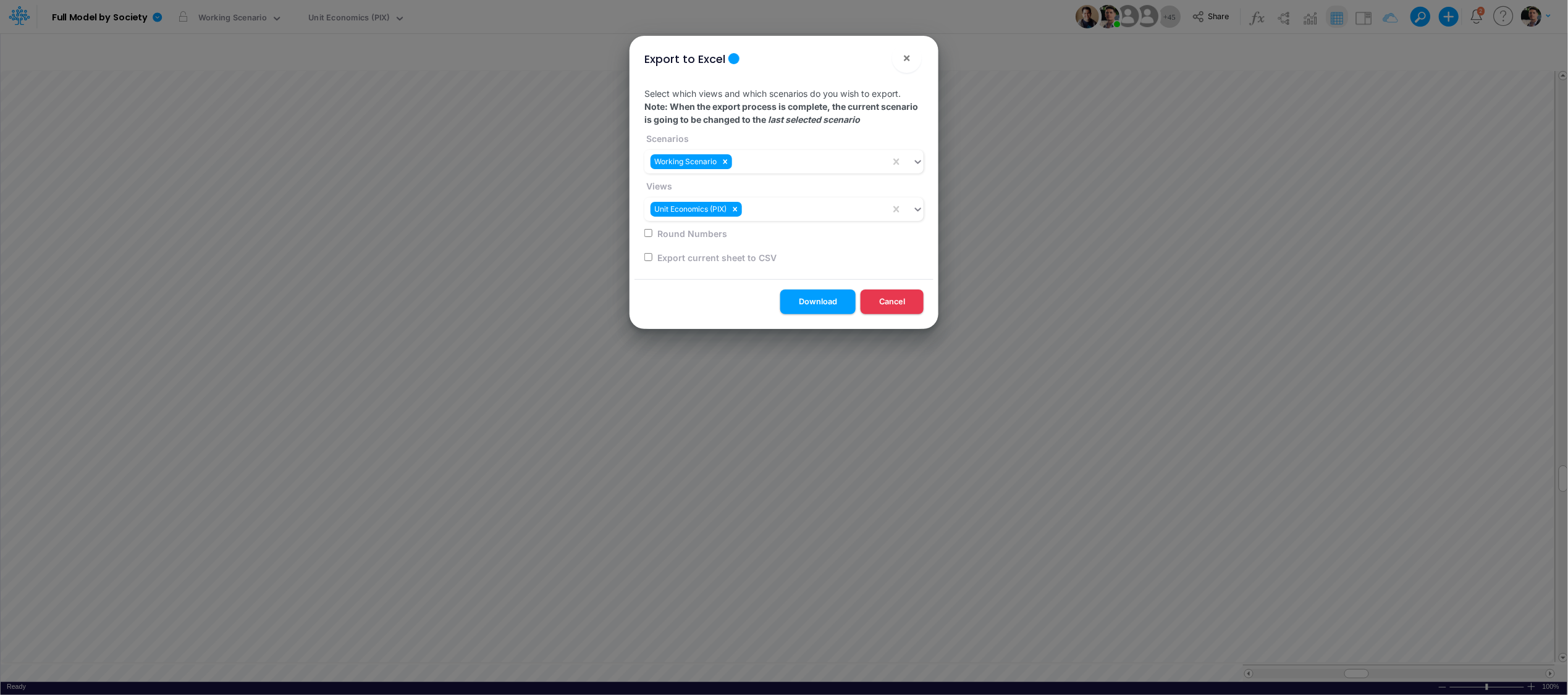
click at [705, 257] on label "Export current sheet to CSV" at bounding box center [716, 257] width 121 height 13
click at [649, 258] on input "checkbox" at bounding box center [648, 257] width 8 height 8
checkbox input "true"
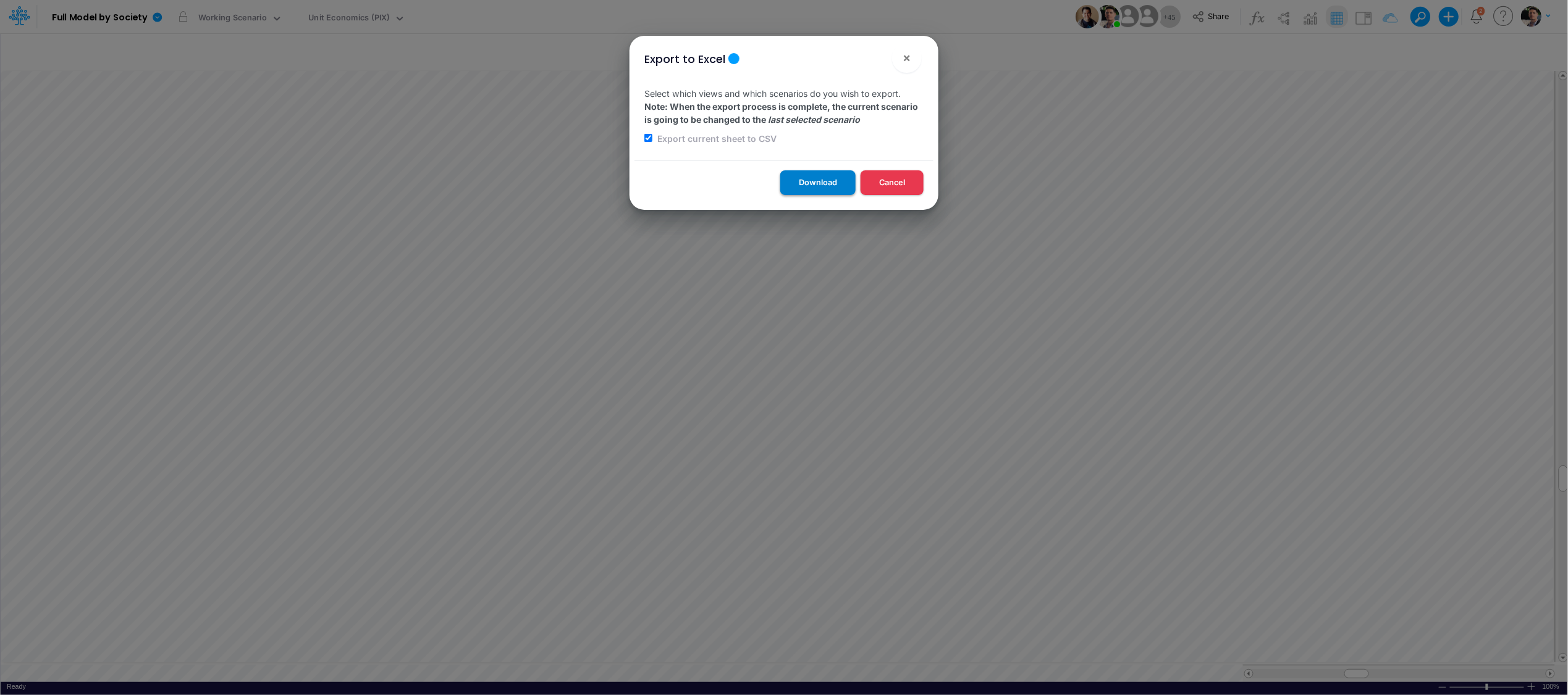
click at [814, 180] on button "Download" at bounding box center [818, 183] width 75 height 24
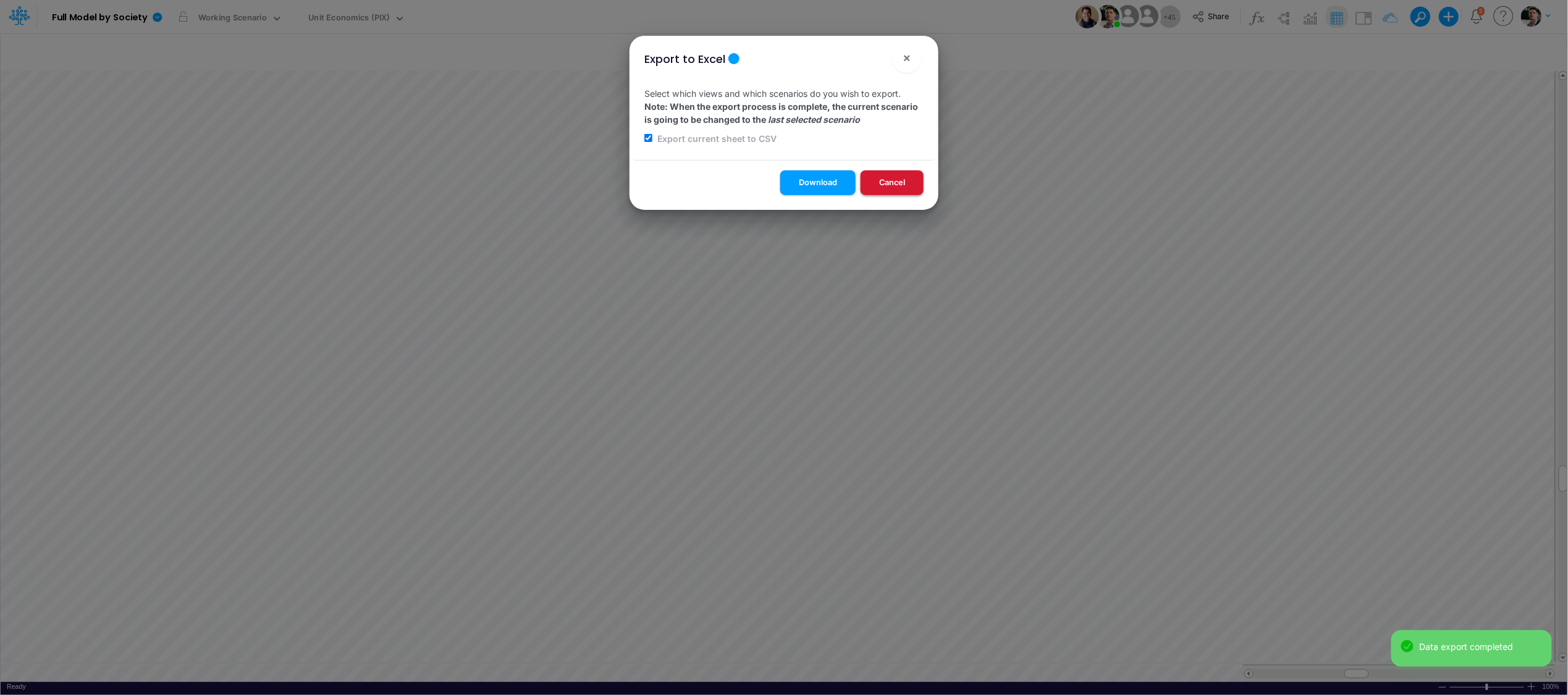
click at [913, 185] on button "Cancel" at bounding box center [892, 183] width 63 height 24
